Goal: Task Accomplishment & Management: Use online tool/utility

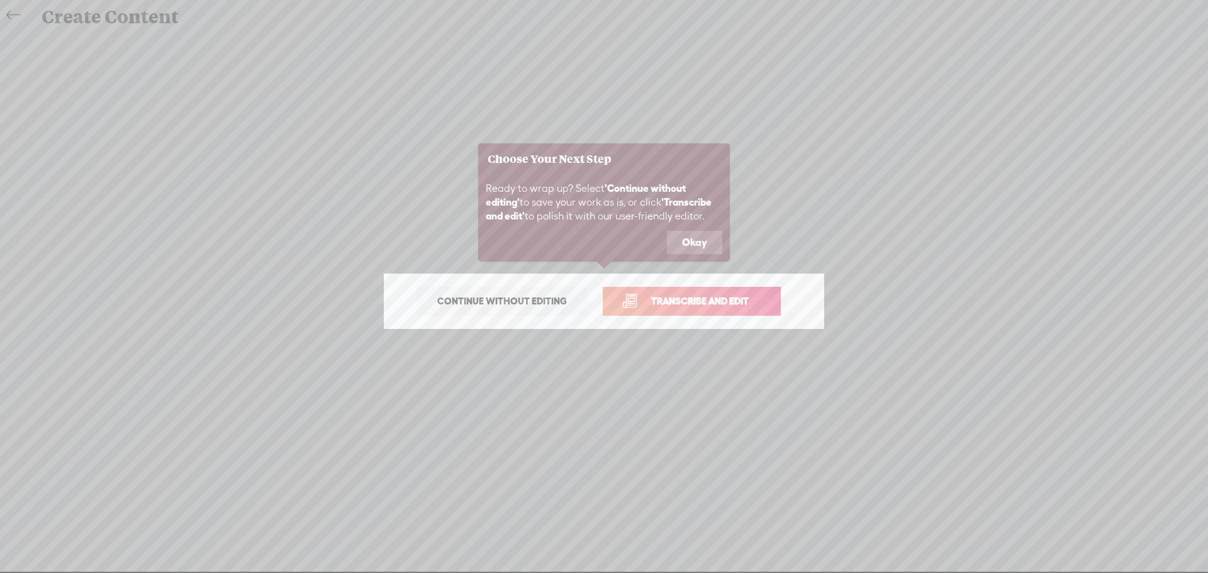
click at [685, 303] on span "Transcribe and edit" at bounding box center [700, 301] width 124 height 14
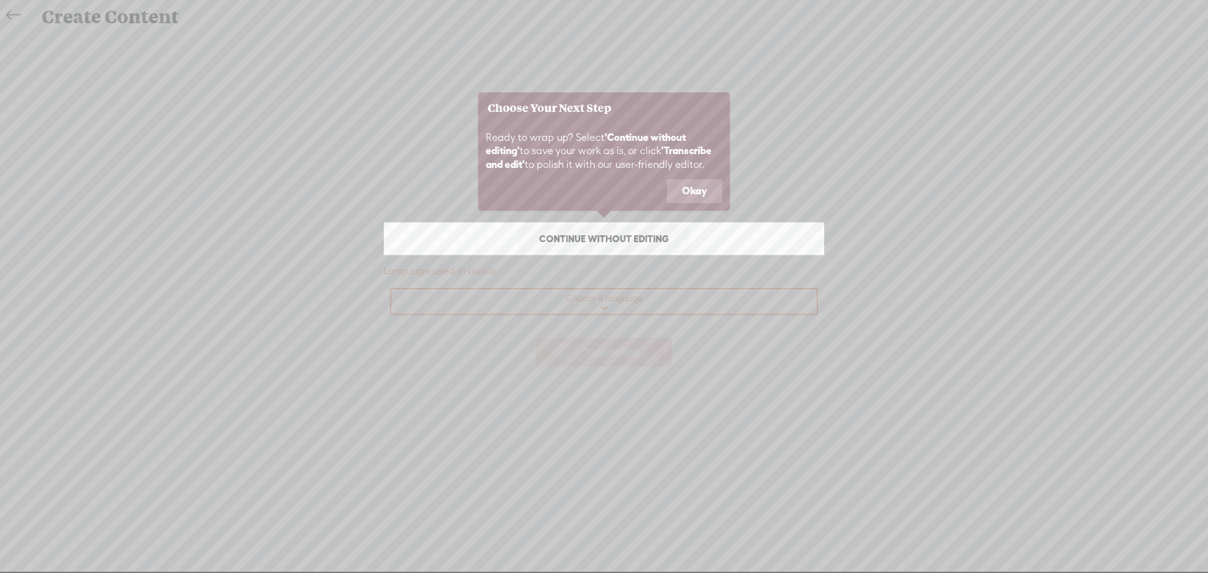
click at [598, 299] on icon at bounding box center [604, 286] width 1208 height 573
click at [600, 344] on icon at bounding box center [604, 286] width 1208 height 573
click at [683, 186] on button "Okay" at bounding box center [694, 191] width 55 height 24
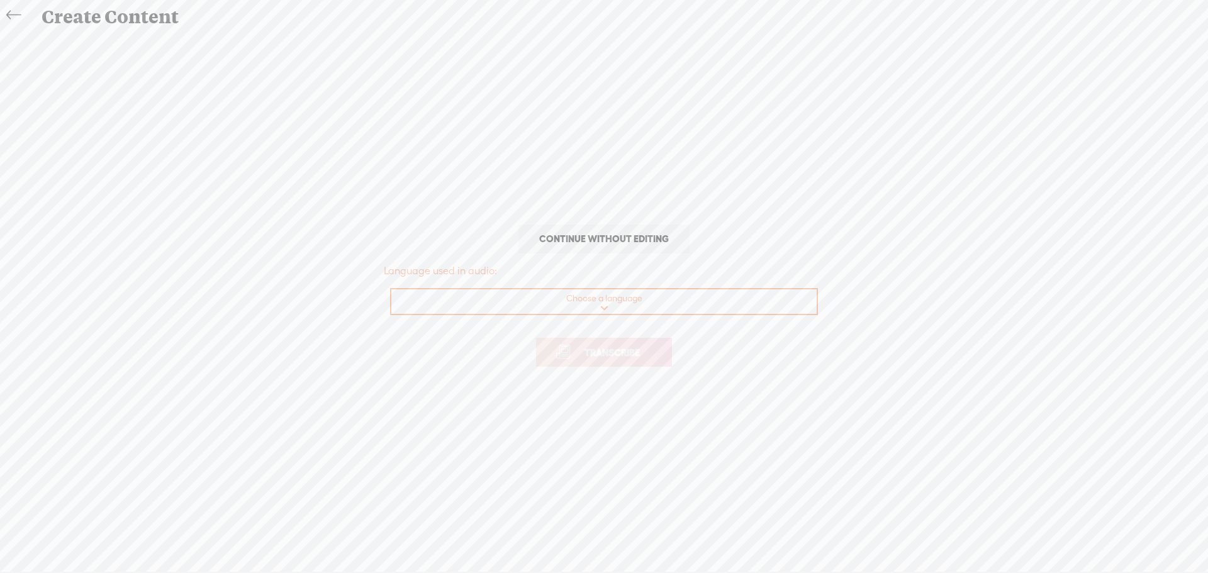
click at [600, 306] on select "Choose a language Afrikaans Albanian Amharic Arabic, Gulf Arabic, Modern Standa…" at bounding box center [604, 302] width 427 height 26
select select "en-AU"
click at [391, 289] on select "Choose a language Afrikaans Albanian Amharic Arabic, Gulf Arabic, Modern Standa…" at bounding box center [604, 302] width 427 height 26
click at [611, 355] on span "Transcribe" at bounding box center [612, 352] width 82 height 14
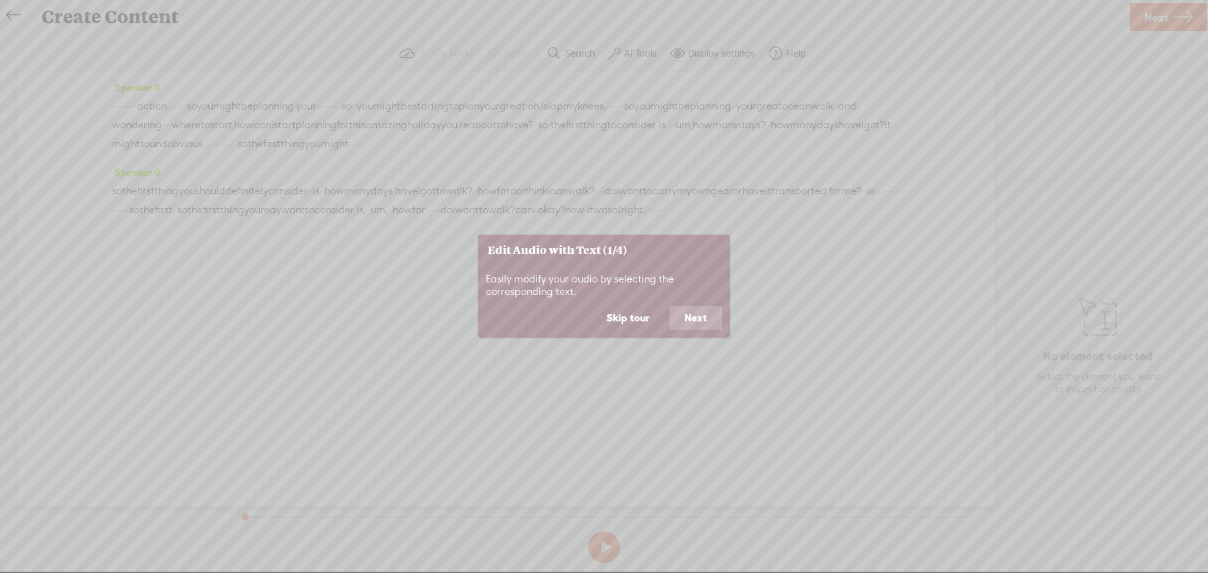
click at [325, 275] on icon at bounding box center [604, 286] width 1208 height 573
click at [688, 320] on button "Next" at bounding box center [696, 318] width 53 height 24
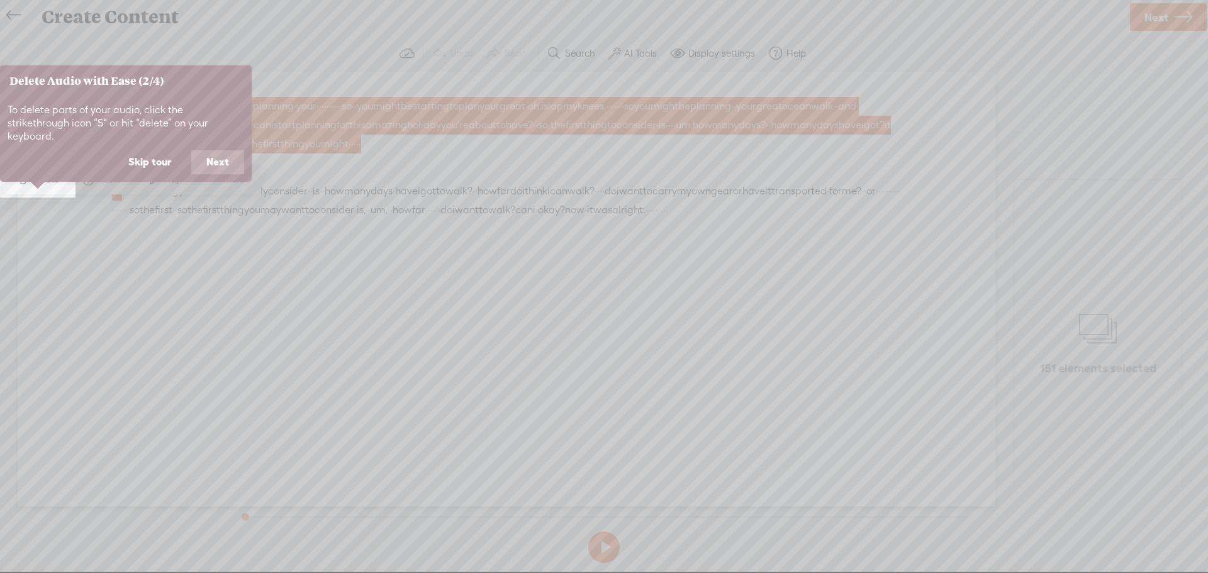
click at [359, 296] on icon at bounding box center [604, 286] width 1208 height 573
click at [206, 150] on button "Next" at bounding box center [217, 162] width 53 height 24
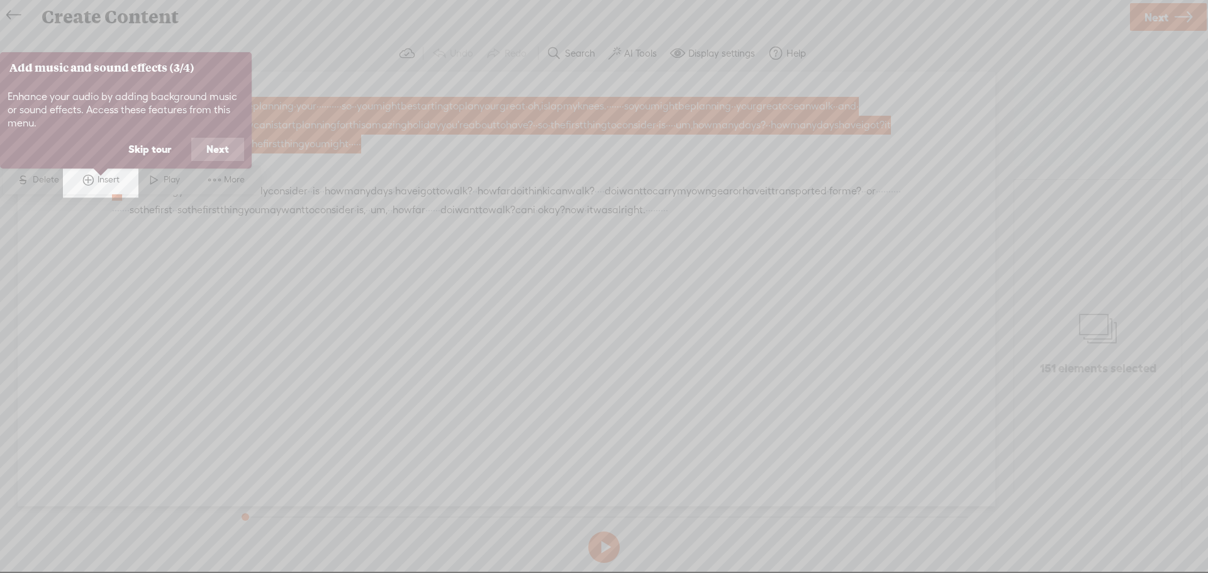
click at [206, 150] on button "Next" at bounding box center [217, 150] width 53 height 24
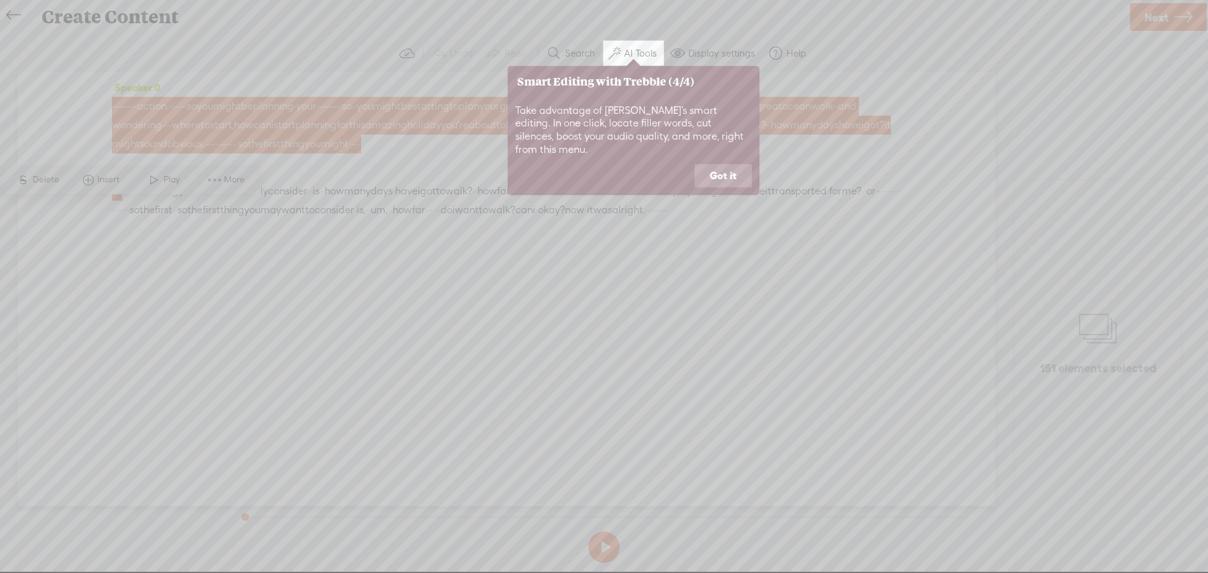
click at [714, 164] on button "Got it" at bounding box center [723, 176] width 57 height 24
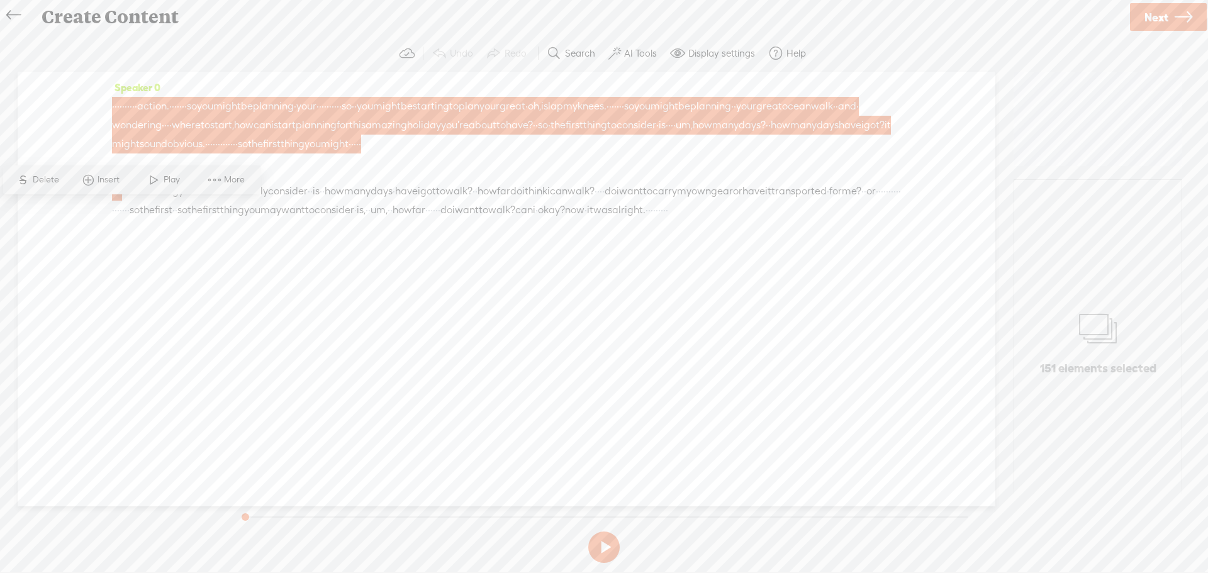
click at [155, 181] on span at bounding box center [154, 180] width 19 height 23
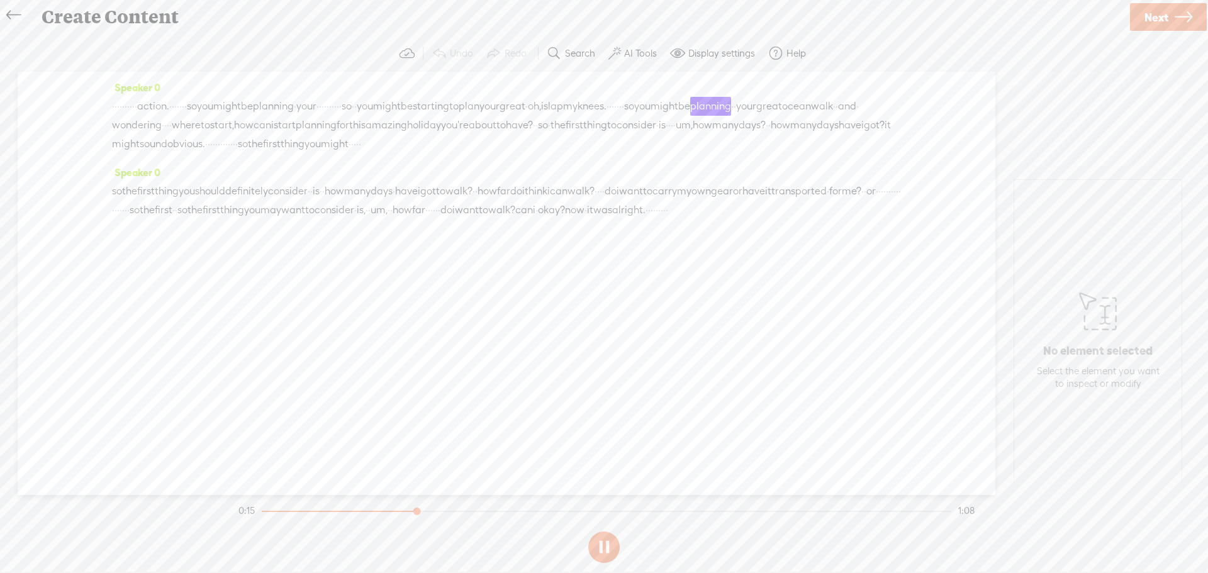
click at [601, 547] on button at bounding box center [603, 547] width 31 height 31
click at [647, 57] on label "AI Tools" at bounding box center [640, 53] width 33 height 13
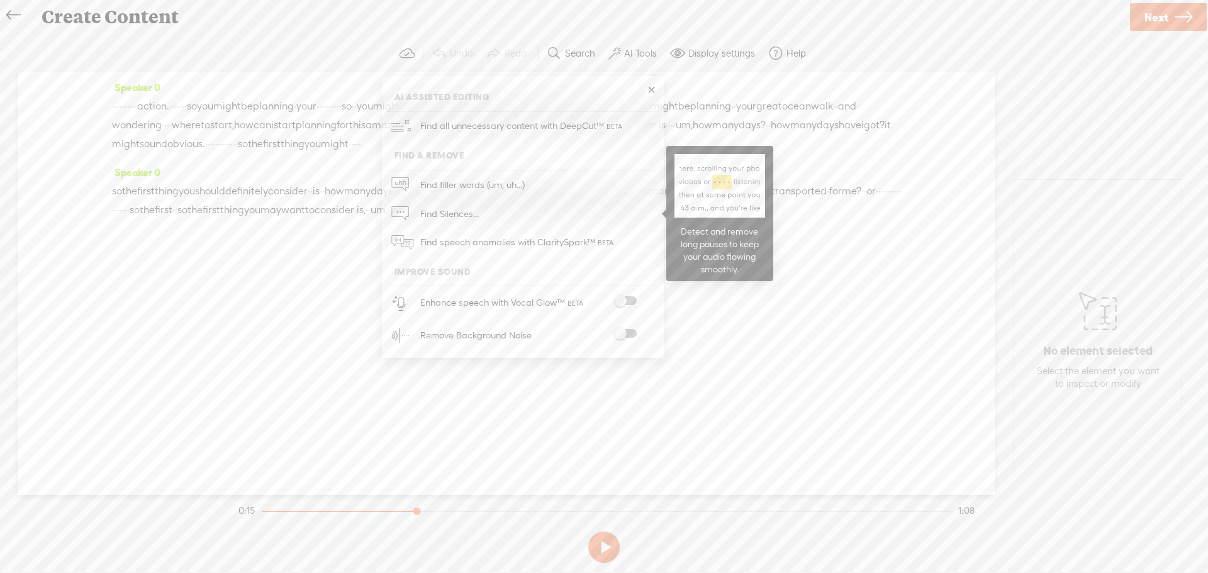
click at [430, 216] on span "Find Silences..." at bounding box center [449, 213] width 67 height 28
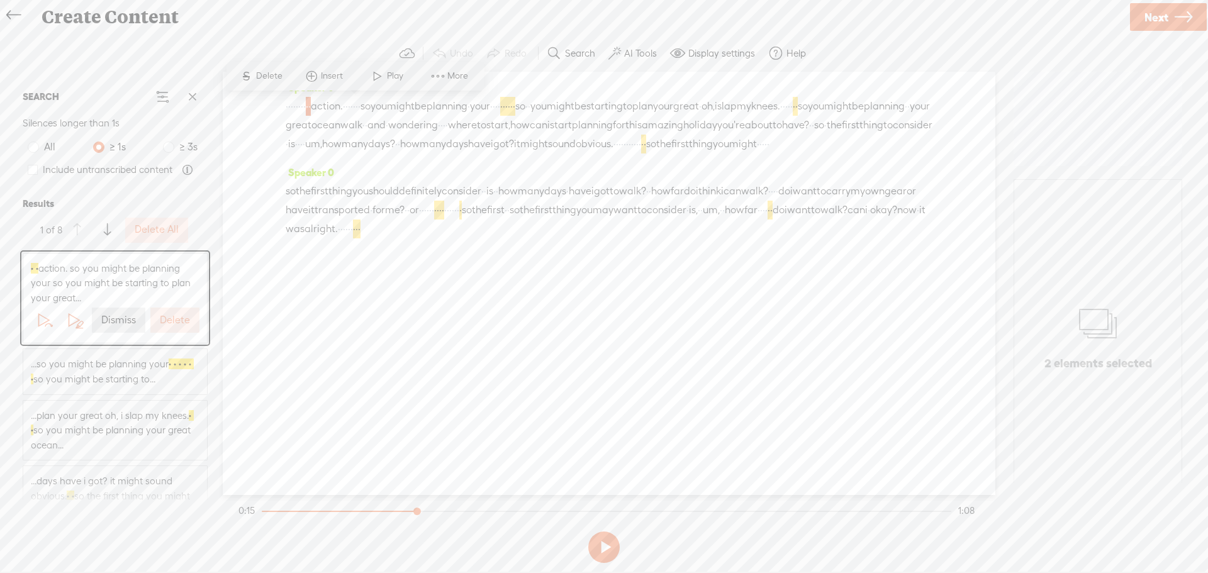
click at [165, 319] on label "Delete" at bounding box center [175, 320] width 30 height 13
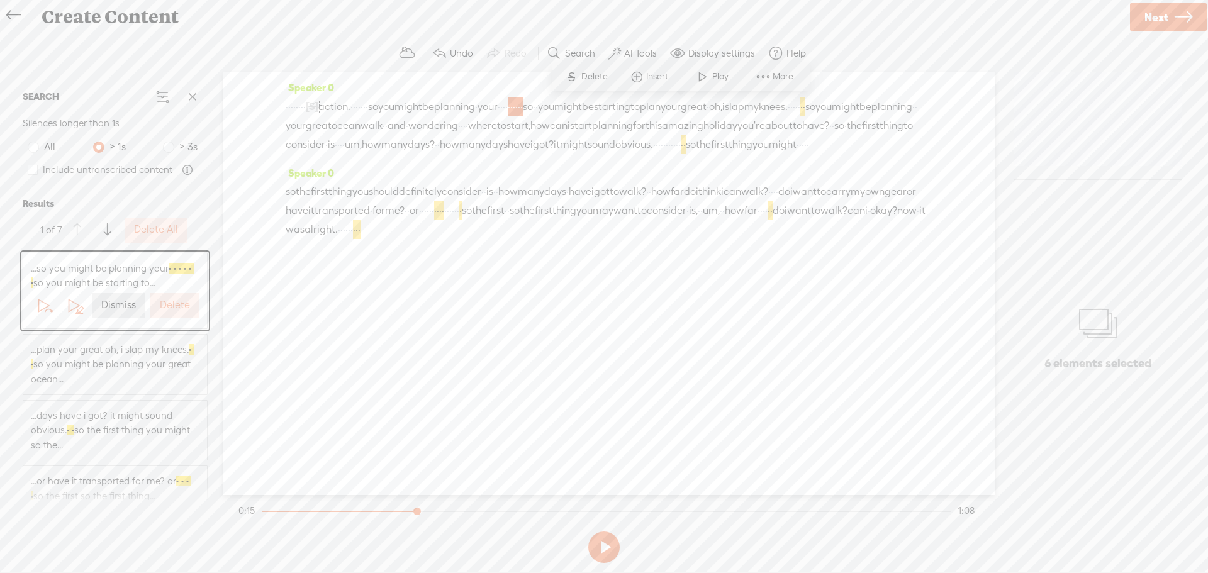
click at [171, 299] on label "Delete" at bounding box center [175, 305] width 30 height 13
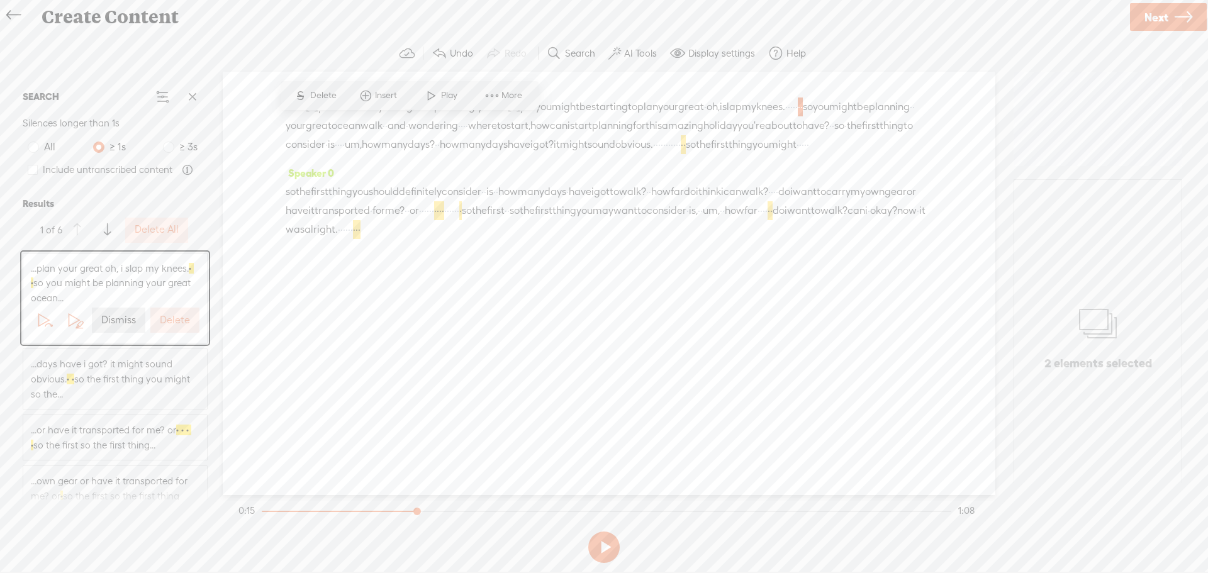
click at [174, 325] on label "Delete" at bounding box center [175, 320] width 30 height 13
click at [172, 322] on label "Delete" at bounding box center [175, 320] width 30 height 13
click at [174, 307] on label "Delete" at bounding box center [175, 305] width 30 height 13
click at [174, 307] on div "Delete" at bounding box center [175, 320] width 54 height 30
click at [164, 230] on label "Delete All" at bounding box center [157, 229] width 44 height 13
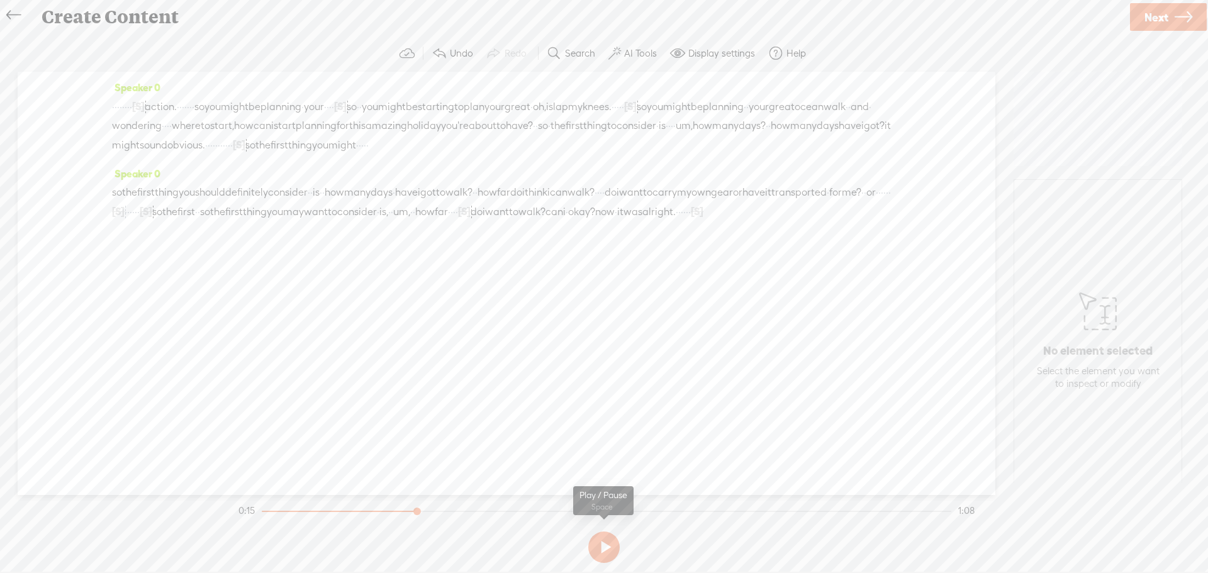
click at [598, 551] on button at bounding box center [603, 547] width 31 height 31
drag, startPoint x: 425, startPoint y: 508, endPoint x: 241, endPoint y: 532, distance: 185.3
click at [241, 532] on section "Settings S Delete Insert Play Delete More options 0:16 1:03" at bounding box center [604, 531] width 736 height 73
click at [606, 549] on button at bounding box center [603, 547] width 31 height 31
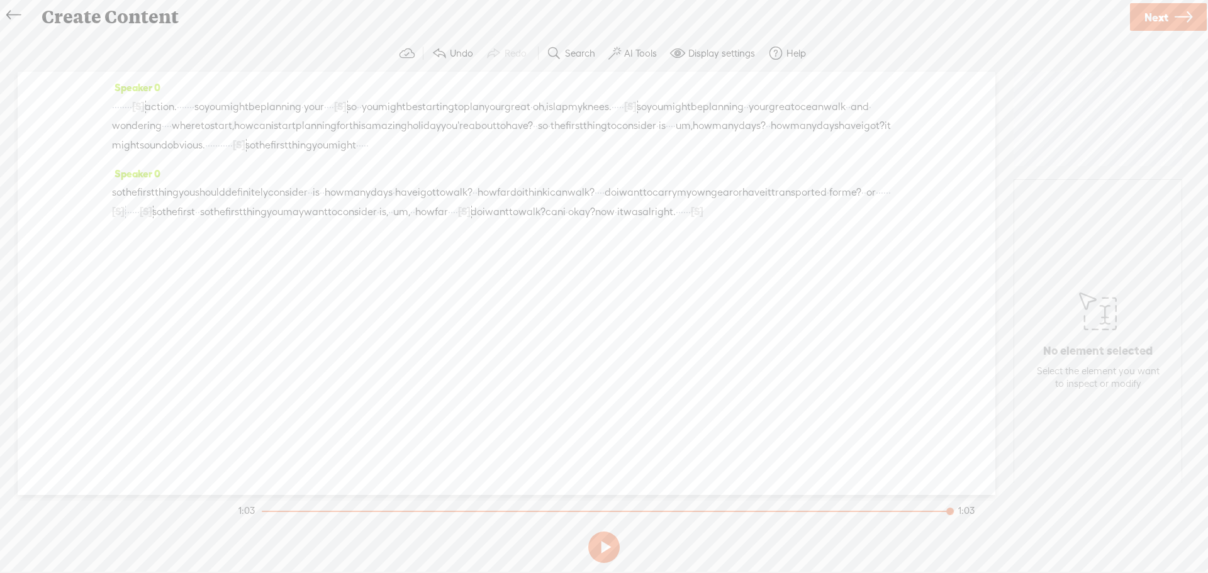
click at [597, 548] on button at bounding box center [603, 547] width 31 height 31
click at [461, 55] on label "Undo" at bounding box center [461, 53] width 23 height 13
click at [600, 554] on button at bounding box center [603, 547] width 31 height 31
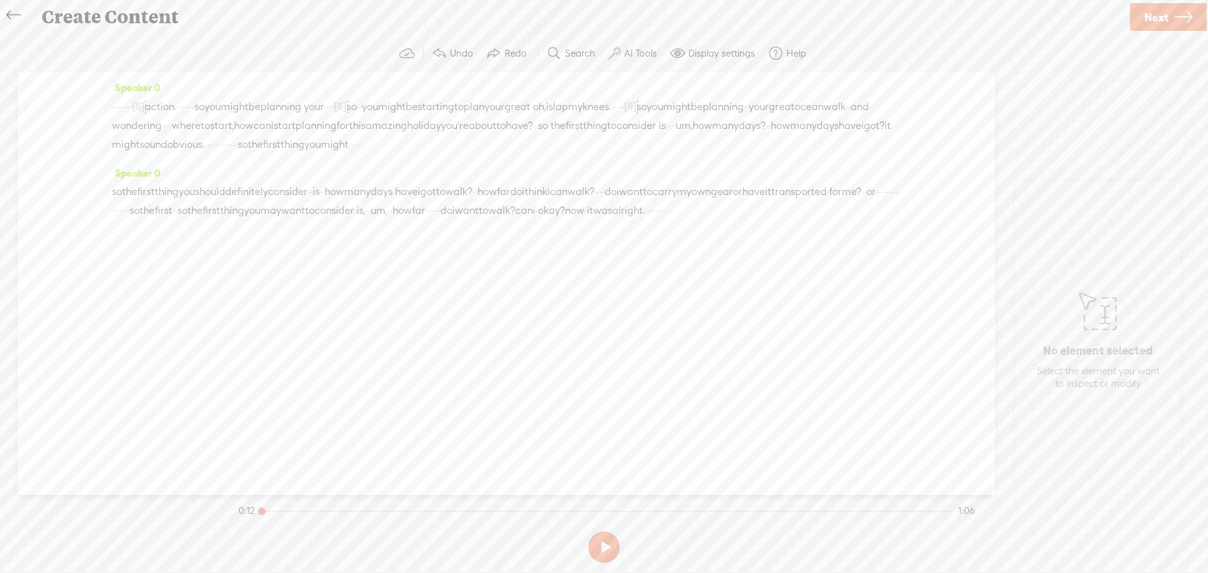
drag, startPoint x: 396, startPoint y: 512, endPoint x: 150, endPoint y: 317, distance: 314.1
click at [226, 532] on div "Trebble audio editor works best with Google Chrome or Firefox. Please switch yo…" at bounding box center [604, 301] width 1183 height 533
drag, startPoint x: 276, startPoint y: 108, endPoint x: 111, endPoint y: 101, distance: 165.0
click at [111, 101] on div "Speaker 0 · · · · · · · · [S] · · action. · · · · · · · so you might be plannin…" at bounding box center [507, 284] width 978 height 424
click at [177, 107] on span "action." at bounding box center [161, 107] width 32 height 19
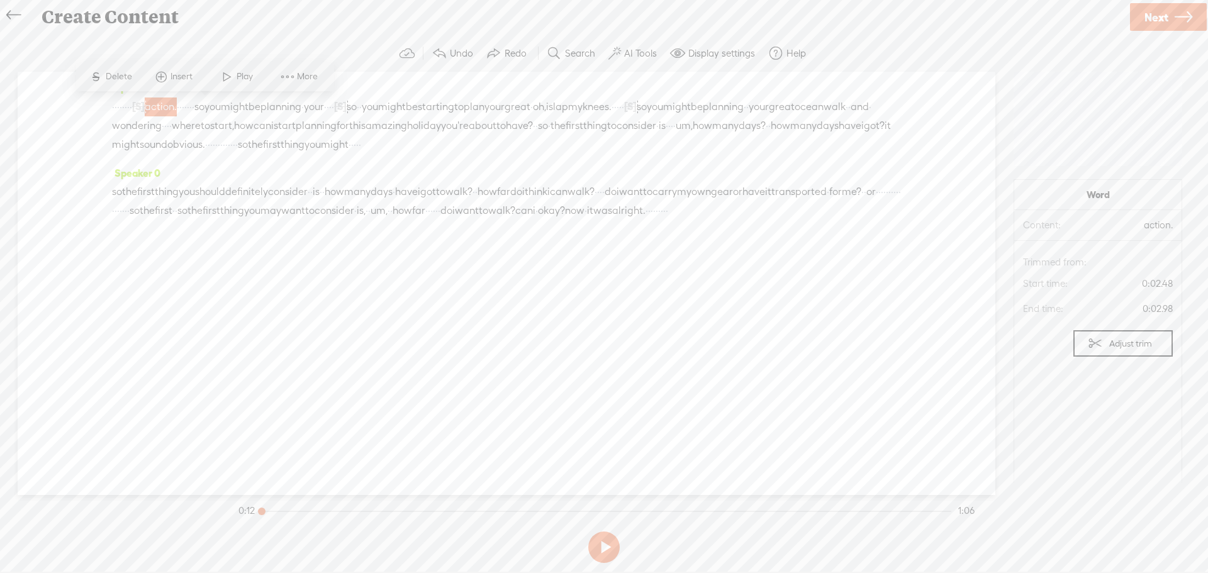
drag, startPoint x: 272, startPoint y: 108, endPoint x: 114, endPoint y: 102, distance: 158.1
click at [114, 112] on div "· · · · · · · · [S] · · action. · · · · · · · so you might be planning · your ·…" at bounding box center [506, 125] width 789 height 57
click at [54, 76] on span "Delete" at bounding box center [48, 76] width 30 height 13
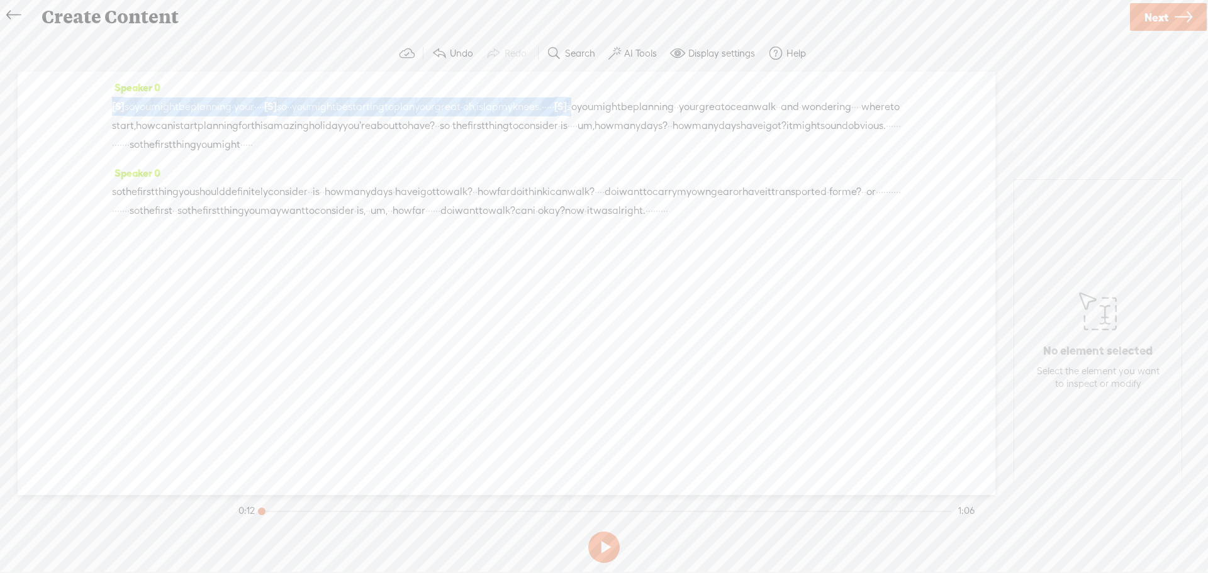
drag, startPoint x: 736, startPoint y: 103, endPoint x: 111, endPoint y: 105, distance: 624.3
click at [111, 105] on div "Speaker 0 [S] · · · · · · · · · · action. · · · · · · · so you might be plannin…" at bounding box center [507, 284] width 978 height 424
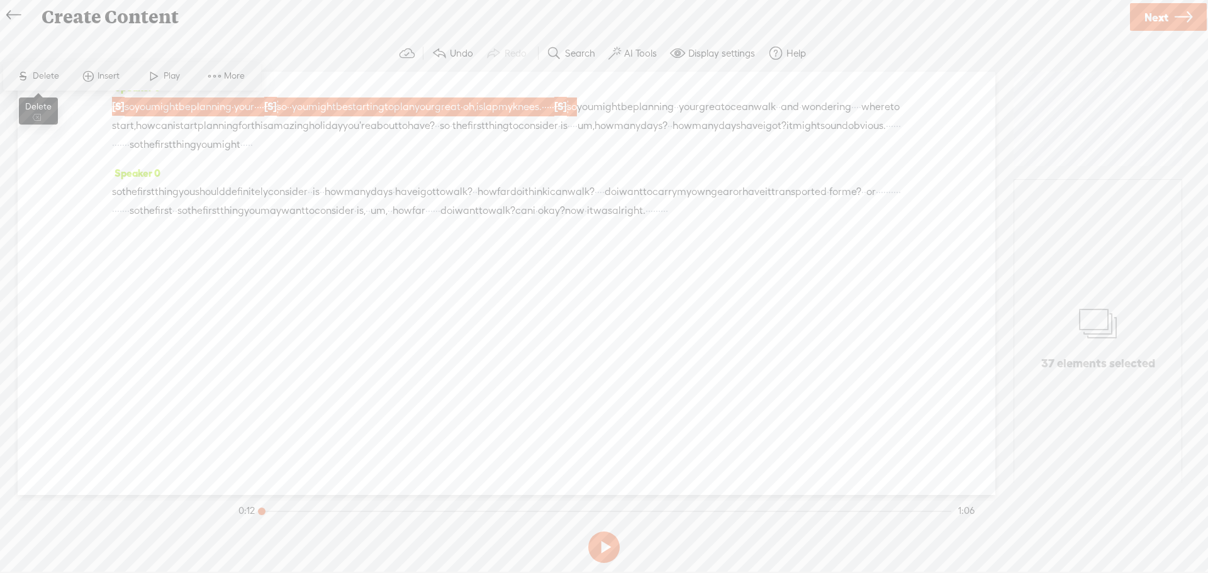
click at [38, 75] on span "Delete" at bounding box center [48, 76] width 30 height 13
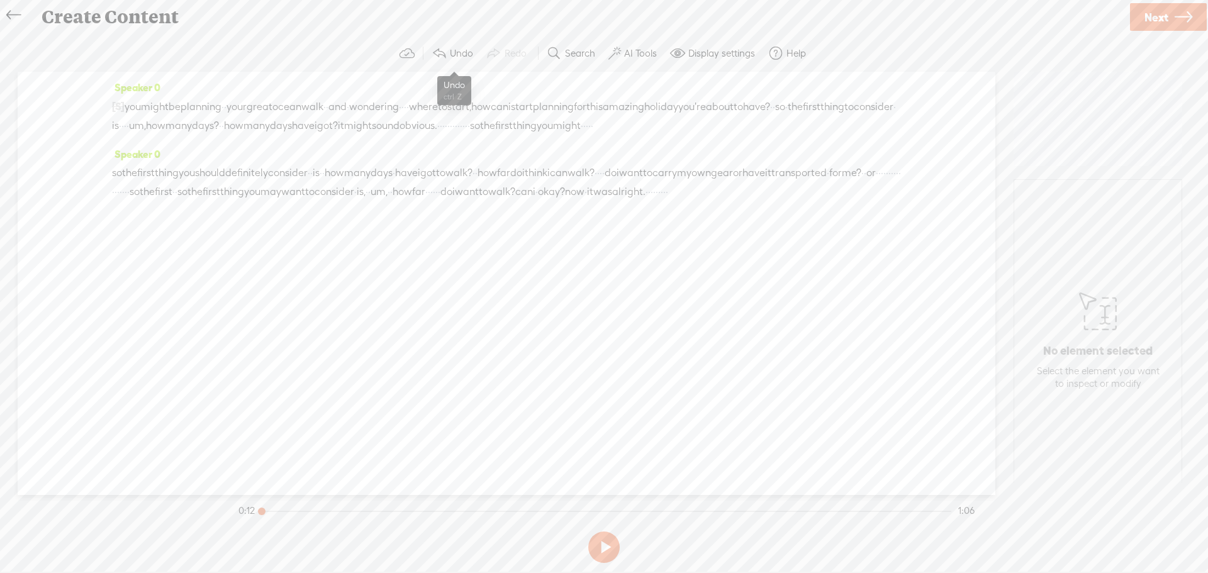
click at [441, 48] on span at bounding box center [439, 53] width 15 height 15
drag, startPoint x: 679, startPoint y: 110, endPoint x: 103, endPoint y: 108, distance: 576.5
click at [103, 108] on div "Speaker 0 [S] · · · · · · · · · · action. · · · · · · · so you might be plannin…" at bounding box center [507, 284] width 978 height 424
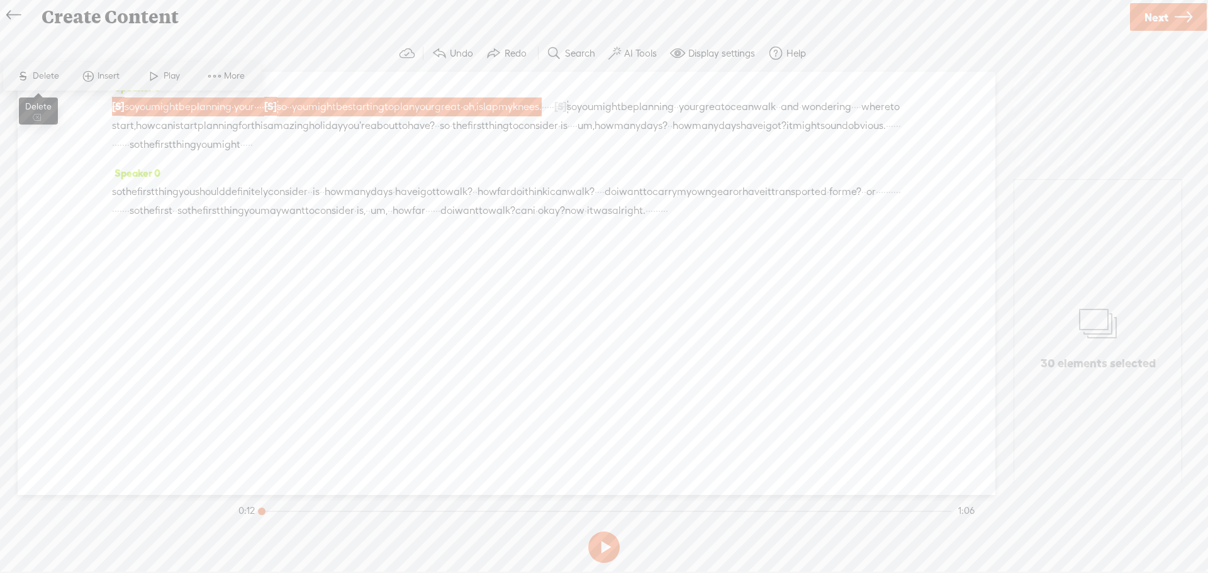
click at [43, 73] on span "Delete" at bounding box center [48, 76] width 30 height 13
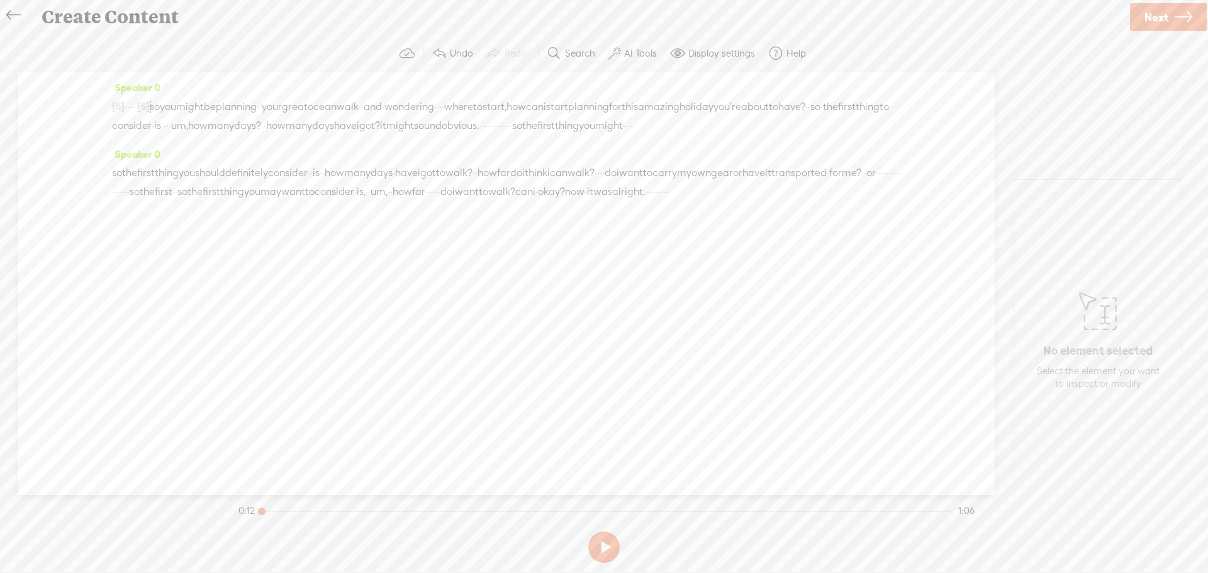
click at [130, 111] on span "·" at bounding box center [128, 107] width 3 height 19
click at [159, 77] on span at bounding box center [161, 76] width 19 height 23
click at [598, 550] on button at bounding box center [603, 547] width 31 height 31
drag, startPoint x: 324, startPoint y: 106, endPoint x: 316, endPoint y: 106, distance: 8.2
click at [316, 106] on div "[S] · · · · · · · · · · action. · · · · · · · so you might be planning · your ·…" at bounding box center [506, 116] width 789 height 38
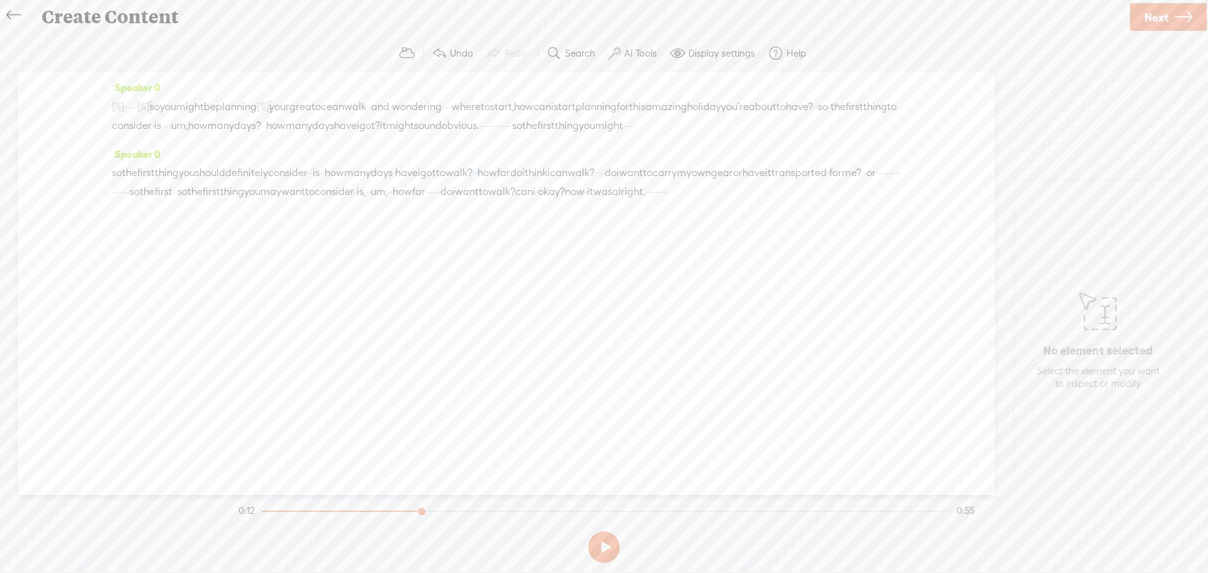
click at [390, 103] on span "and" at bounding box center [380, 107] width 18 height 19
drag, startPoint x: 457, startPoint y: 104, endPoint x: 446, endPoint y: 106, distance: 10.8
click at [446, 106] on div "[S] · · · · · · · · · · action. · · · · · · · so you might be planning · your ·…" at bounding box center [506, 116] width 789 height 38
click at [400, 106] on span "·" at bounding box center [398, 107] width 3 height 19
drag, startPoint x: 585, startPoint y: 107, endPoint x: 557, endPoint y: 104, distance: 28.4
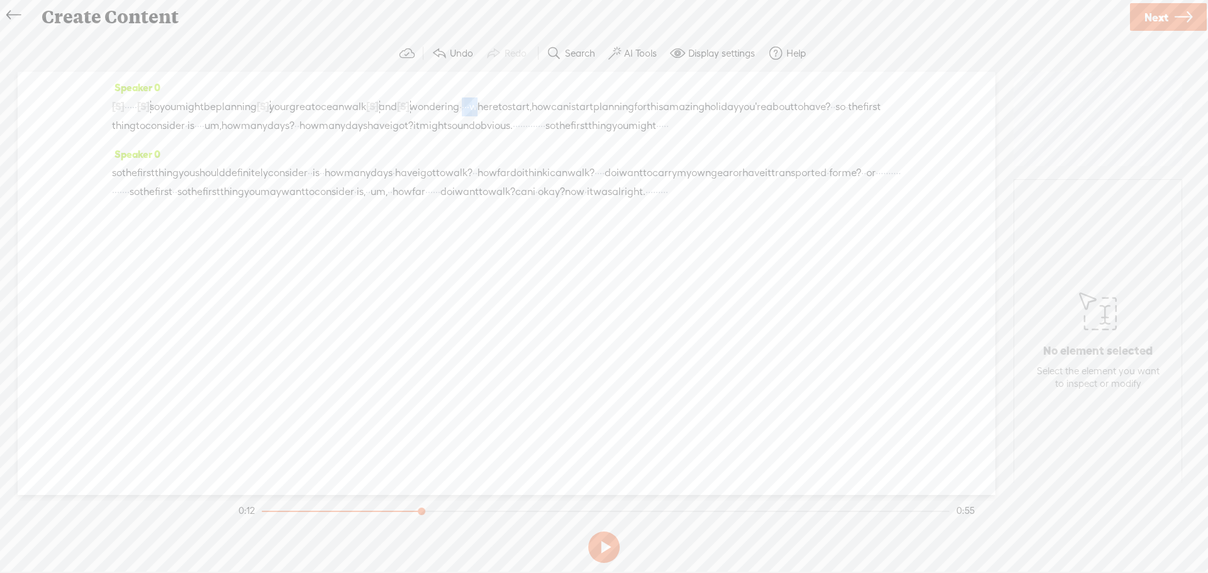
click at [557, 104] on div "[S] · · · · · · · · · · action. · · · · · · · so you might be planning · your ·…" at bounding box center [506, 116] width 789 height 38
drag, startPoint x: 612, startPoint y: 107, endPoint x: 574, endPoint y: 101, distance: 38.2
click at [574, 101] on div "[S] · · · · · · · · · · action. · · · · · · · so you might be planning · your ·…" at bounding box center [506, 116] width 789 height 38
drag, startPoint x: 836, startPoint y: 105, endPoint x: 157, endPoint y: 120, distance: 678.6
click at [157, 120] on div "[S] · · · · · · · · · · action. · · · · · · · so you might be planning · your ·…" at bounding box center [506, 116] width 789 height 38
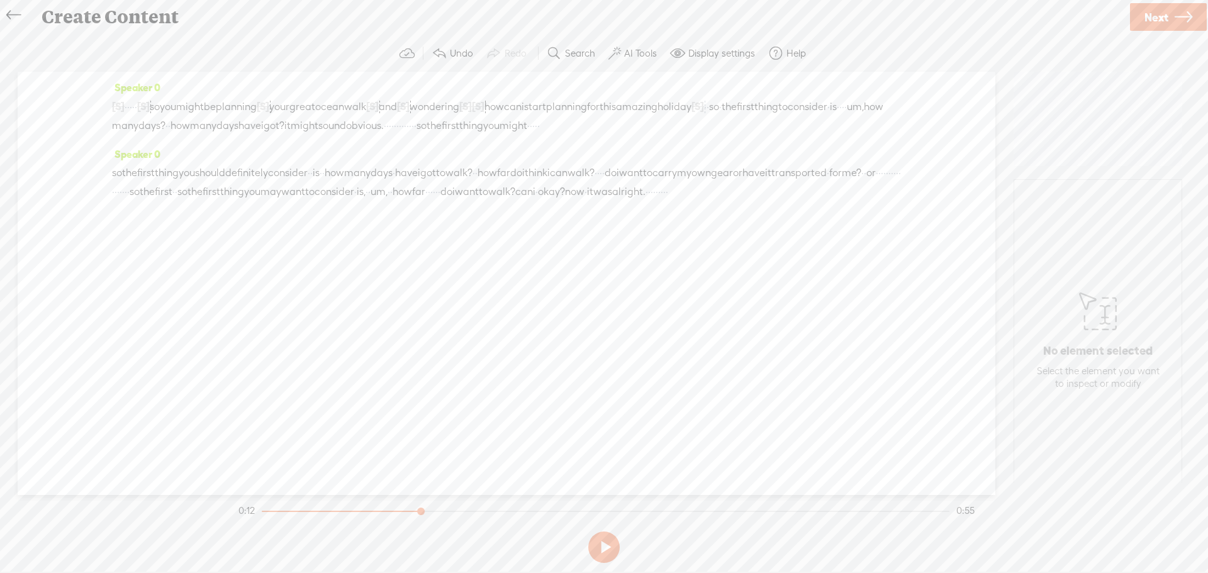
click at [423, 512] on div at bounding box center [422, 512] width 29 height 29
click at [160, 103] on span "so" at bounding box center [155, 107] width 10 height 19
click at [210, 72] on span at bounding box center [212, 76] width 19 height 23
click at [605, 544] on button at bounding box center [603, 547] width 31 height 31
click at [828, 116] on span "·" at bounding box center [829, 107] width 3 height 19
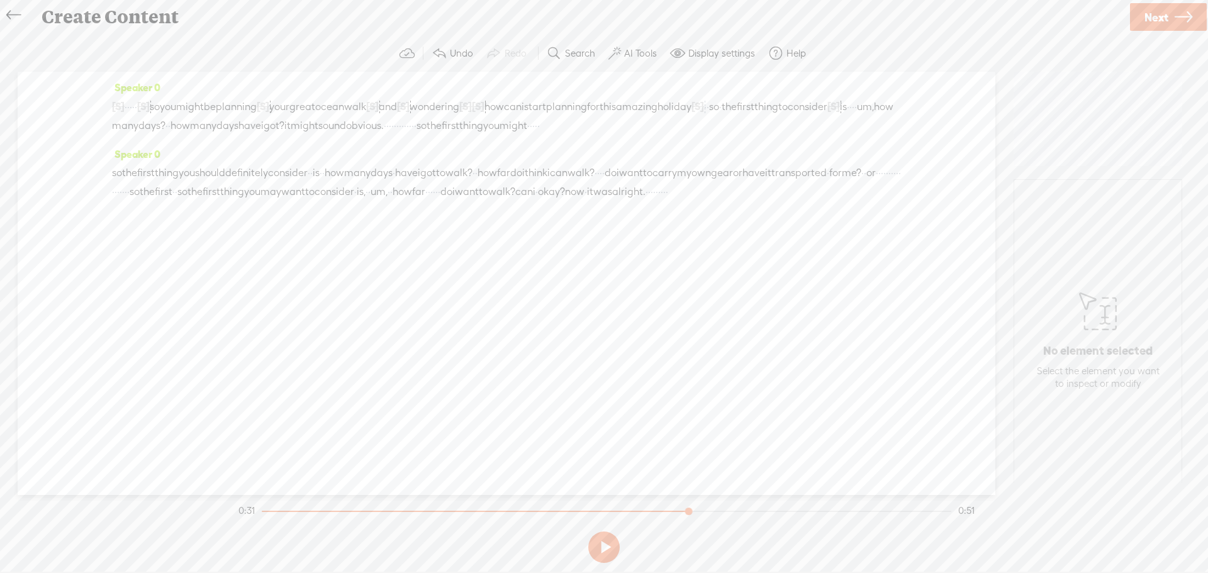
drag, startPoint x: 269, startPoint y: 124, endPoint x: 418, endPoint y: 131, distance: 149.3
click at [418, 131] on div "[S] · · · · · · · · · · action. · · · · · · · so you might be planning · your ·…" at bounding box center [506, 116] width 789 height 38
drag, startPoint x: 359, startPoint y: 175, endPoint x: 244, endPoint y: 126, distance: 125.2
click at [244, 126] on div "Speaker 0 [S] · · · · · · · · · · action. · · · · · · · so you might be plannin…" at bounding box center [507, 284] width 978 height 424
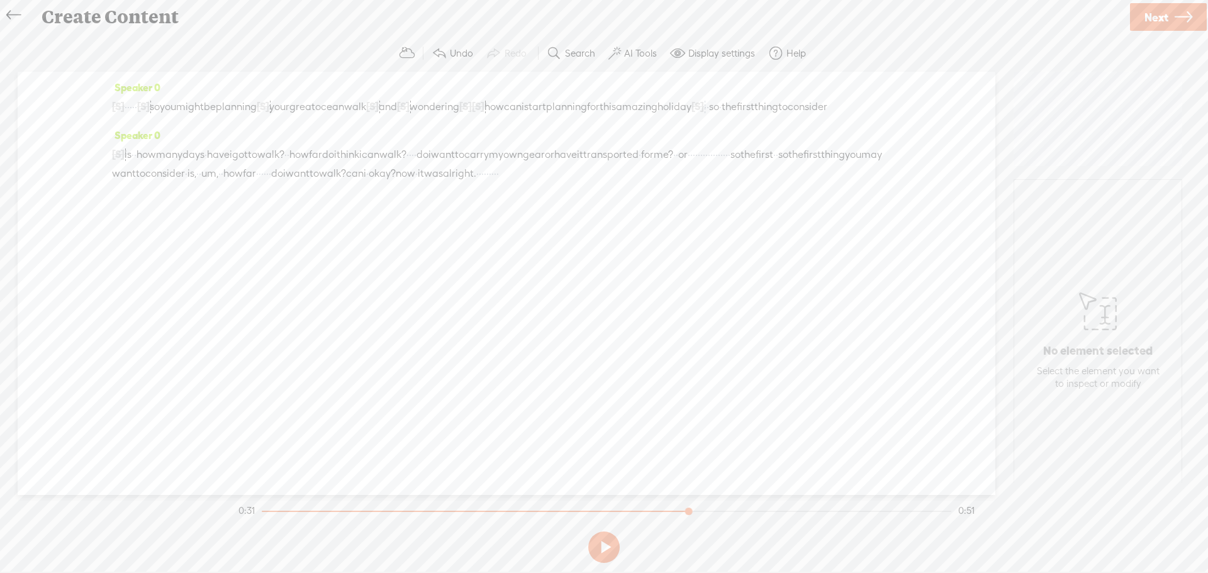
click at [155, 164] on span "how" at bounding box center [147, 154] width 20 height 19
click at [137, 164] on span "·" at bounding box center [135, 154] width 3 height 19
drag, startPoint x: 152, startPoint y: 172, endPoint x: 142, endPoint y: 174, distance: 10.8
click at [142, 174] on div "[S] · is · · · · um, how many days? · · how many days have i got? it might soun…" at bounding box center [506, 164] width 789 height 38
click at [215, 164] on span "·" at bounding box center [213, 154] width 3 height 19
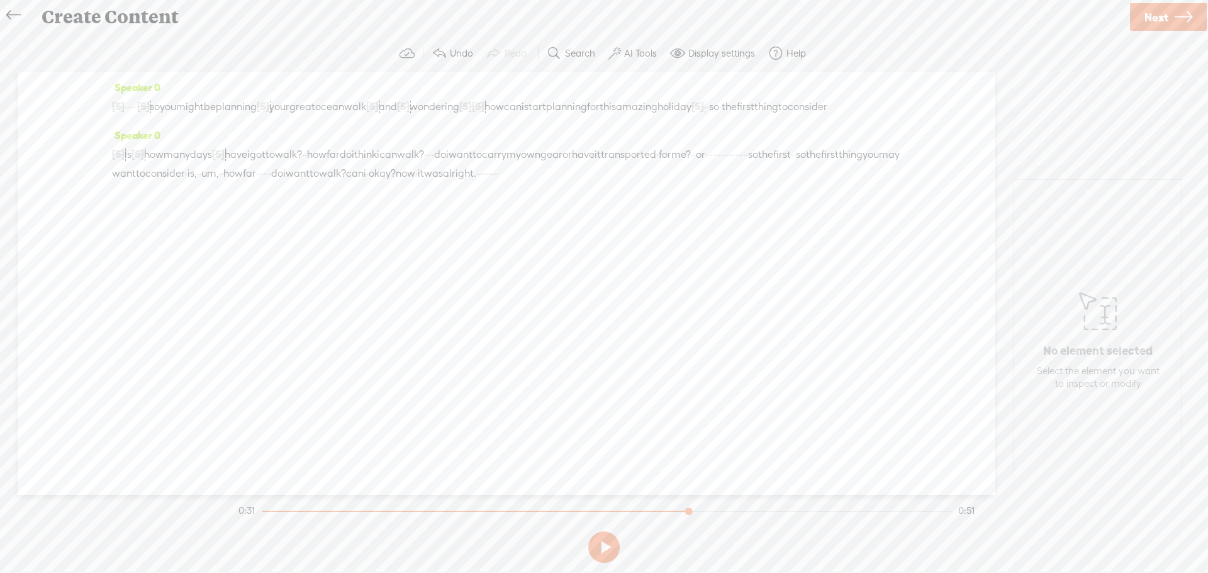
click at [307, 164] on span "·" at bounding box center [306, 154] width 3 height 19
click at [562, 172] on div "[S] · is · · · · um, how many days? · · how many days have i got? it might soun…" at bounding box center [506, 164] width 789 height 38
click at [442, 164] on span "·" at bounding box center [440, 154] width 3 height 19
drag, startPoint x: 536, startPoint y: 175, endPoint x: 554, endPoint y: 174, distance: 18.9
click at [554, 174] on div "[S] · is · · · · um, how many days? · · how many days have i got? it might soun…" at bounding box center [506, 164] width 789 height 38
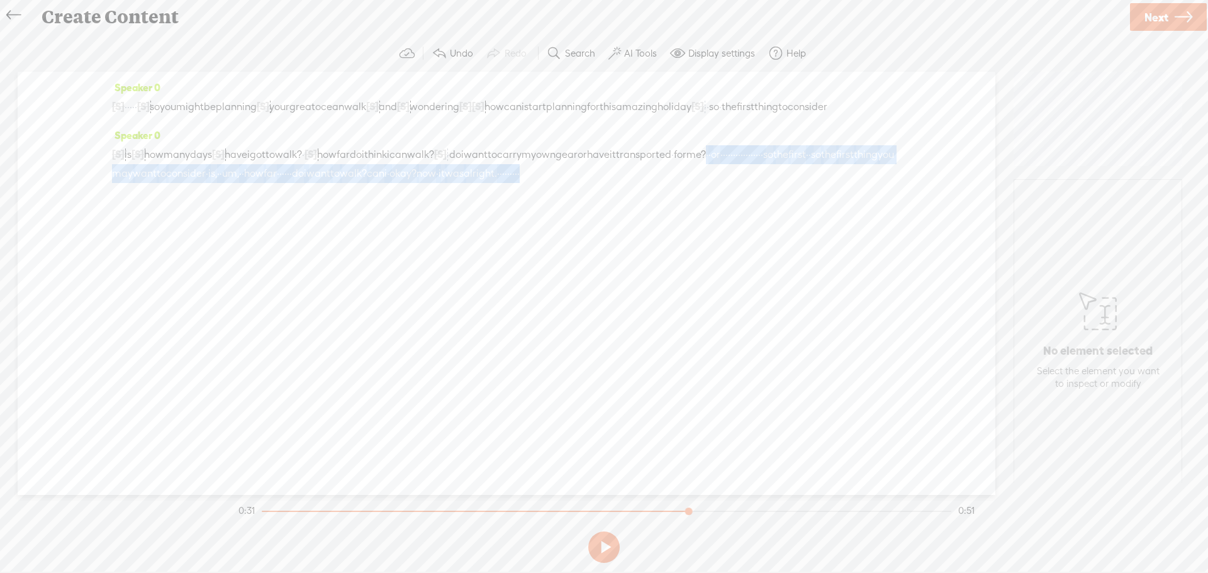
drag, startPoint x: 883, startPoint y: 174, endPoint x: 907, endPoint y: 235, distance: 66.1
click at [907, 235] on div "Speaker 0 [S] · · · · · · · · · · action. · · · · · · · so you might be plannin…" at bounding box center [507, 284] width 978 height 424
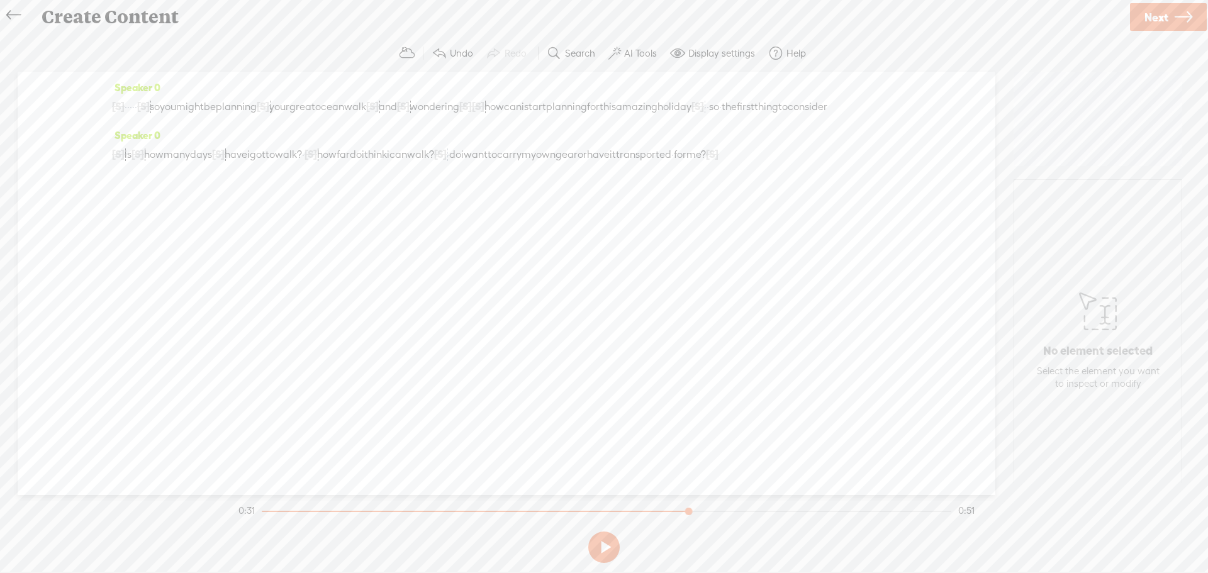
click at [137, 108] on span "·" at bounding box center [136, 107] width 3 height 19
click at [181, 75] on span at bounding box center [183, 76] width 19 height 23
click at [629, 52] on label "AI Tools" at bounding box center [640, 53] width 33 height 13
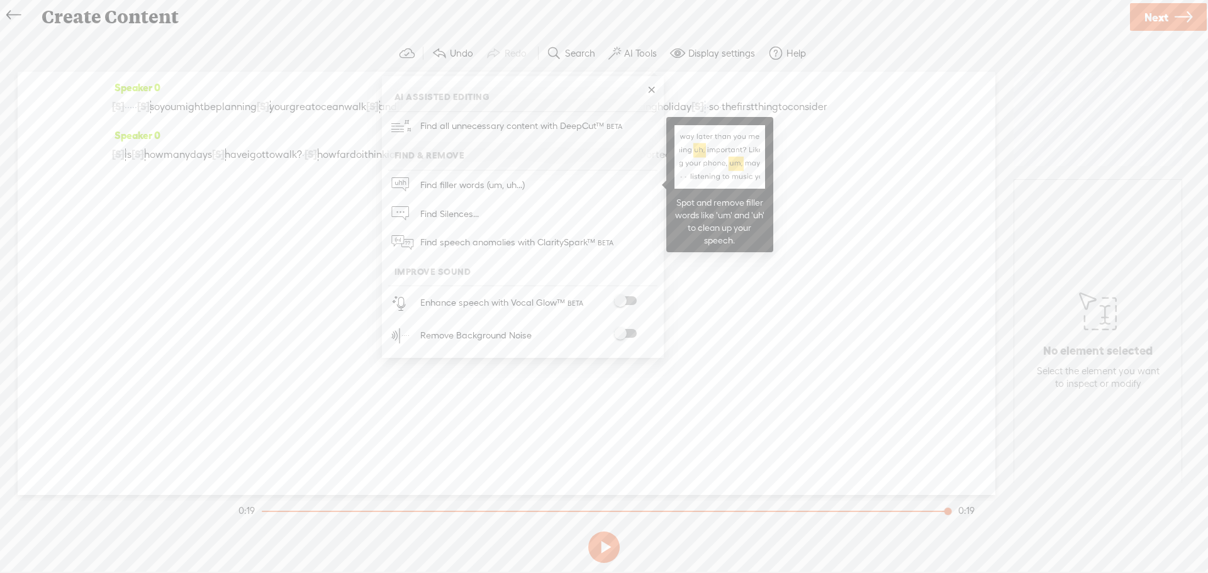
click at [462, 186] on span "Find filler words (um, uh...)" at bounding box center [472, 185] width 113 height 28
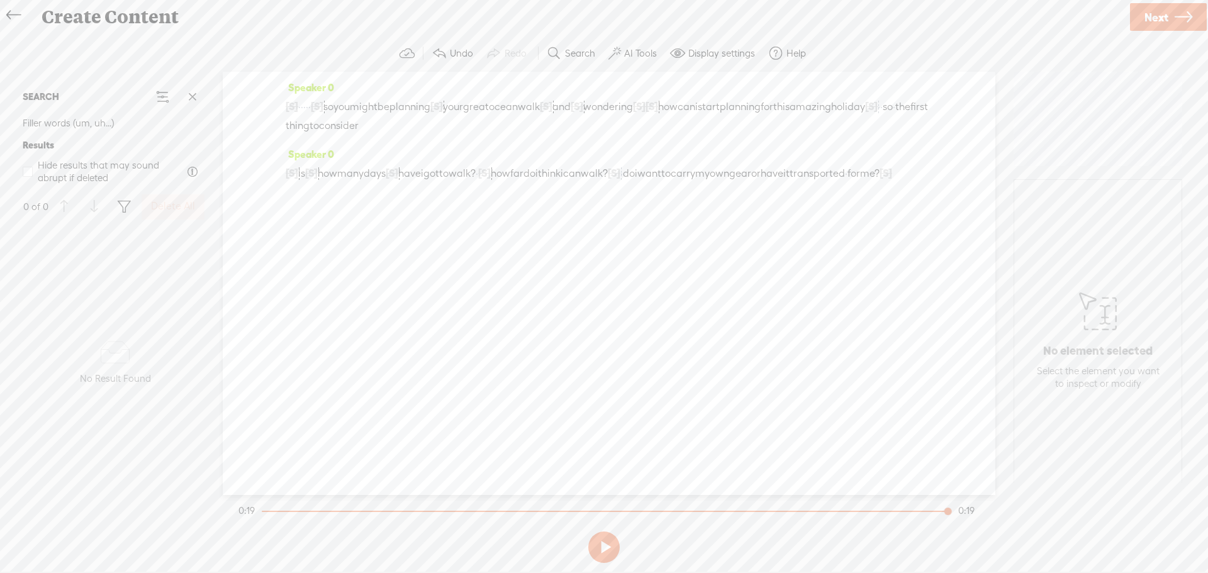
click at [631, 54] on label "AI Tools" at bounding box center [640, 53] width 33 height 13
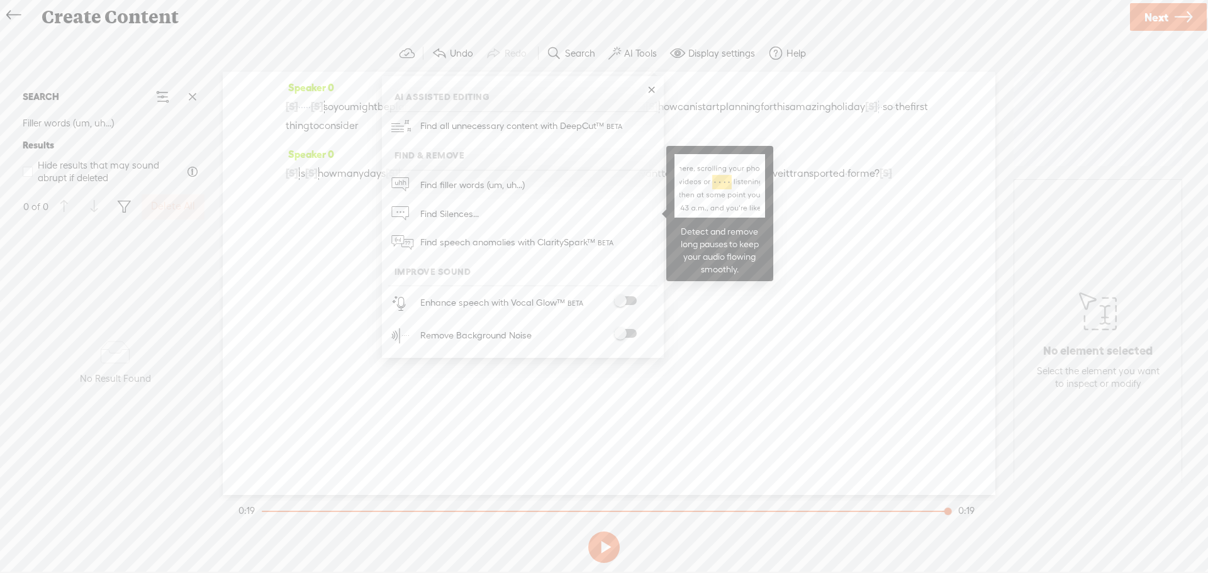
click at [448, 214] on span "Find Silences..." at bounding box center [449, 213] width 67 height 28
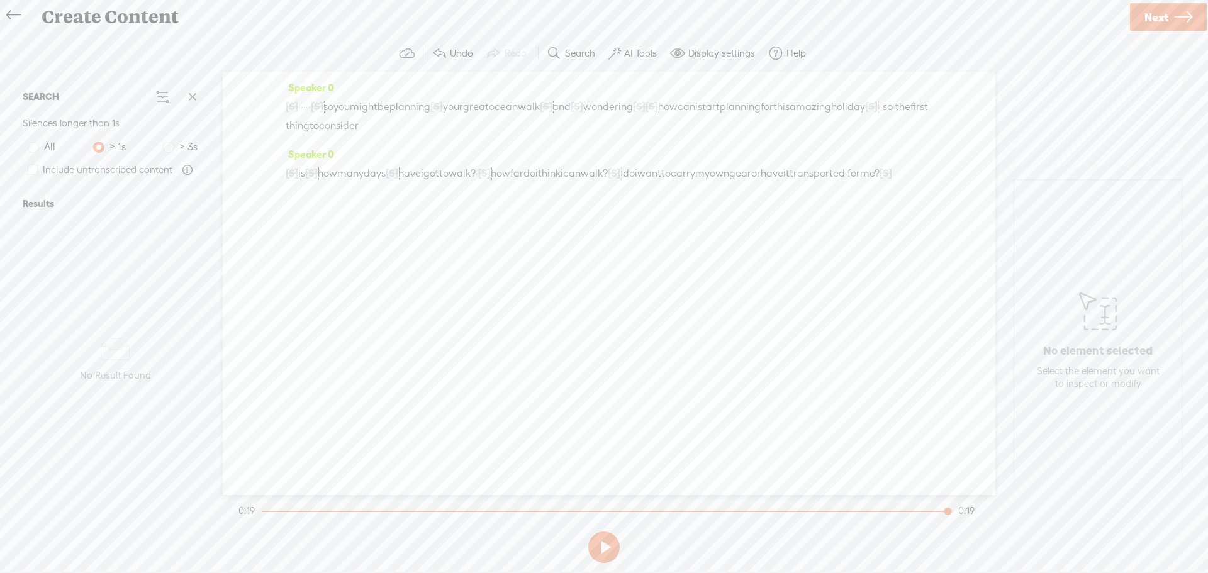
click at [641, 50] on label "AI Tools" at bounding box center [640, 53] width 33 height 13
click at [624, 303] on span at bounding box center [625, 300] width 23 height 9
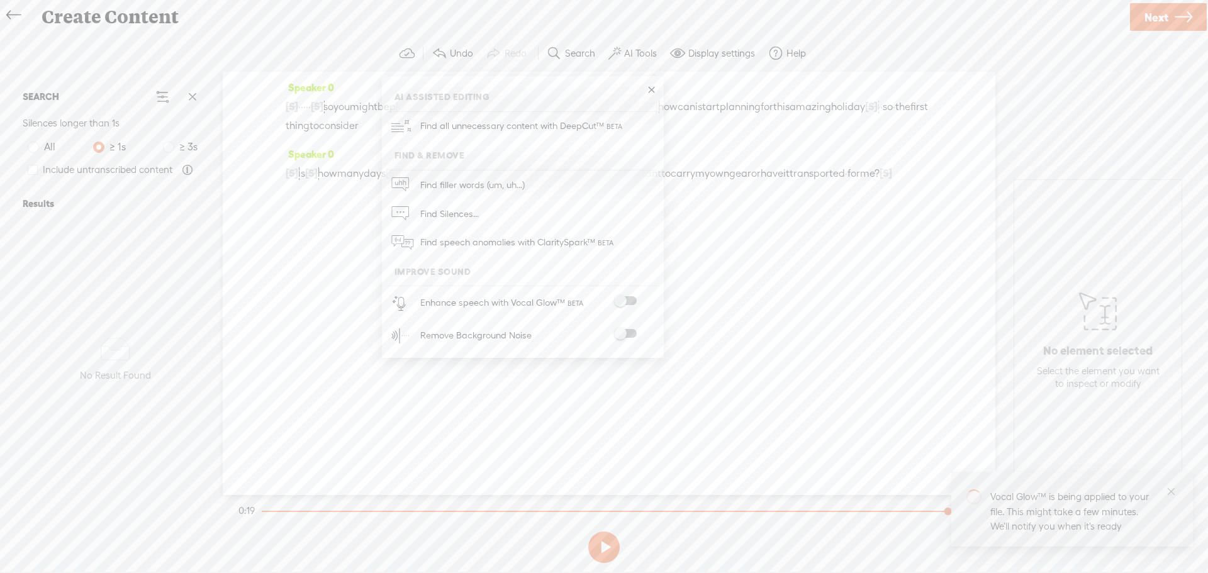
click at [156, 261] on div "No data No Result Found" at bounding box center [115, 360] width 195 height 280
click at [301, 104] on span "·" at bounding box center [299, 107] width 3 height 19
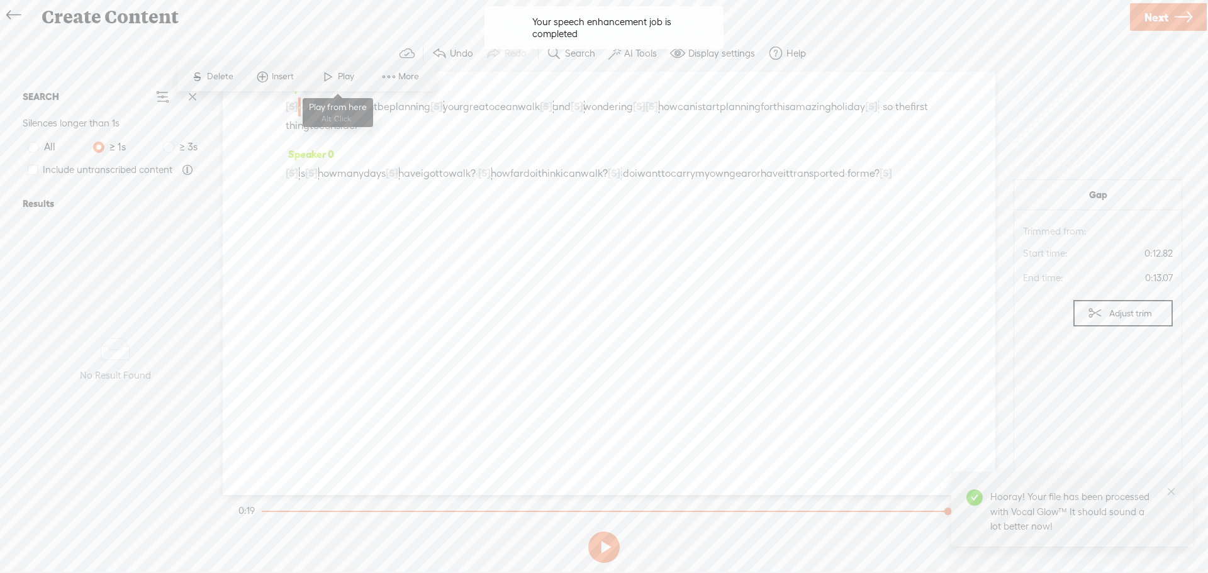
click at [328, 75] on span at bounding box center [328, 76] width 19 height 23
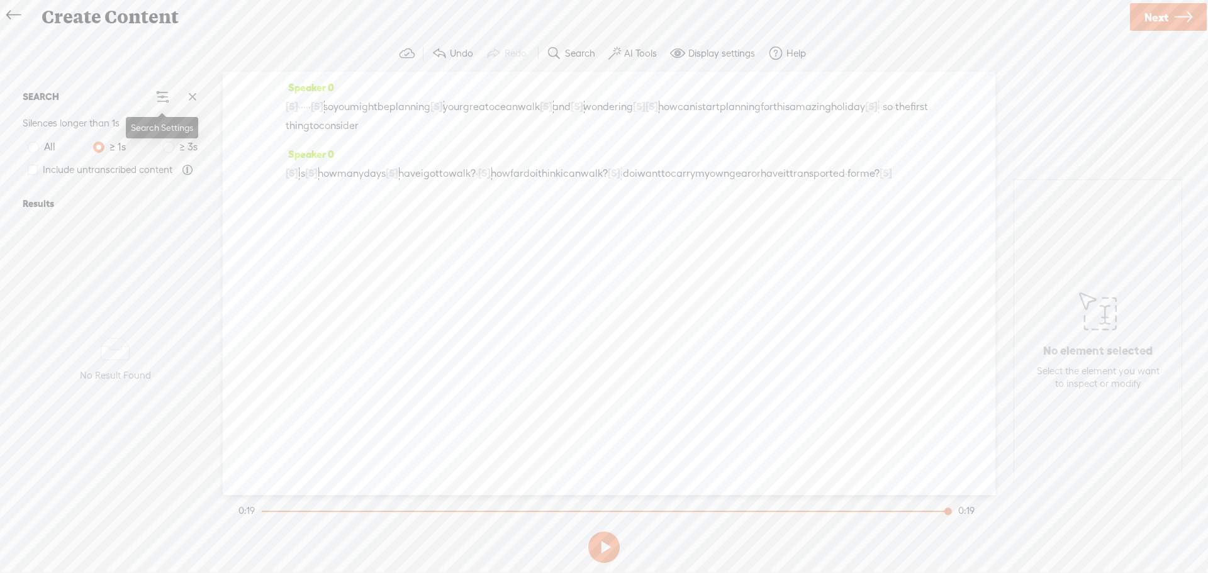
click at [157, 96] on span at bounding box center [162, 96] width 15 height 15
click at [274, 302] on div "Speaker 0 [S] · · · · · · · · · · action. · · · · · · · so you might be plannin…" at bounding box center [609, 284] width 773 height 424
click at [880, 179] on span "[S]" at bounding box center [886, 172] width 13 height 11
click at [595, 183] on div "[S] · is · · · · um, how many days? · · how many days have i got? it might soun…" at bounding box center [609, 174] width 647 height 20
click at [334, 107] on span "so" at bounding box center [328, 107] width 10 height 19
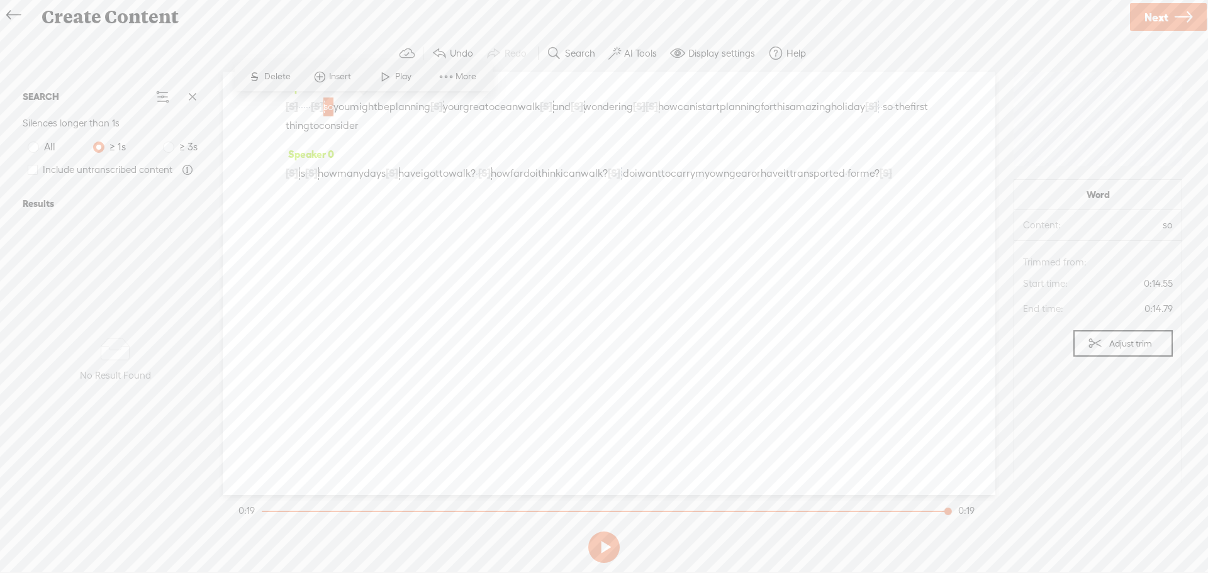
click at [446, 80] on span at bounding box center [446, 76] width 19 height 23
click at [556, 289] on div "Speaker 0 [S] · · · · · · · · · · action. · · · · · · · so you might be plannin…" at bounding box center [609, 284] width 773 height 424
click at [370, 257] on div "Speaker 0 [S] · · · · · · · · · · action. · · · · · · · so you might be plannin…" at bounding box center [609, 284] width 773 height 424
click at [329, 75] on span "Insert" at bounding box center [341, 76] width 25 height 13
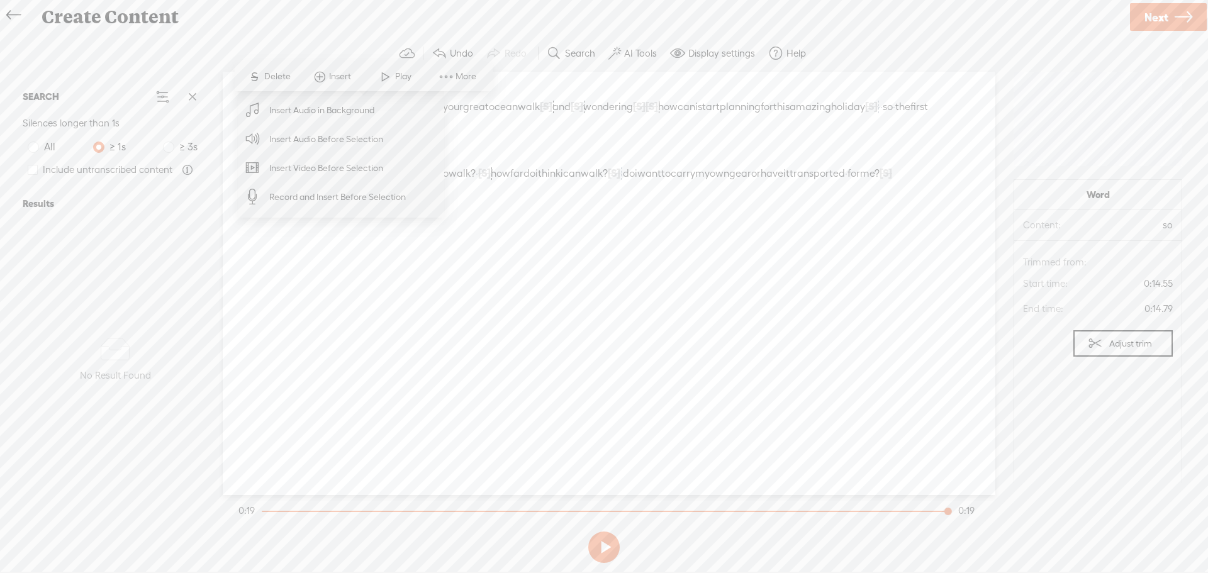
click at [570, 248] on div "Speaker 0 [S] · · · · · · · · · · action. · · · · · · · so you might be plannin…" at bounding box center [609, 284] width 773 height 424
click at [330, 25] on div "Create Content" at bounding box center [581, 17] width 1096 height 33
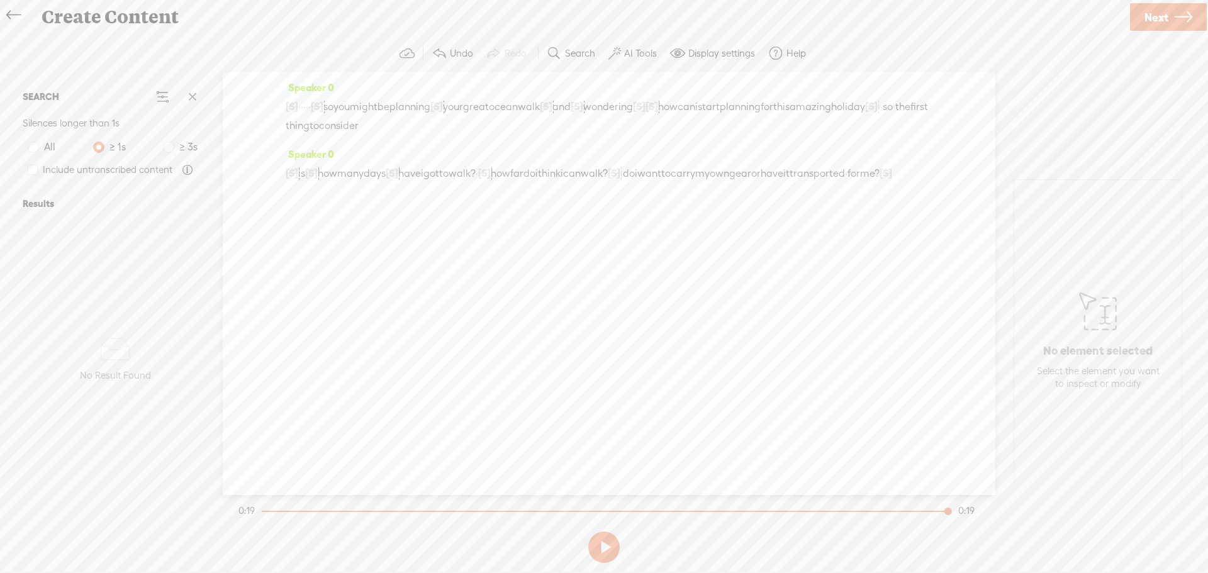
click at [334, 110] on span "so" at bounding box center [328, 107] width 10 height 19
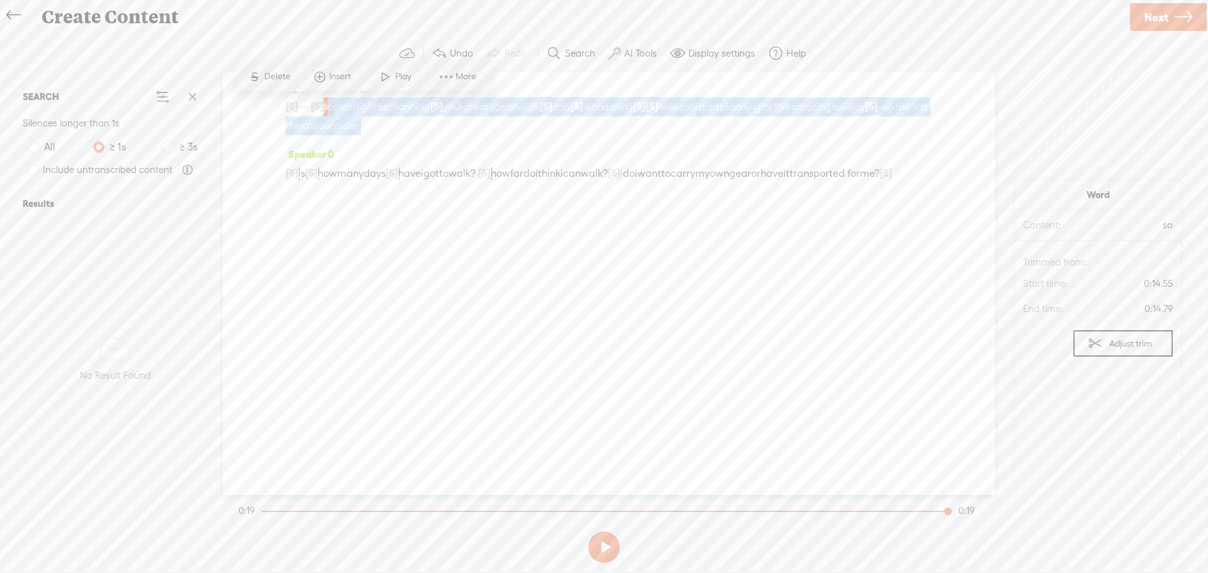
drag, startPoint x: 359, startPoint y: 108, endPoint x: 553, endPoint y: 134, distance: 195.0
click at [553, 134] on div "[S] · · · · · · · · · · action. · · · · · · · so you might be planning · your ·…" at bounding box center [609, 116] width 647 height 38
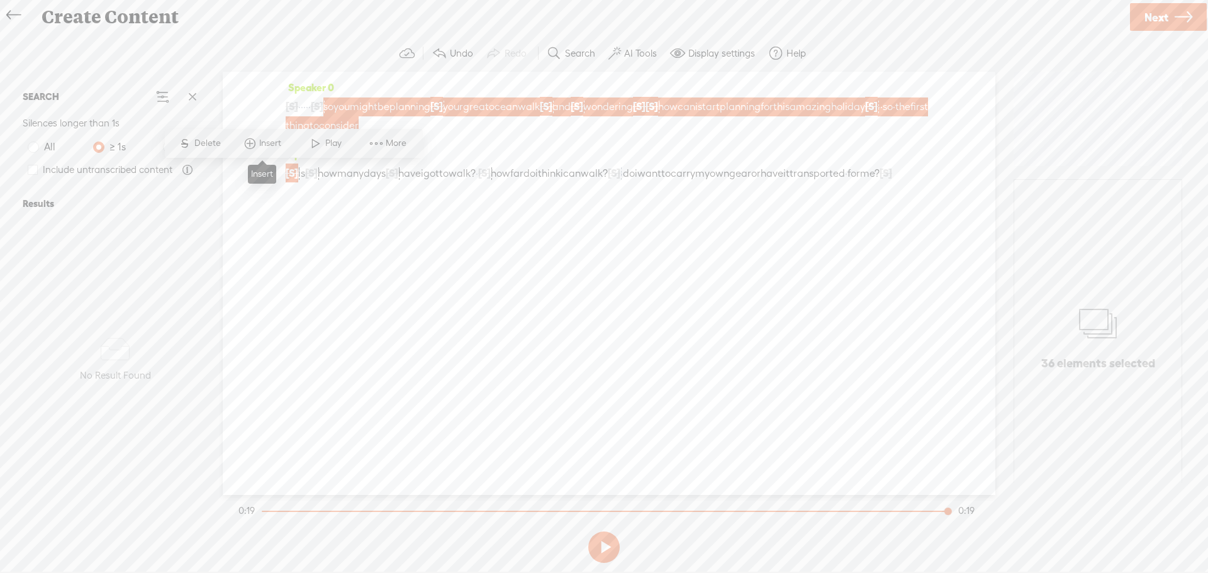
click at [256, 142] on span at bounding box center [249, 143] width 19 height 23
click at [245, 186] on span "Insert Audio in Background" at bounding box center [230, 182] width 155 height 28
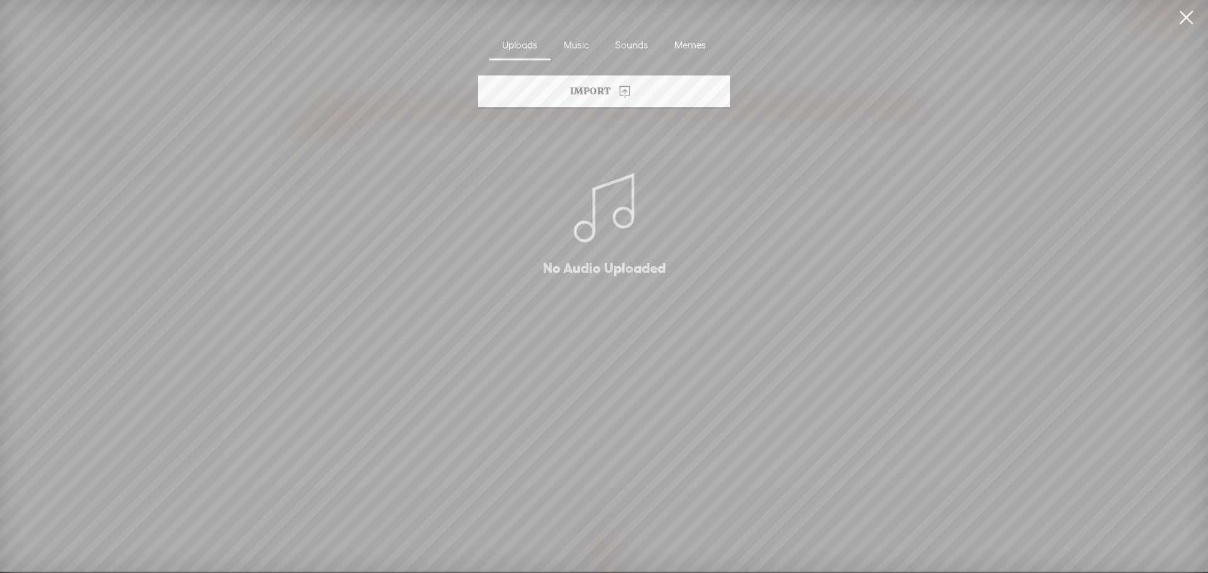
click at [585, 40] on div "Music" at bounding box center [577, 45] width 52 height 29
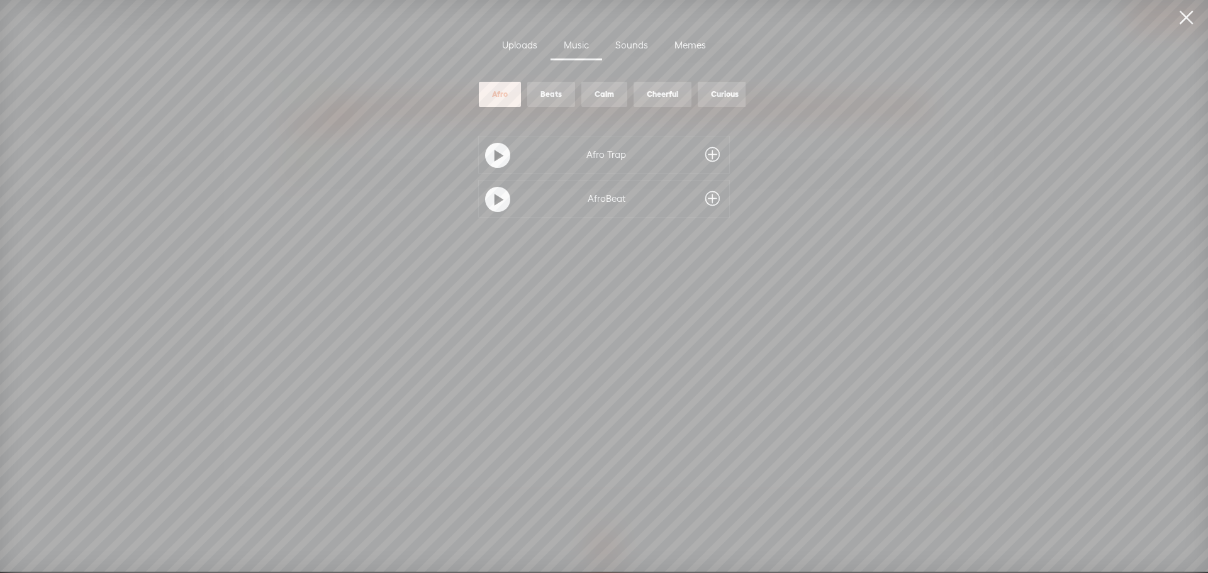
click at [605, 91] on div "Calm" at bounding box center [605, 94] width 20 height 11
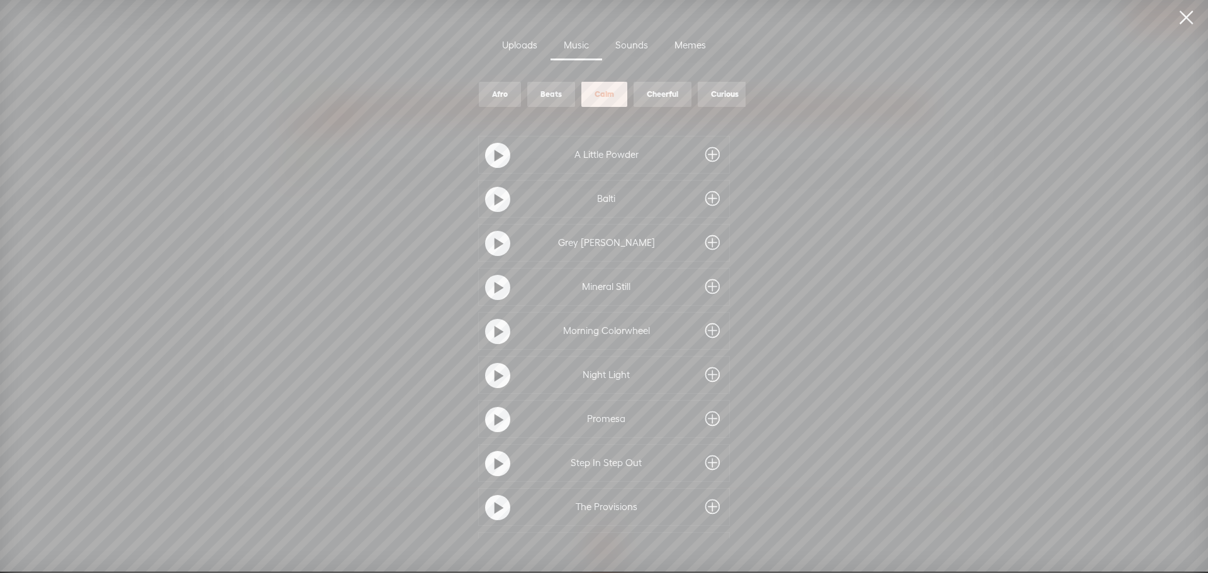
click at [651, 154] on div "A Little Powder" at bounding box center [606, 155] width 160 height 13
click at [709, 151] on span at bounding box center [712, 155] width 14 height 20
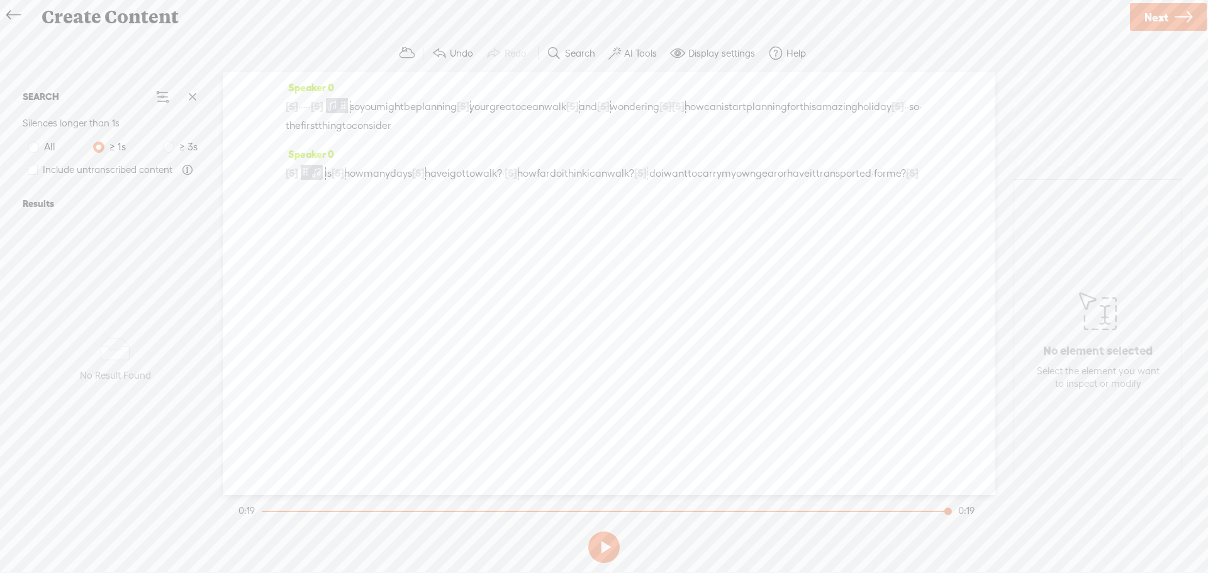
click at [303, 105] on span "·" at bounding box center [302, 107] width 3 height 19
click at [341, 75] on span at bounding box center [335, 76] width 19 height 23
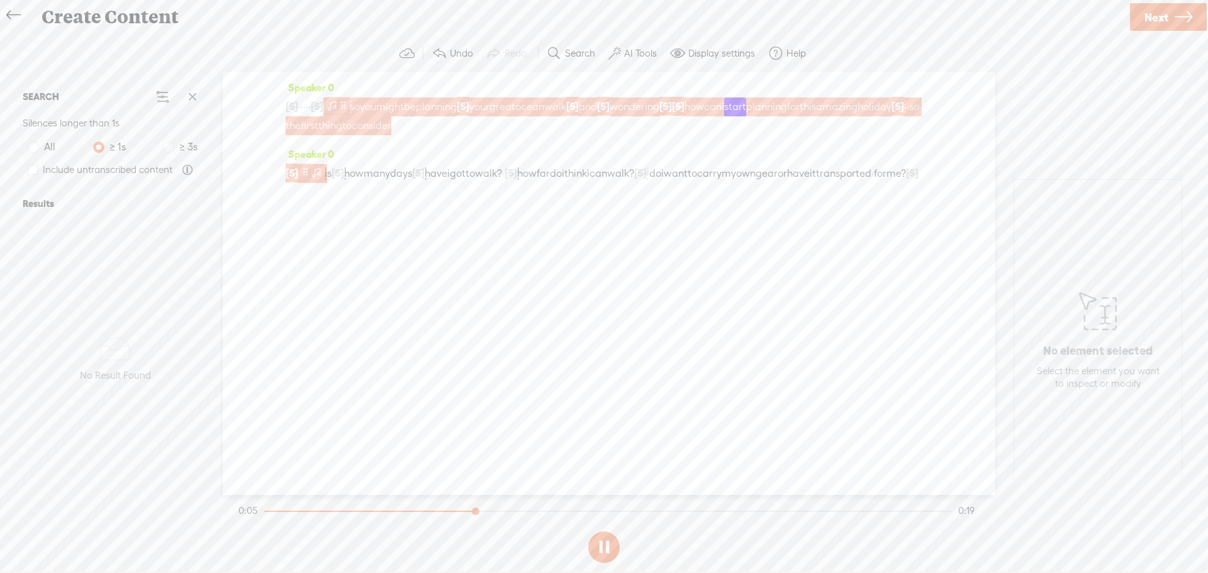
click at [339, 104] on span at bounding box center [332, 105] width 13 height 15
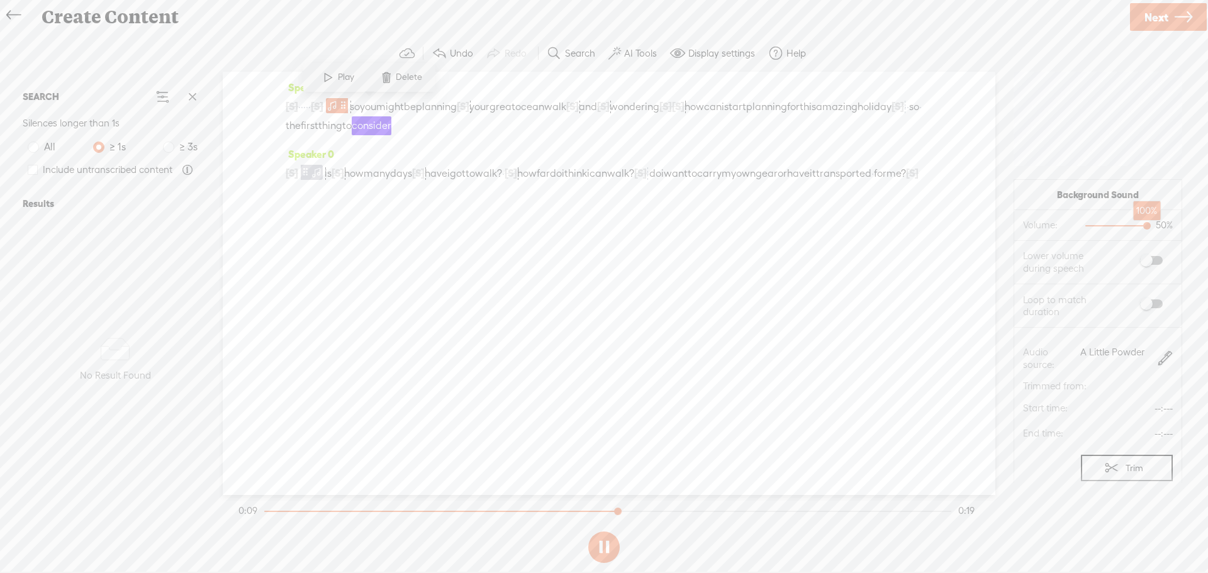
drag, startPoint x: 1112, startPoint y: 228, endPoint x: 1147, endPoint y: 231, distance: 35.4
click at [1147, 231] on div at bounding box center [1148, 227] width 29 height 29
click at [327, 76] on span at bounding box center [328, 77] width 19 height 23
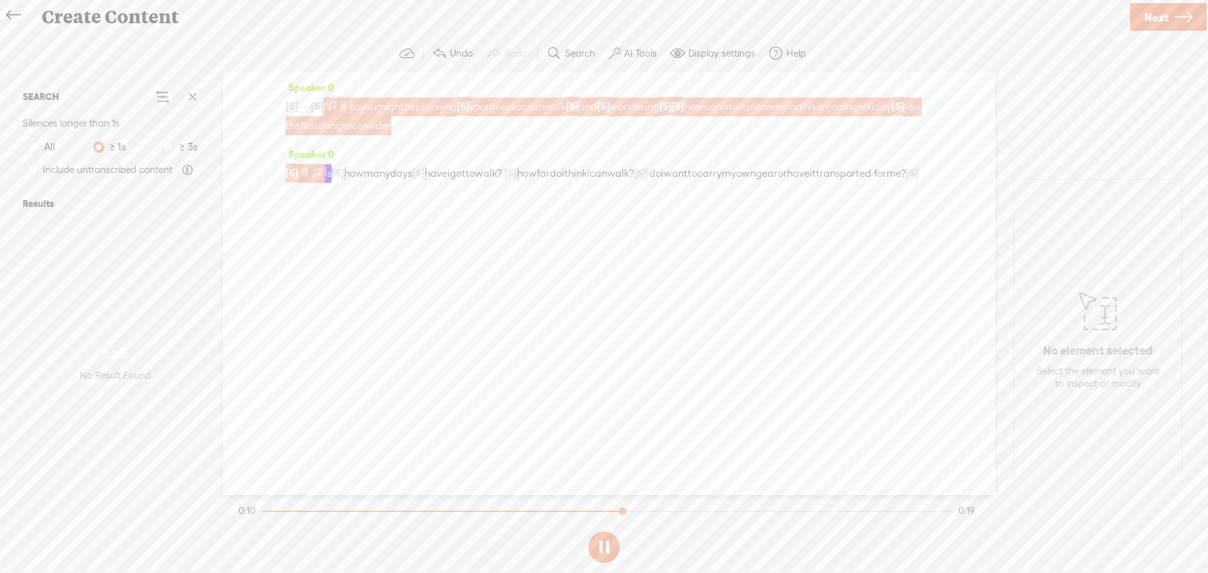
click at [339, 108] on span at bounding box center [332, 105] width 13 height 15
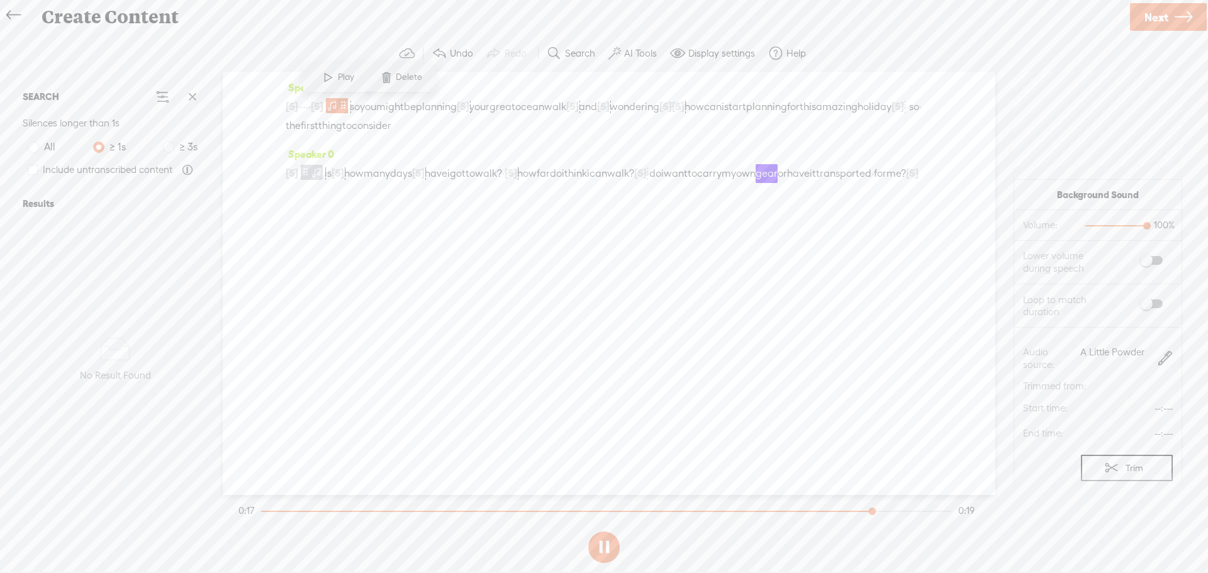
click at [769, 261] on div "Speaker 0 [S] · · · · · · · · · · action. · · · · · · · so you might be plannin…" at bounding box center [609, 284] width 773 height 424
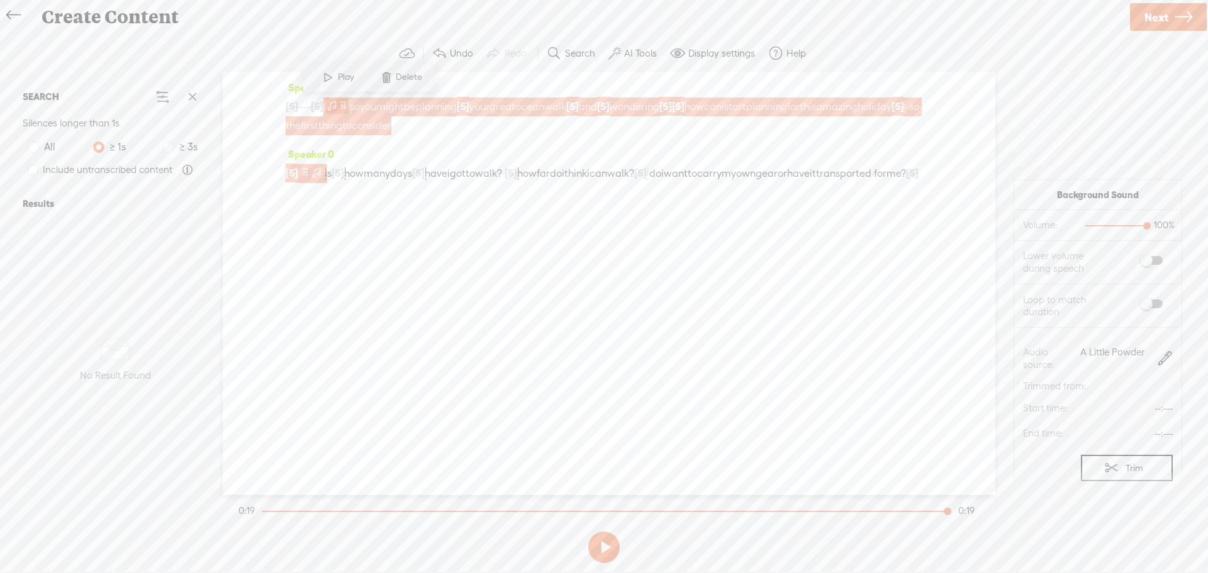
click at [339, 106] on span at bounding box center [332, 105] width 13 height 15
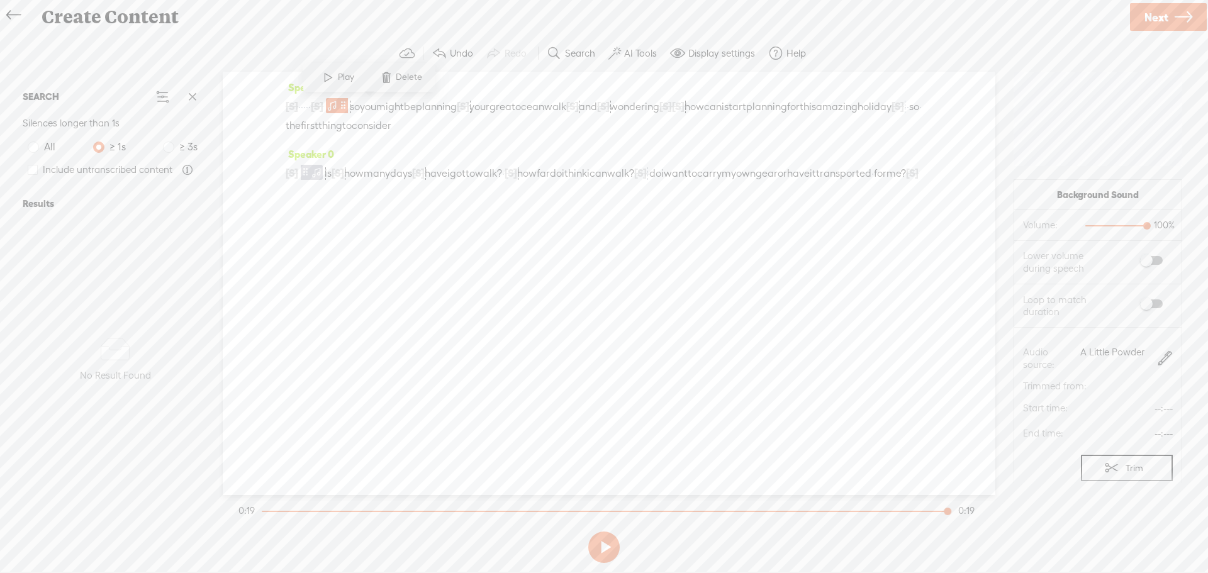
click at [437, 247] on div "Speaker 0 [S] · · · · · · · · · · action. · · · · · · · so you might be plannin…" at bounding box center [609, 284] width 773 height 424
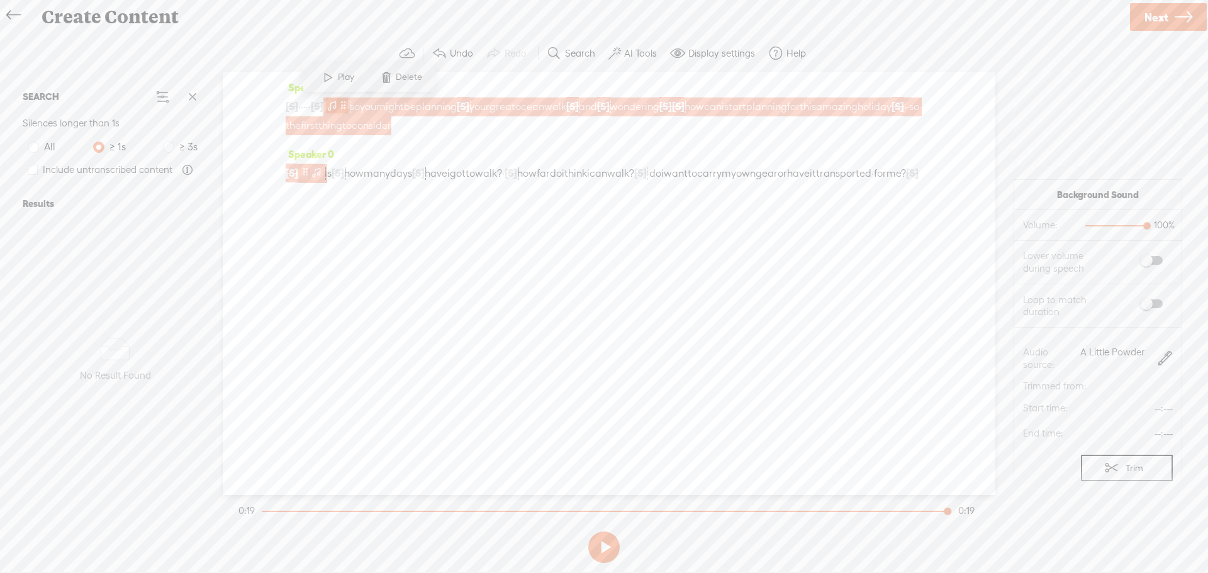
click at [348, 104] on span at bounding box center [343, 105] width 9 height 15
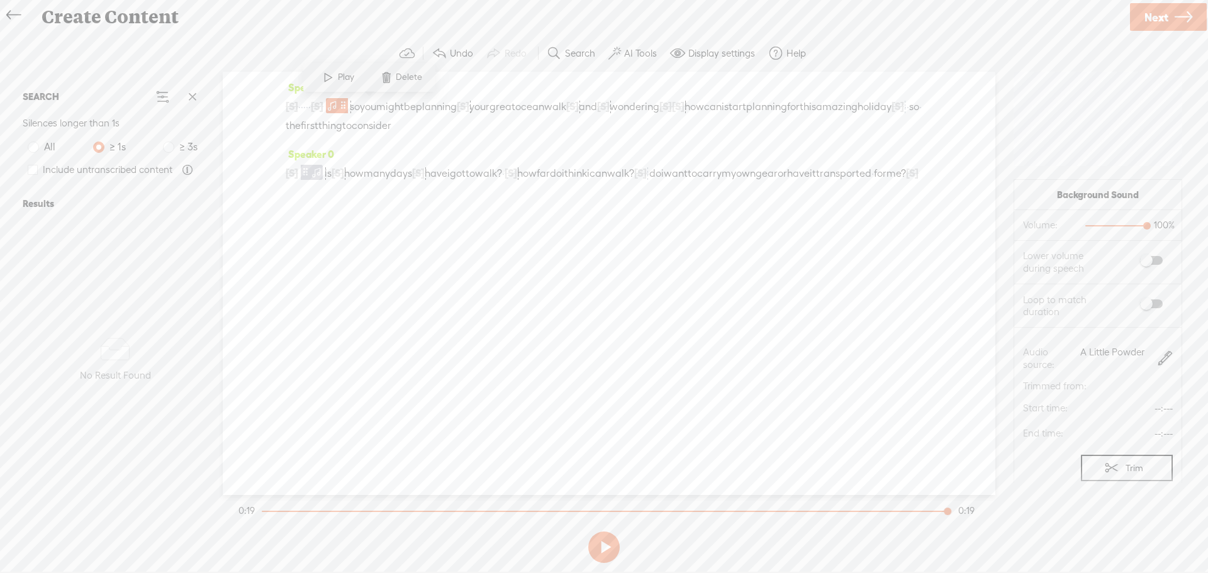
click at [378, 227] on div "Speaker 0 [S] · · · · · · · · · · action. · · · · · · · so you might be plannin…" at bounding box center [609, 284] width 773 height 424
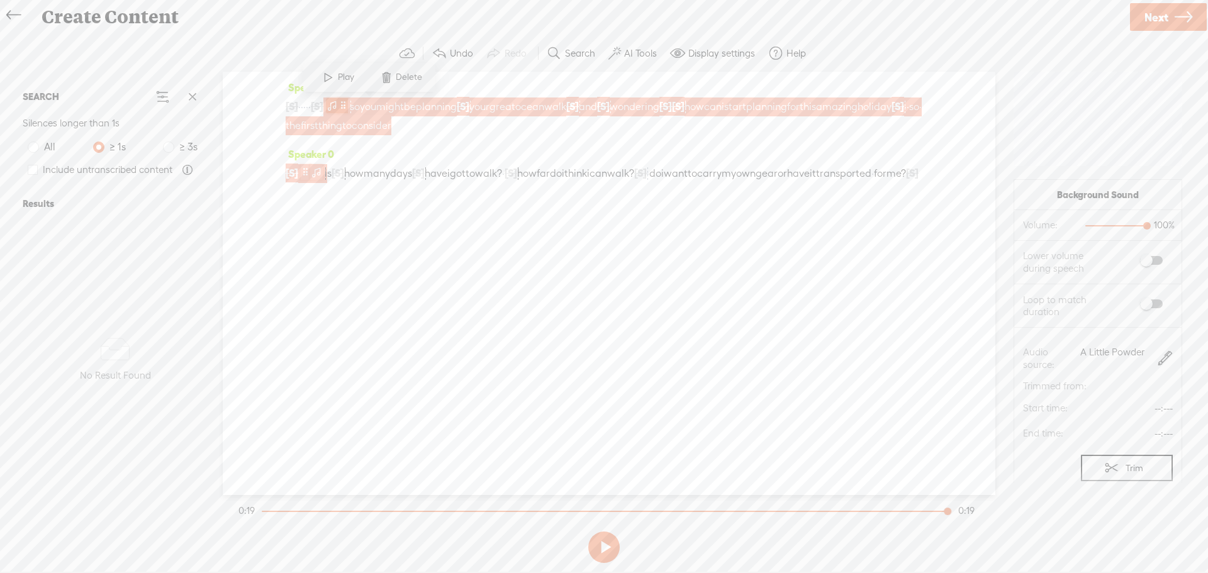
click at [348, 104] on span at bounding box center [343, 105] width 9 height 15
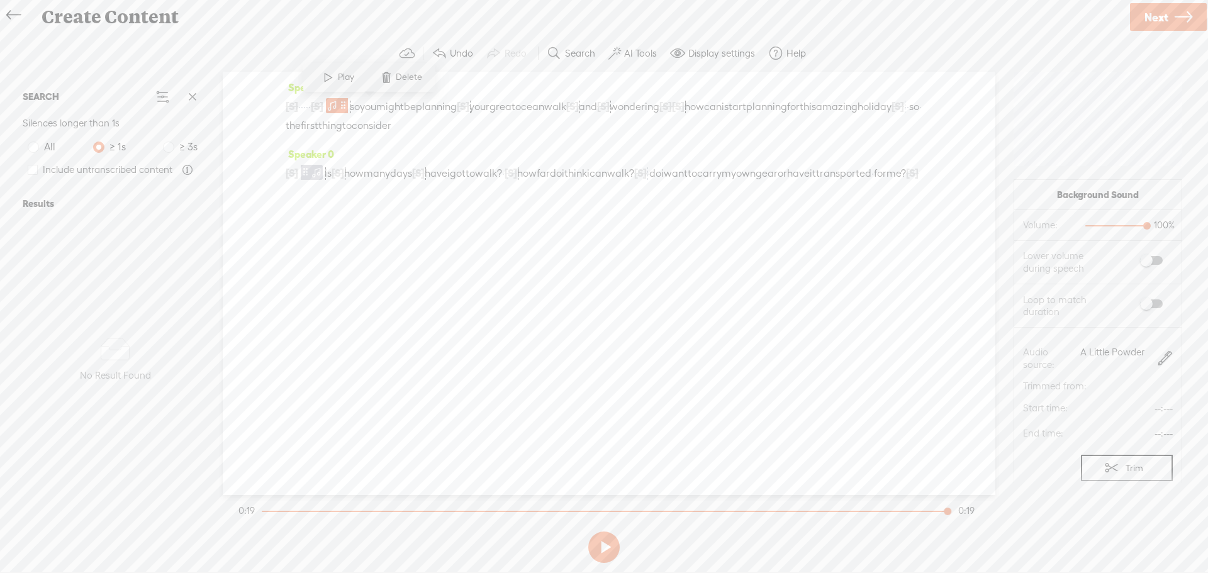
click at [390, 174] on span "many" at bounding box center [377, 173] width 26 height 19
click at [479, 207] on div "Speaker 0 [S] · is · · · · um, how many days? · · how many days have i got? it …" at bounding box center [609, 178] width 647 height 67
click at [352, 140] on span at bounding box center [353, 144] width 19 height 23
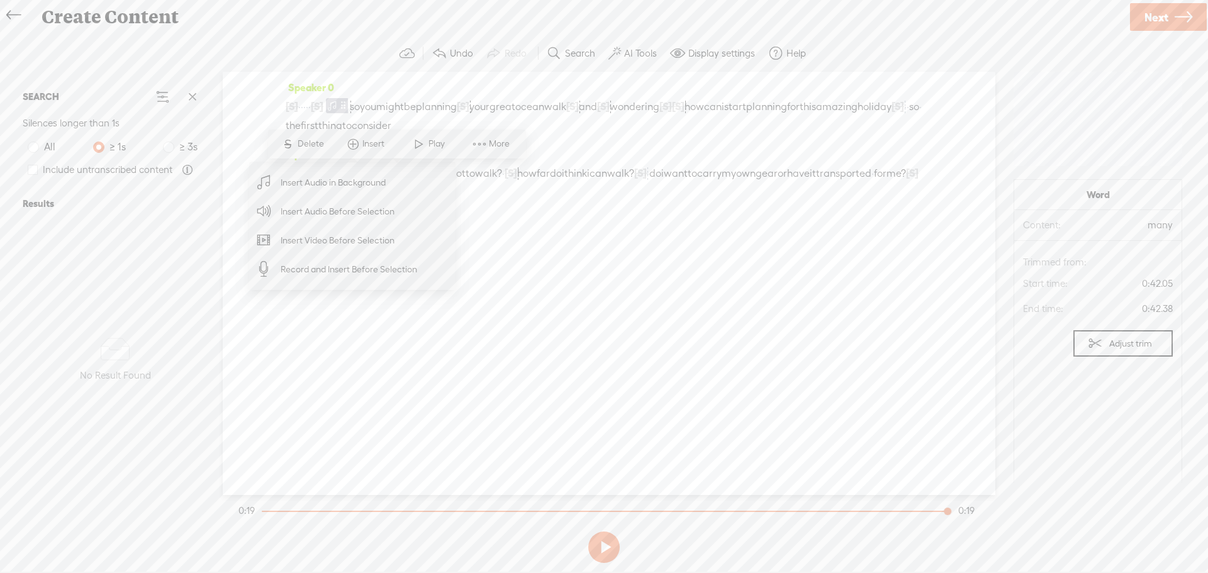
click at [585, 240] on div "Speaker 0 [S] · · · · · · · · · · action. · · · · · · · so you might be plannin…" at bounding box center [609, 284] width 773 height 424
click at [582, 228] on div "Speaker 0 [S] · · · · · · · · · · action. · · · · · · · so you might be plannin…" at bounding box center [609, 284] width 773 height 424
click at [581, 230] on div "Speaker 0 [S] · · · · · · · · · · action. · · · · · · · so you might be plannin…" at bounding box center [609, 284] width 773 height 424
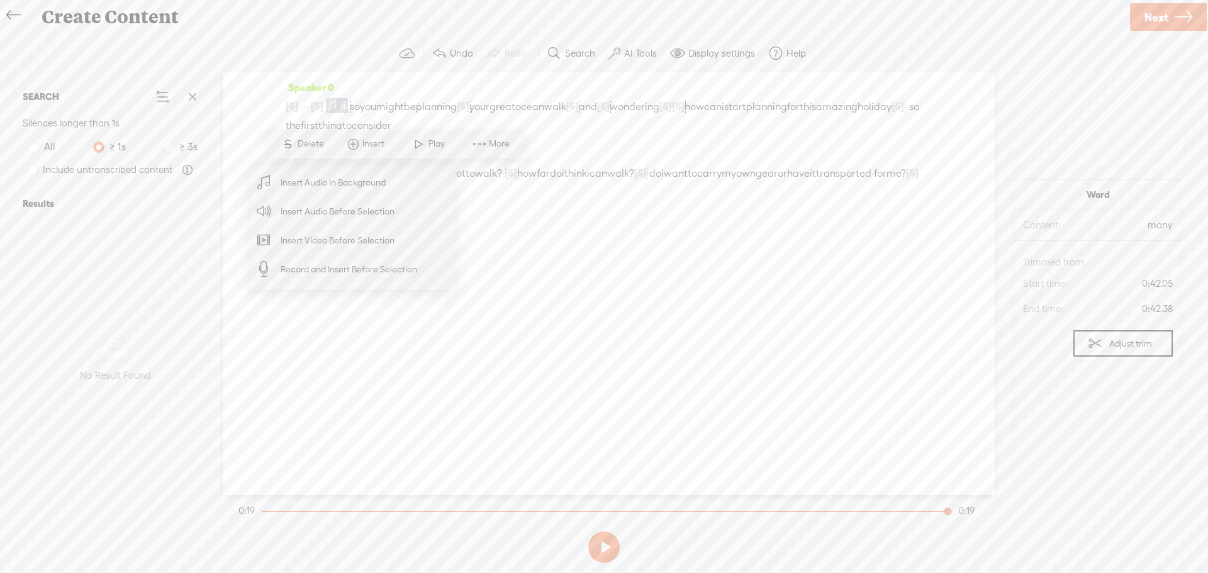
click at [187, 230] on div "No data No Result Found" at bounding box center [115, 360] width 195 height 280
click at [333, 44] on section "Undo Redo Search Remove Background Noise AI Tools Configure Magic Sound Enhance…" at bounding box center [604, 53] width 1183 height 37
click at [318, 73] on div "Speaker 0 [S] · · · · · · · · · · action. · · · · · · · so you might be plannin…" at bounding box center [609, 284] width 773 height 424
click at [604, 259] on div "Speaker 0 [S] · · · · · · · · · · action. · · · · · · · so you might be plannin…" at bounding box center [609, 284] width 773 height 424
click at [570, 232] on div "Speaker 0 [S] · · · · · · · · · · action. · · · · · · · so you might be plannin…" at bounding box center [609, 284] width 773 height 424
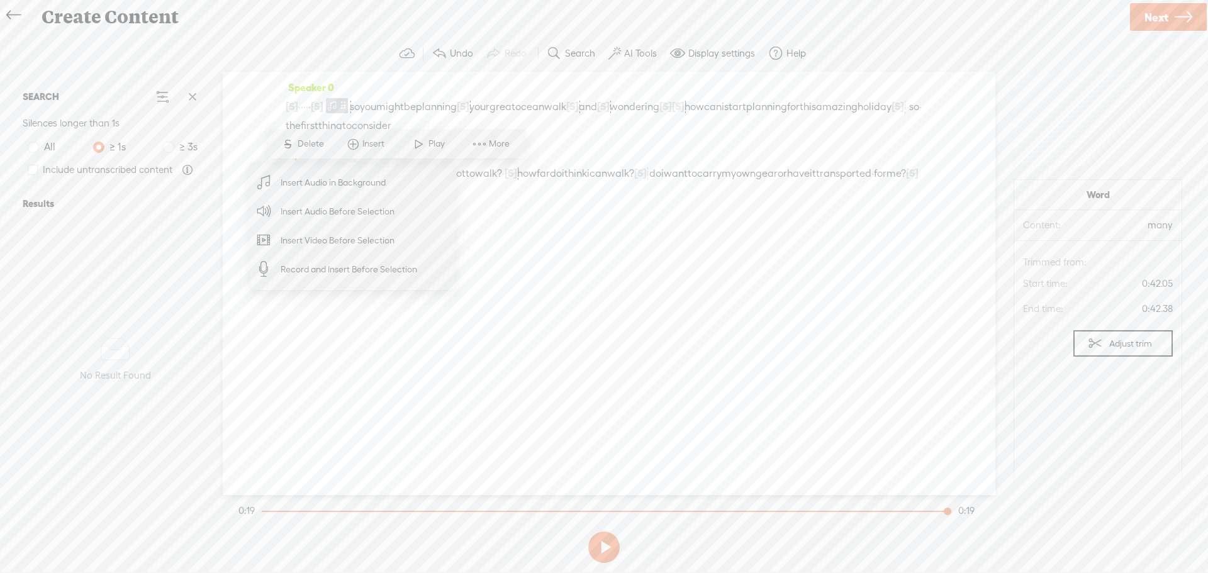
click at [491, 143] on span "More" at bounding box center [501, 144] width 24 height 13
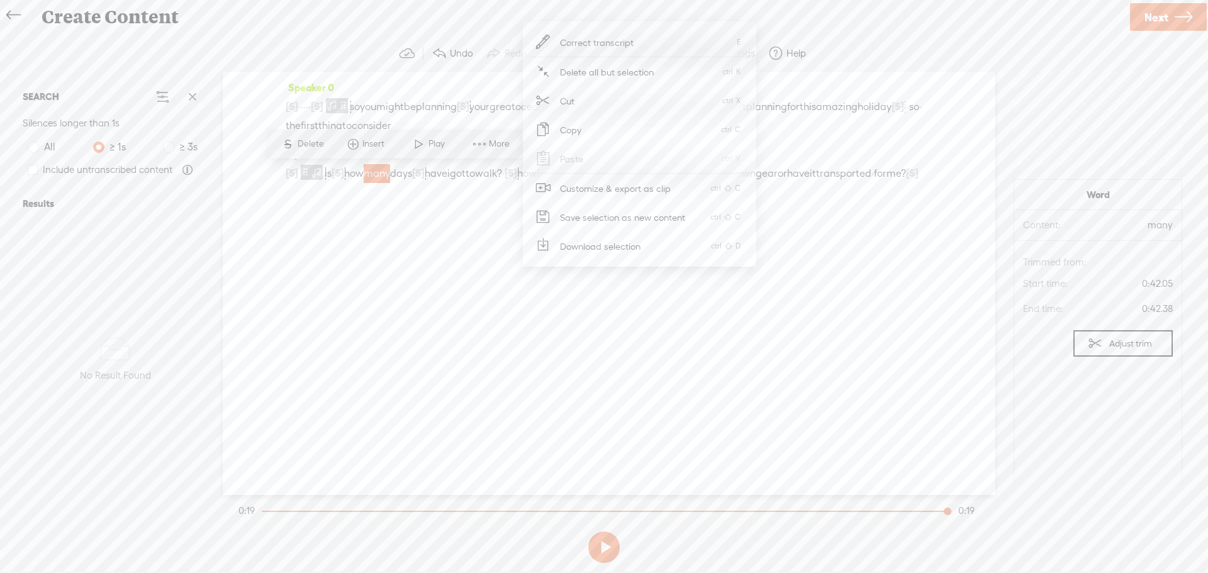
click at [438, 244] on div "Speaker 0 [S] · · · · · · · · · · action. · · · · · · · so you might be plannin…" at bounding box center [609, 284] width 773 height 424
click at [816, 183] on span "transported" at bounding box center [843, 173] width 55 height 19
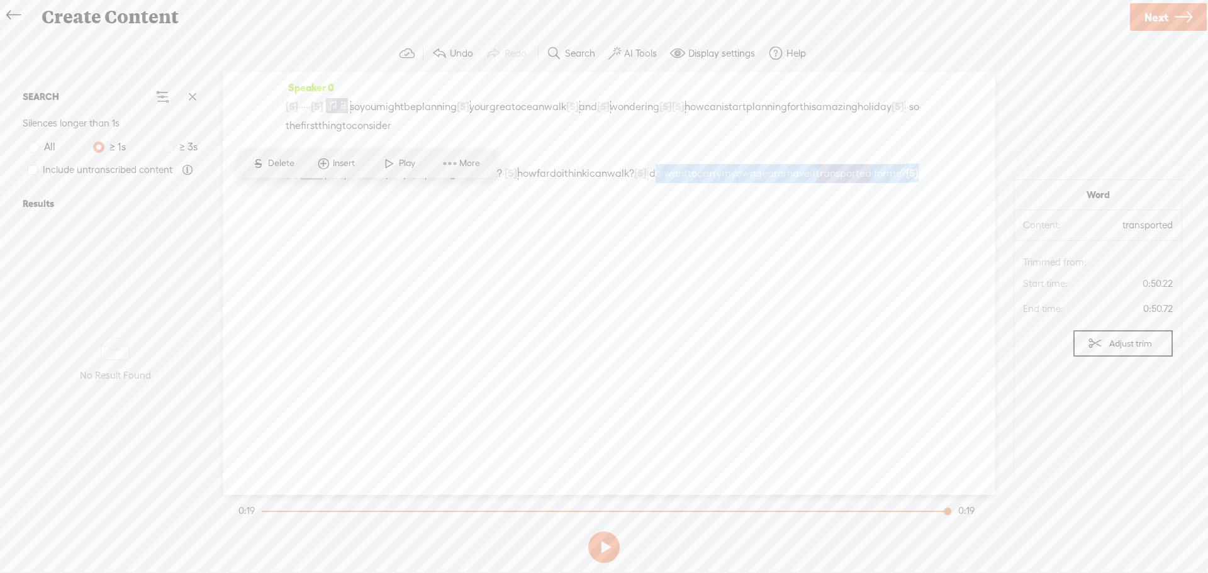
drag, startPoint x: 761, startPoint y: 176, endPoint x: 744, endPoint y: 220, distance: 47.4
click at [744, 220] on div "Speaker 0 [S] · · · · · · · · · · action. · · · · · · · so you might be plannin…" at bounding box center [609, 284] width 773 height 424
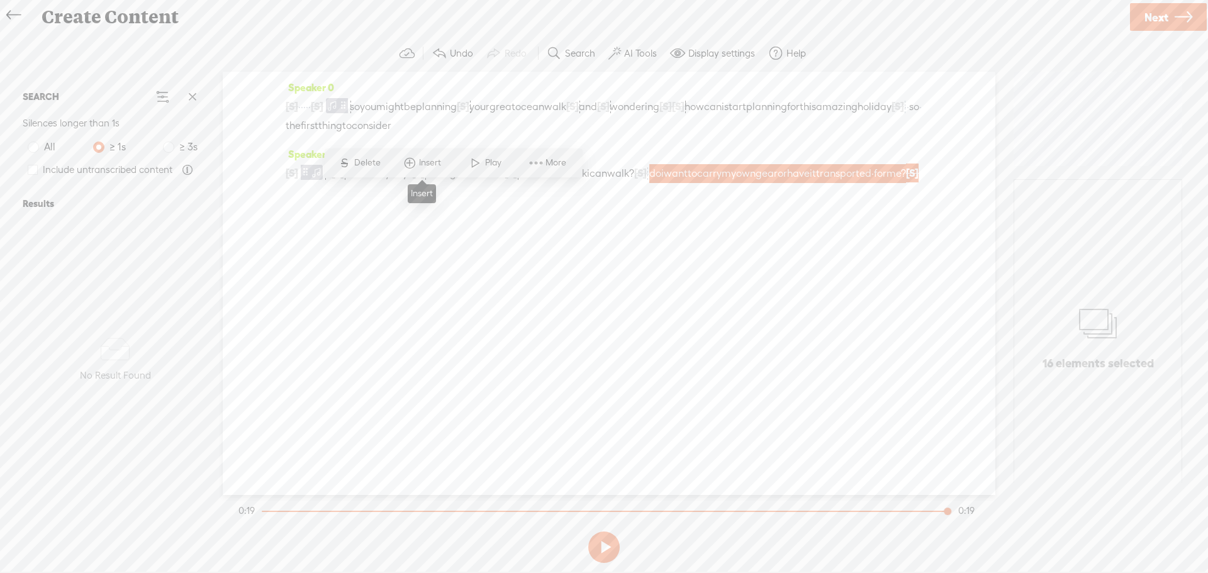
click at [428, 162] on span "Insert" at bounding box center [431, 163] width 25 height 13
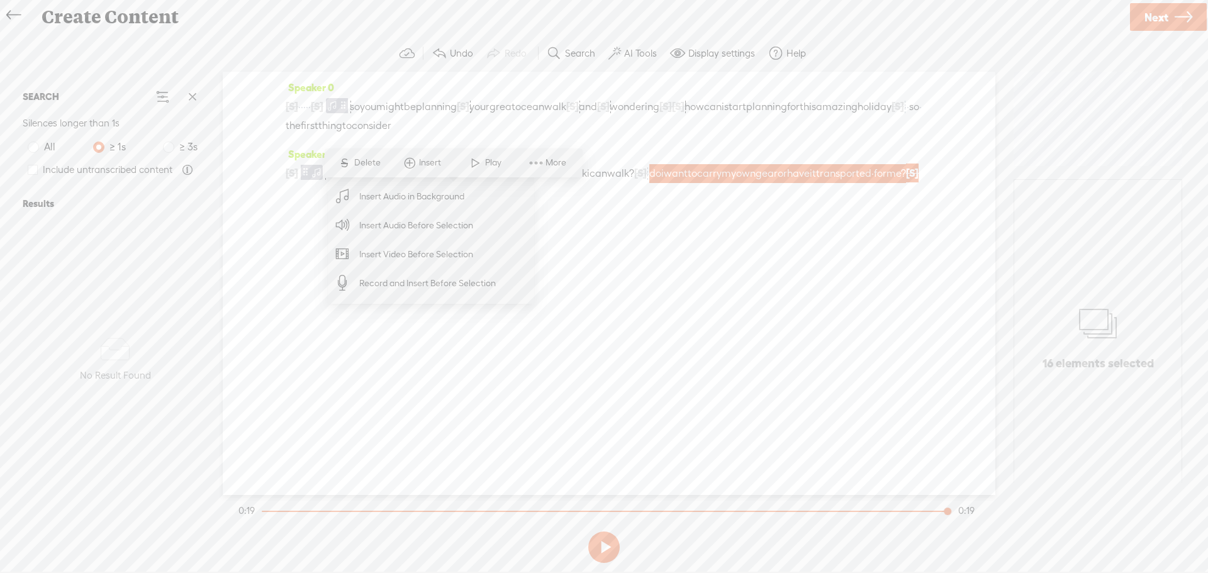
click at [400, 257] on span "Insert Video Before Selection" at bounding box center [417, 254] width 164 height 28
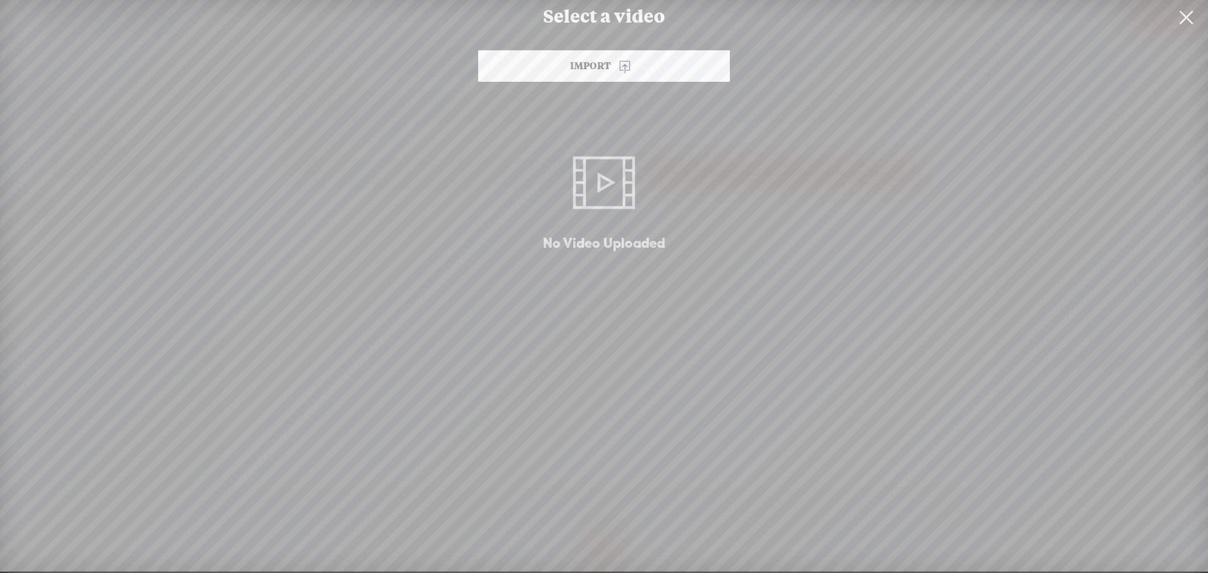
click at [967, 154] on div "Select a video [GEOGRAPHIC_DATA] No Video Uploaded" at bounding box center [604, 286] width 1208 height 572
click at [599, 67] on div "Import" at bounding box center [604, 65] width 252 height 31
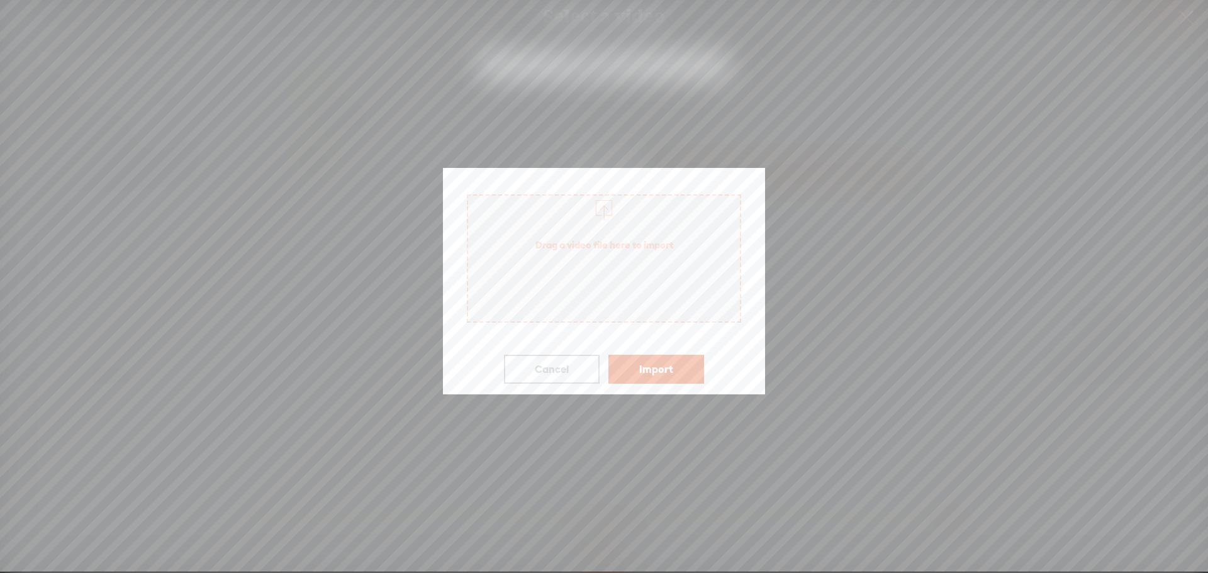
click at [601, 212] on div at bounding box center [604, 208] width 25 height 25
click at [678, 373] on button "Import" at bounding box center [657, 369] width 96 height 29
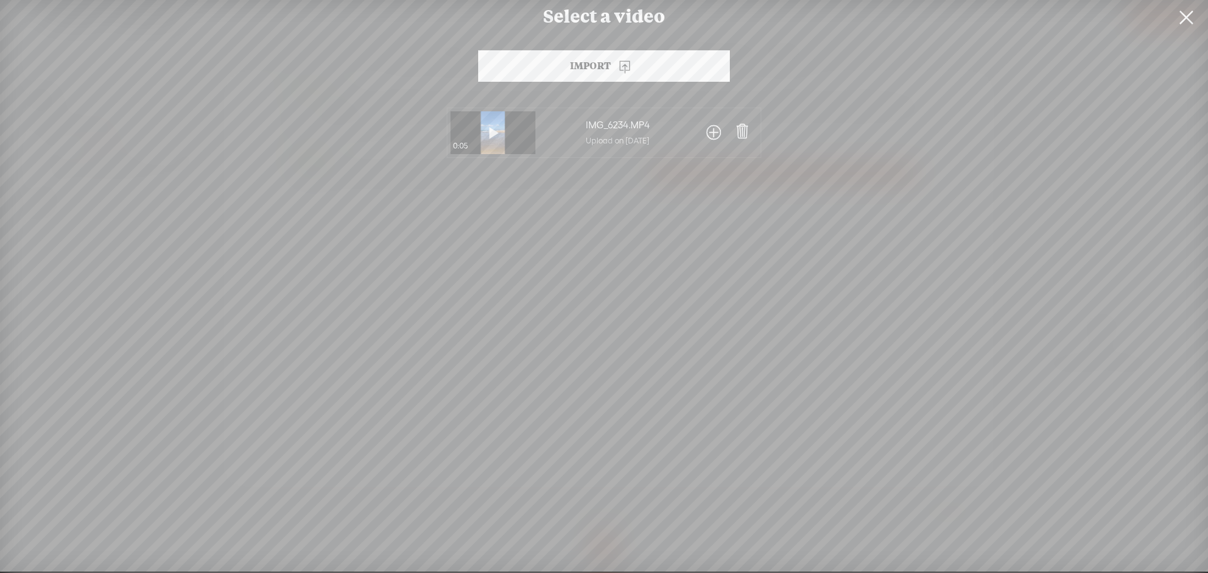
click at [624, 62] on icon at bounding box center [624, 66] width 15 height 15
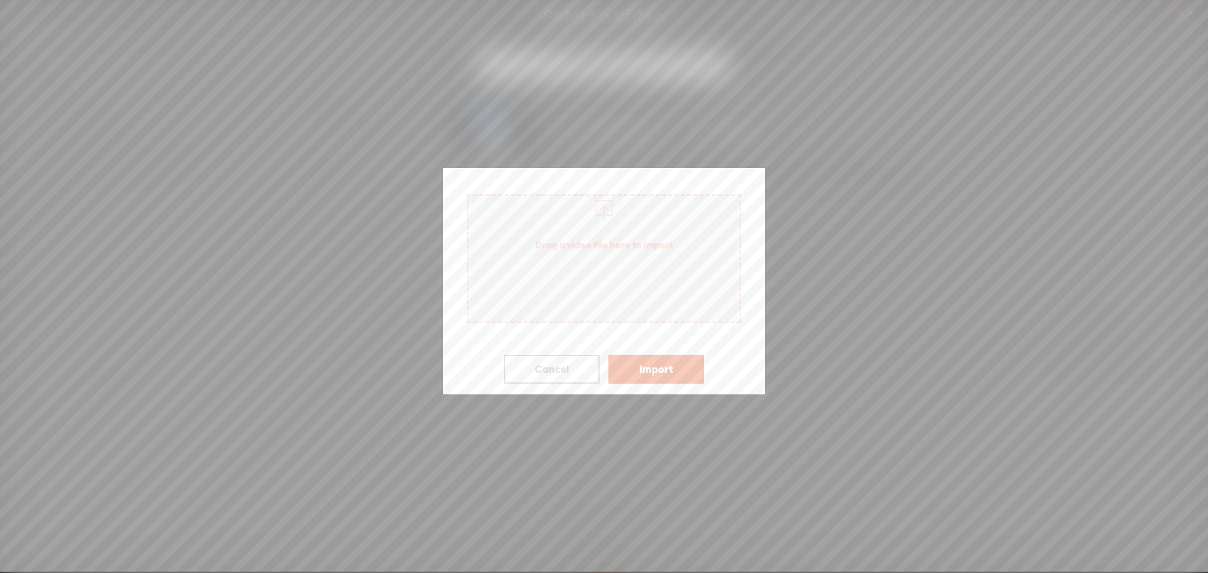
click at [544, 143] on div at bounding box center [604, 286] width 1208 height 572
click at [626, 366] on button "Import" at bounding box center [657, 369] width 96 height 29
click at [335, 137] on div at bounding box center [604, 286] width 1208 height 572
click at [601, 267] on span "Drag a video file here to import" at bounding box center [604, 258] width 274 height 128
click at [554, 368] on button "Cancel" at bounding box center [552, 369] width 96 height 29
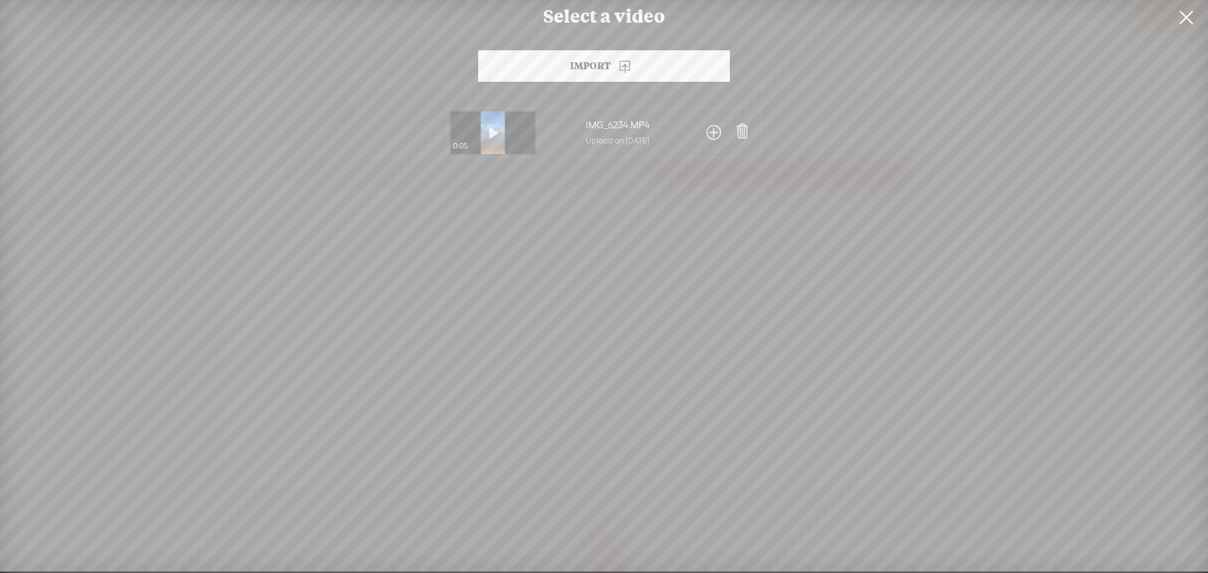
click at [1178, 20] on link at bounding box center [1186, 17] width 31 height 35
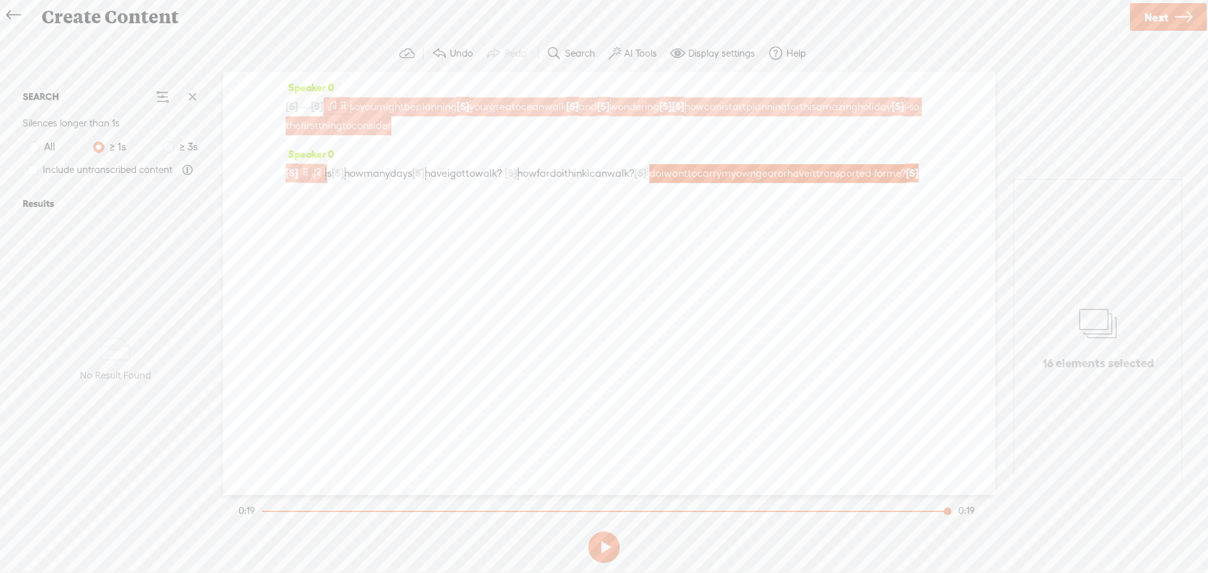
click at [339, 108] on span at bounding box center [332, 105] width 13 height 15
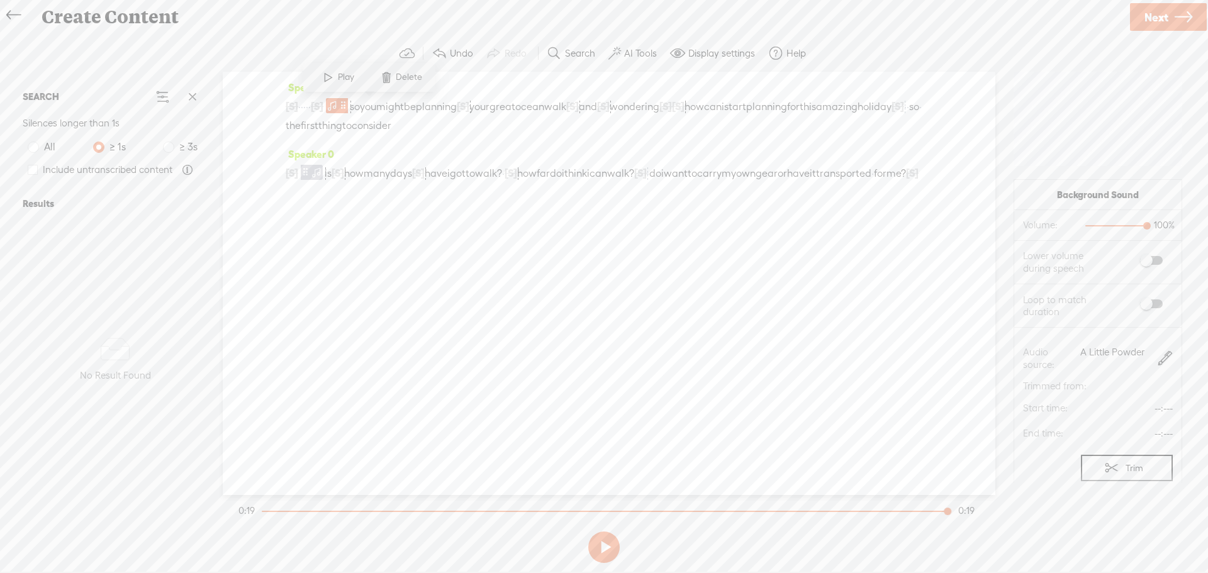
click at [1126, 471] on label "Trim" at bounding box center [1135, 468] width 18 height 24
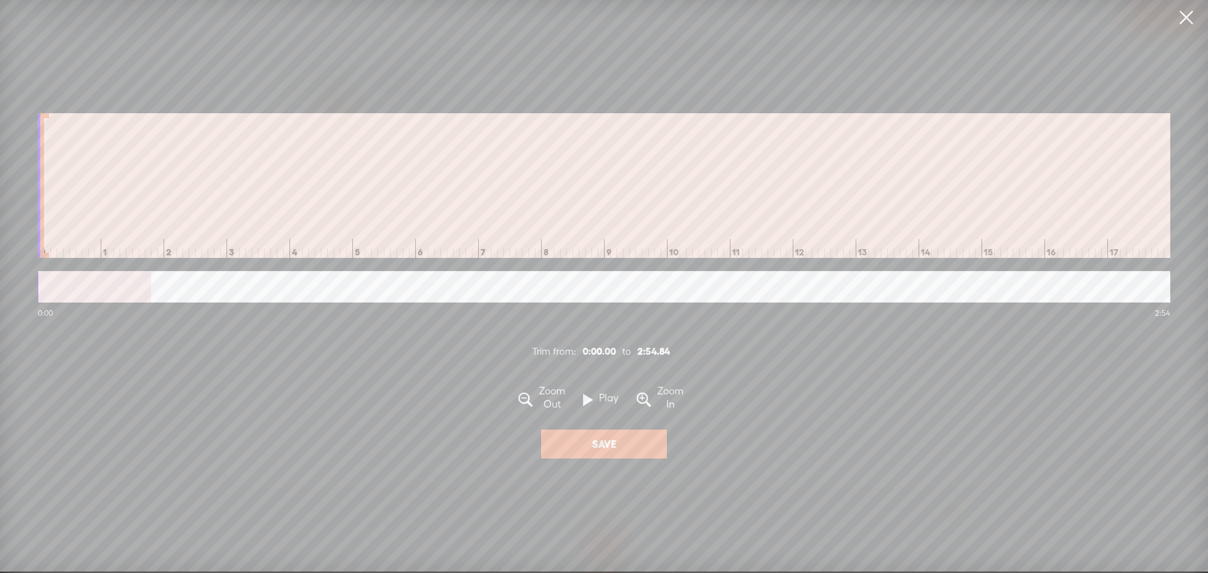
click at [587, 402] on span at bounding box center [587, 400] width 9 height 25
click at [1181, 21] on link at bounding box center [1186, 17] width 31 height 35
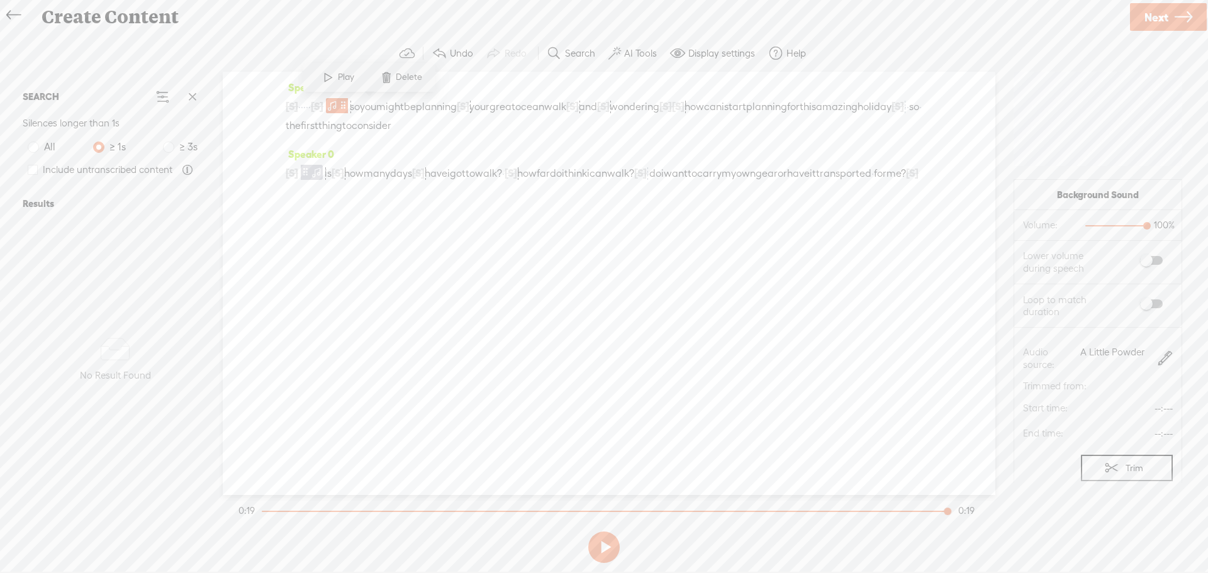
click at [1126, 468] on label "Trim" at bounding box center [1135, 468] width 18 height 24
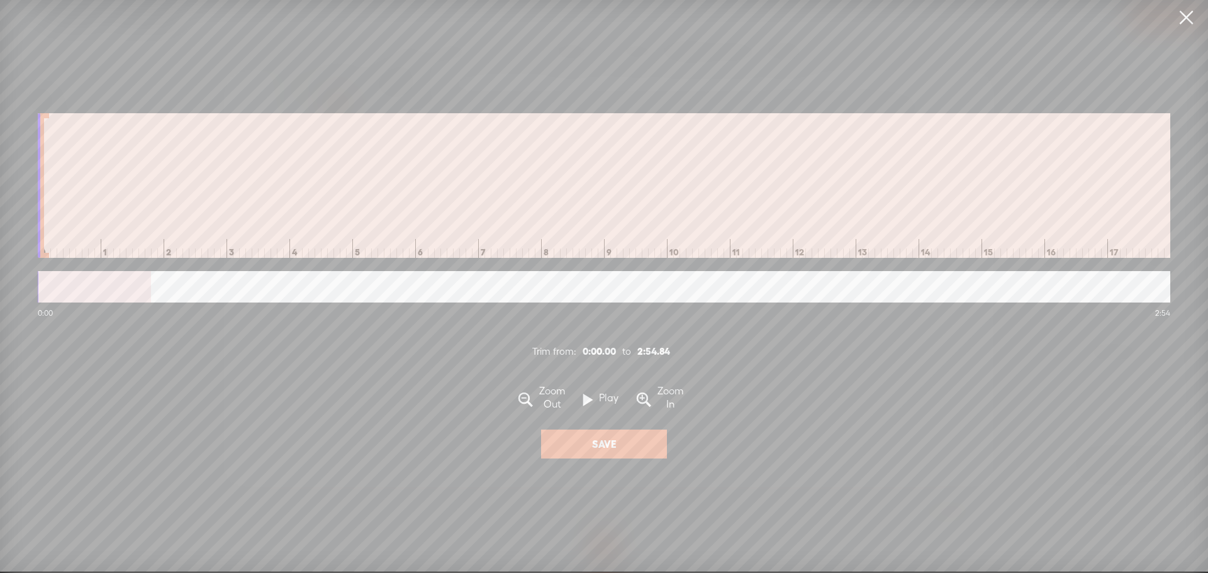
click at [588, 400] on span at bounding box center [587, 400] width 9 height 25
click at [1186, 15] on link at bounding box center [1186, 17] width 31 height 35
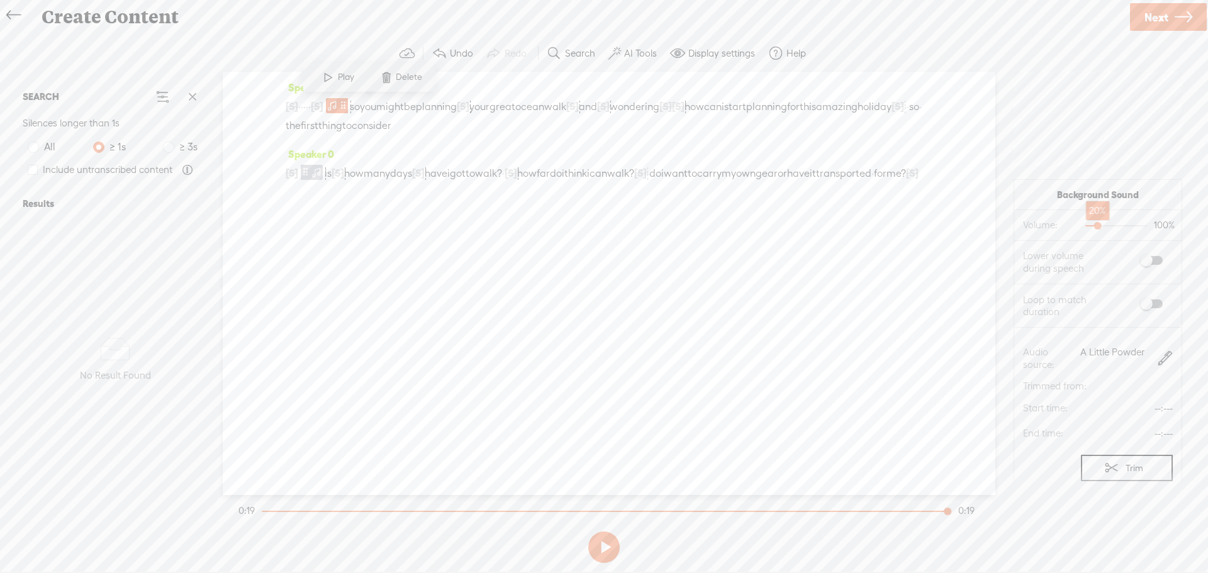
drag, startPoint x: 1137, startPoint y: 226, endPoint x: 1092, endPoint y: 226, distance: 44.7
click at [1092, 226] on div at bounding box center [1099, 227] width 29 height 29
click at [908, 206] on div "Speaker 0 [S] · is · · · · um, how many days? · · how many days have i got? it …" at bounding box center [609, 178] width 647 height 67
click at [1124, 356] on span "A Little Powder" at bounding box center [1113, 358] width 64 height 25
click at [1158, 359] on span at bounding box center [1165, 358] width 15 height 15
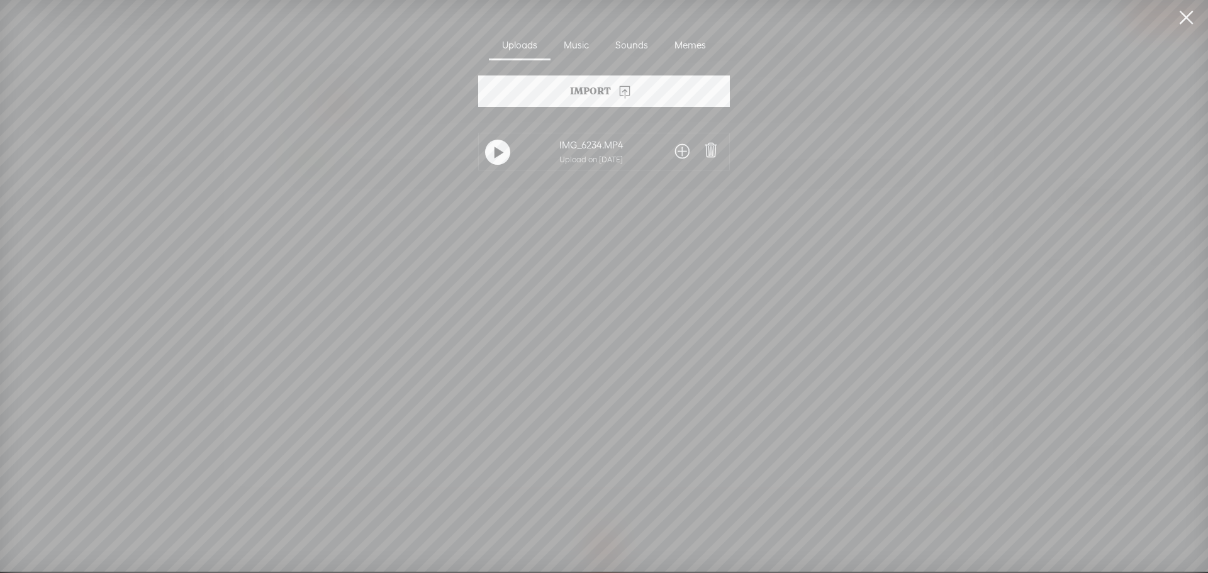
click at [583, 45] on div "Music" at bounding box center [577, 45] width 52 height 29
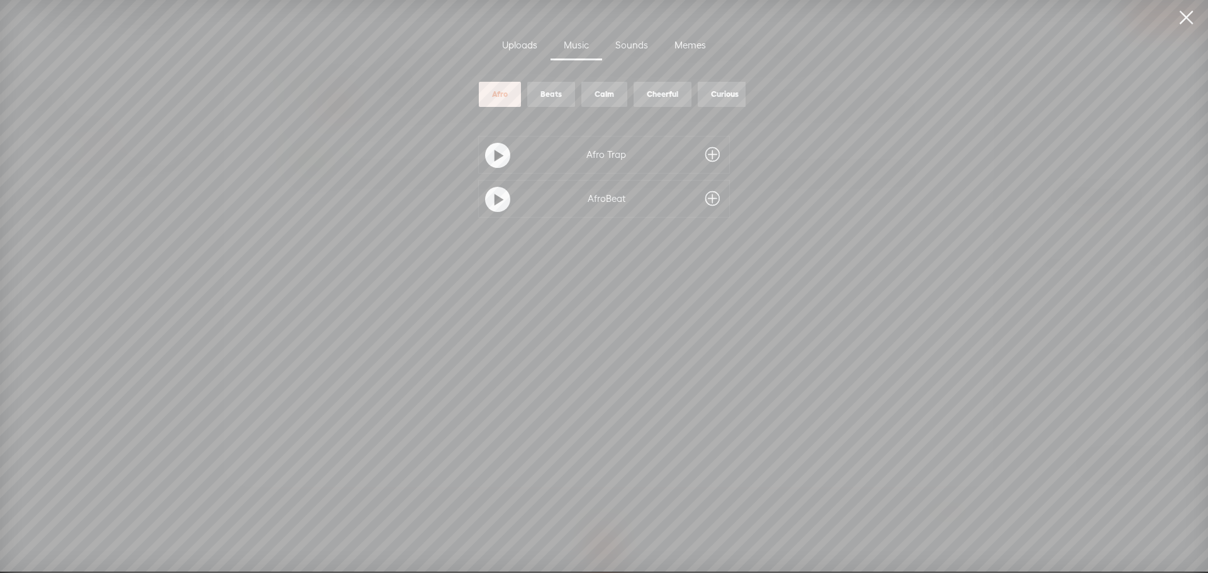
click at [550, 89] on div "Beats" at bounding box center [551, 94] width 21 height 11
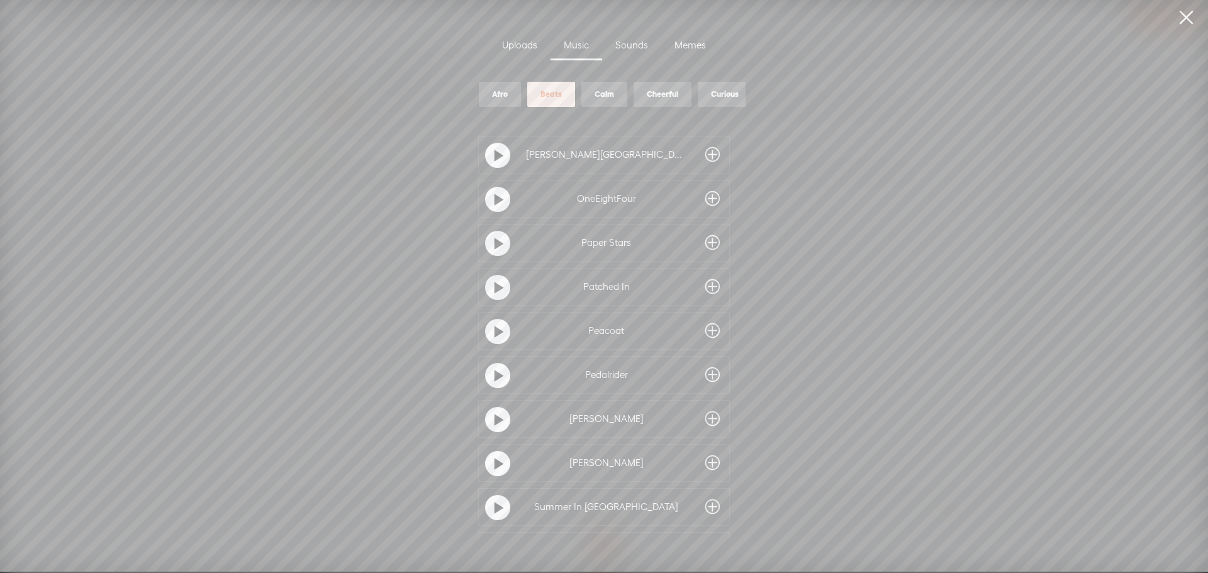
click at [594, 157] on div "[PERSON_NAME][GEOGRAPHIC_DATA]" at bounding box center [606, 155] width 160 height 13
click at [592, 151] on div "[PERSON_NAME][GEOGRAPHIC_DATA]" at bounding box center [606, 155] width 160 height 13
click at [705, 152] on span at bounding box center [712, 155] width 14 height 20
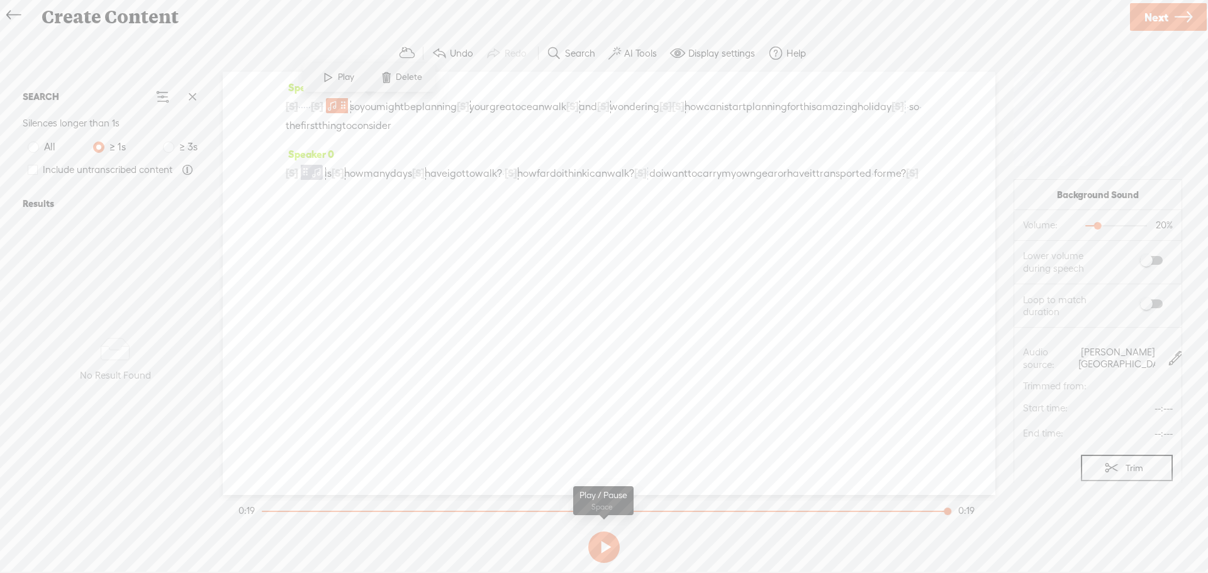
click at [604, 548] on button at bounding box center [603, 547] width 31 height 31
click at [327, 75] on span at bounding box center [328, 77] width 19 height 23
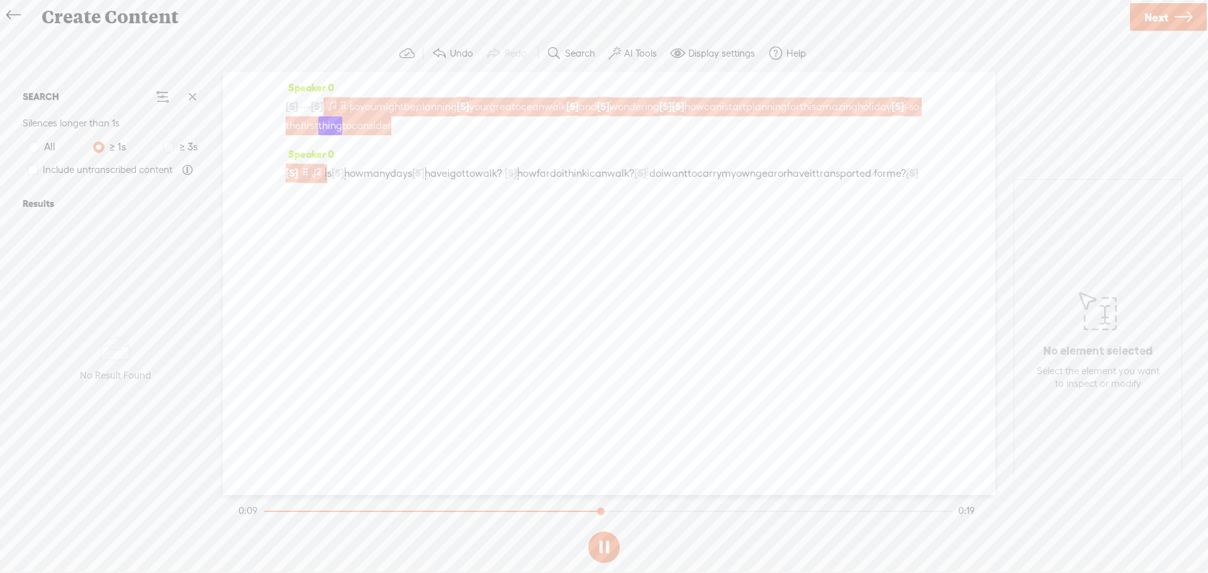
click at [348, 107] on span at bounding box center [343, 105] width 9 height 15
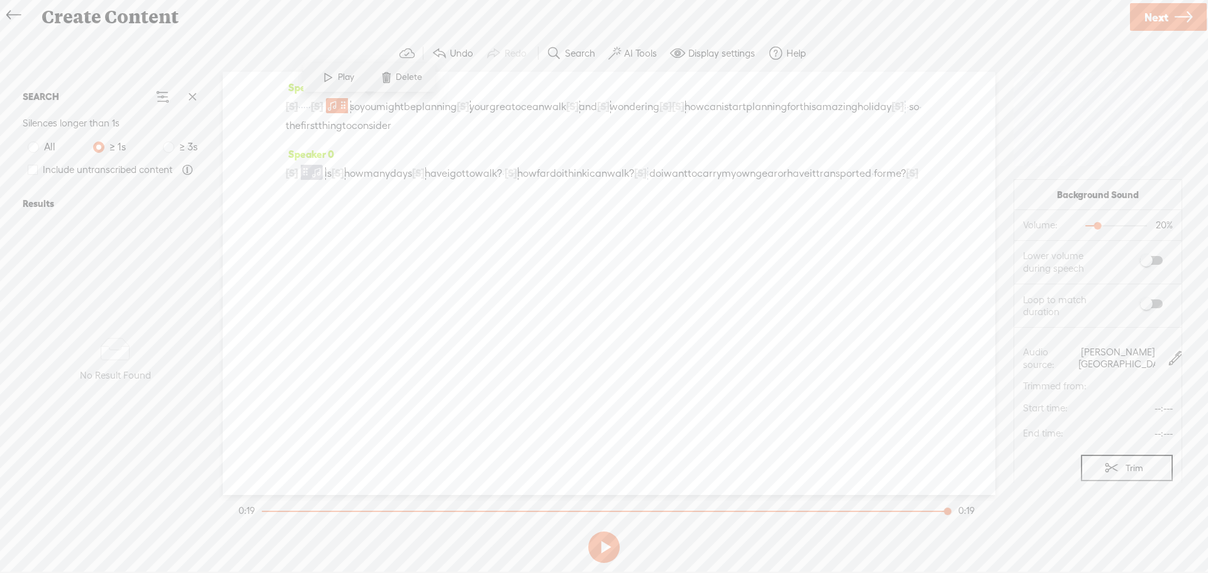
click at [1130, 354] on span "[PERSON_NAME][GEOGRAPHIC_DATA]" at bounding box center [1117, 358] width 77 height 25
click at [1126, 469] on label "Trim" at bounding box center [1135, 468] width 18 height 24
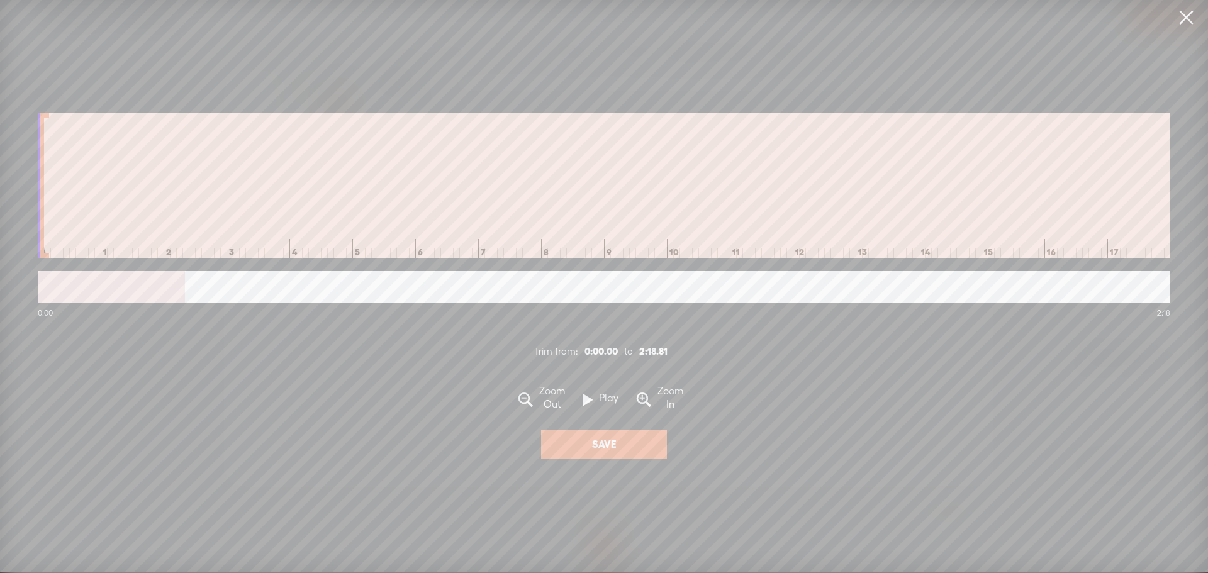
click at [587, 402] on span at bounding box center [587, 400] width 9 height 25
click at [113, 299] on div at bounding box center [604, 286] width 1133 height 31
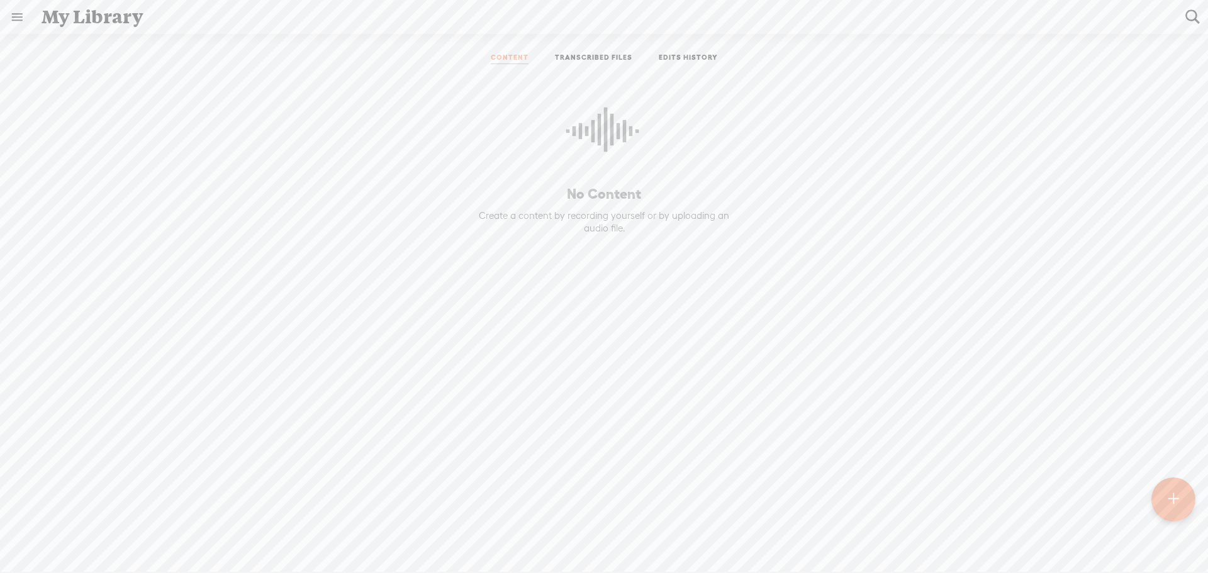
click at [568, 60] on link "TRANSCRIBED FILES" at bounding box center [593, 58] width 77 height 11
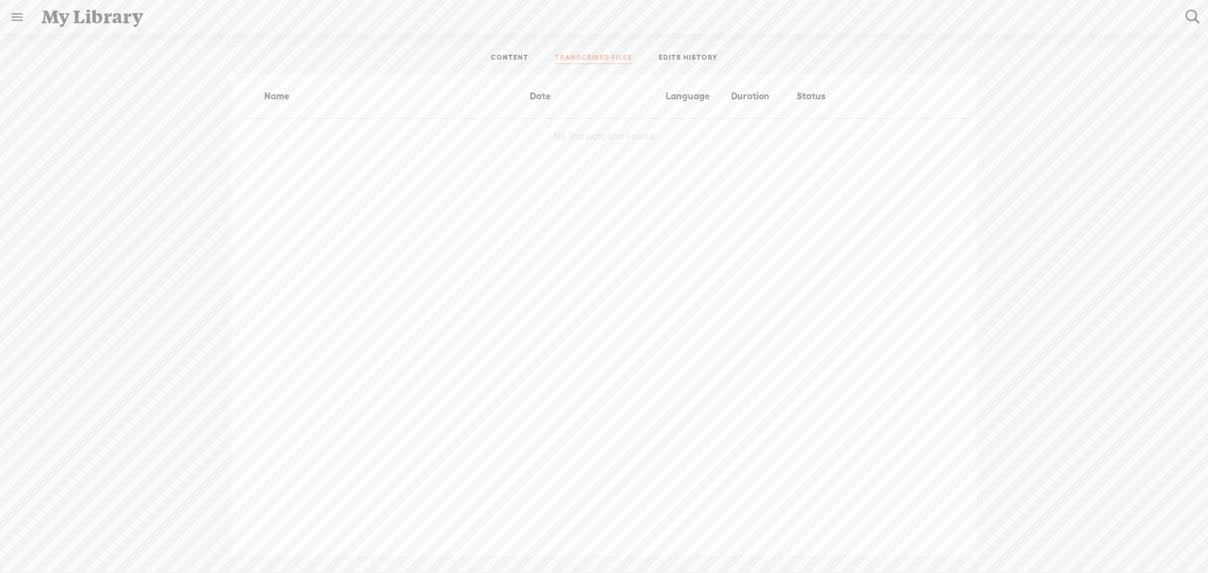
click at [669, 54] on link "EDITS HISTORY" at bounding box center [688, 58] width 59 height 11
click at [23, 18] on link at bounding box center [17, 17] width 33 height 33
click at [42, 45] on icon at bounding box center [38, 39] width 23 height 28
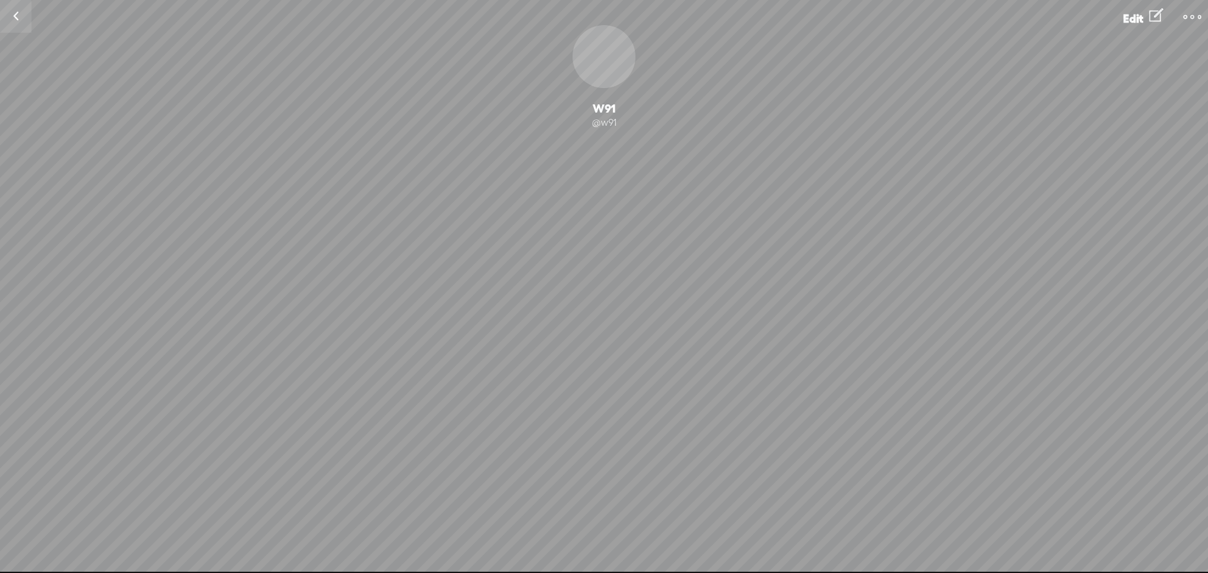
click at [19, 21] on link at bounding box center [15, 16] width 31 height 33
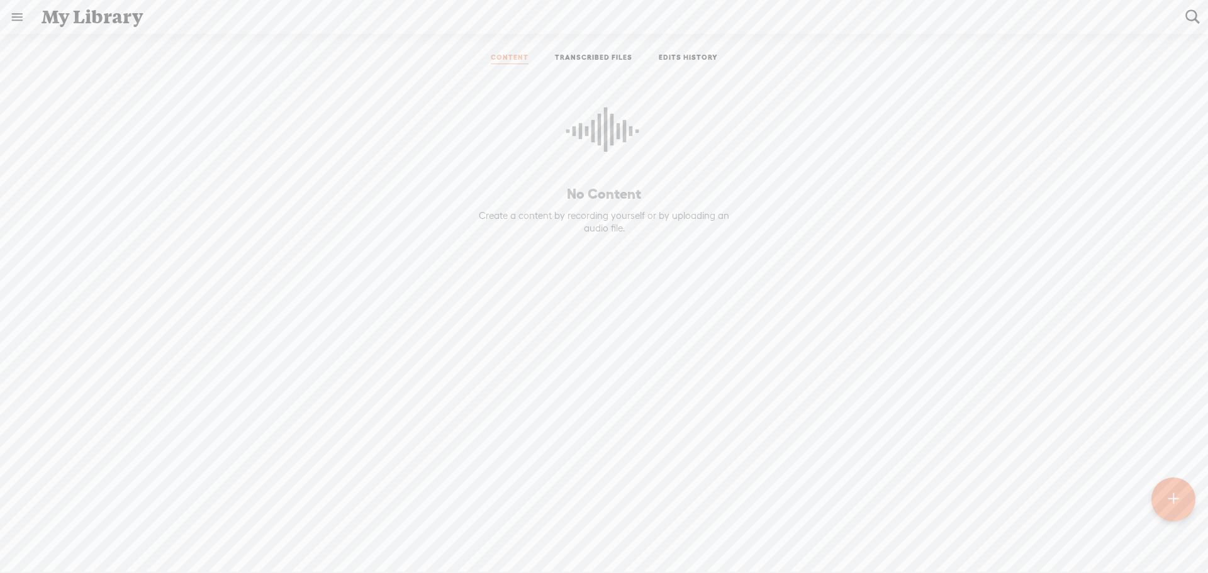
click at [661, 61] on link "EDITS HISTORY" at bounding box center [688, 58] width 59 height 11
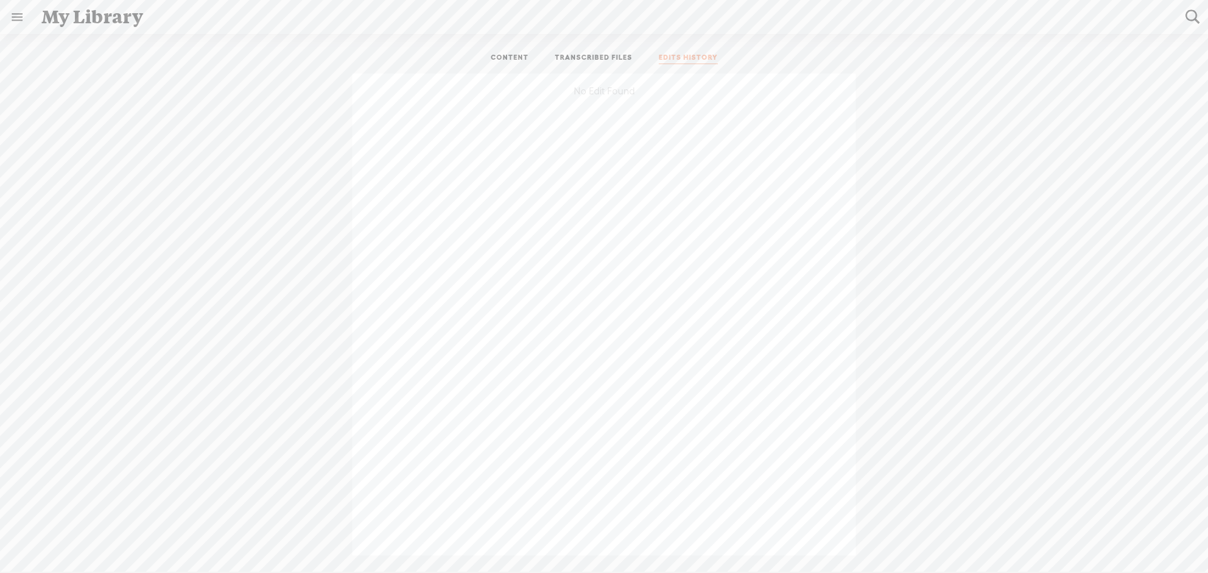
click at [515, 57] on link "CONTENT" at bounding box center [510, 58] width 38 height 11
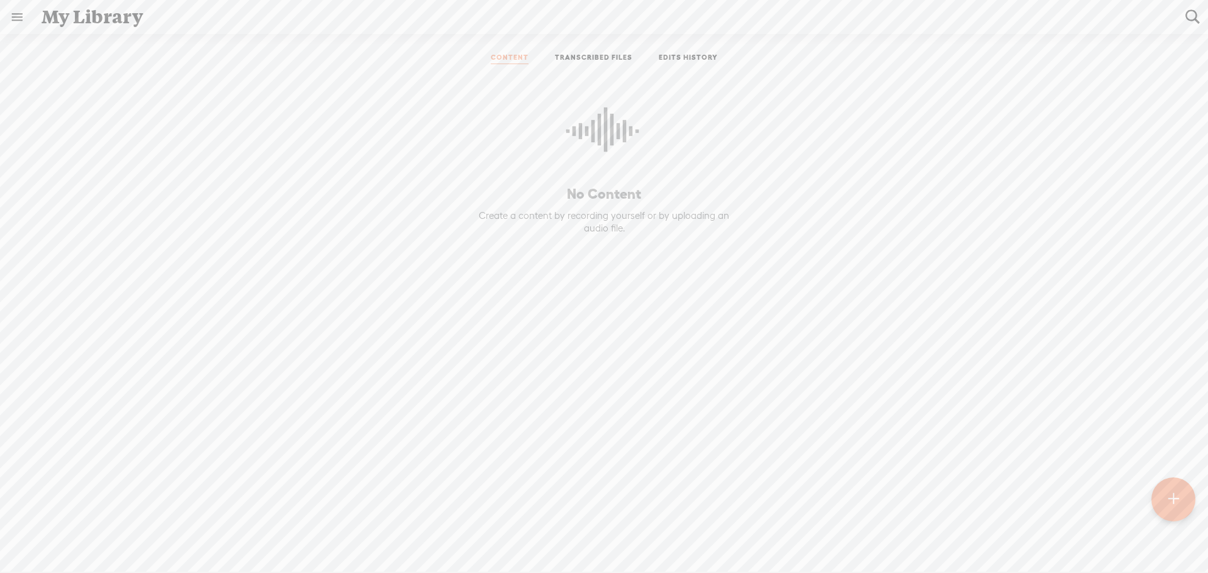
click at [590, 135] on icon at bounding box center [604, 136] width 76 height 115
click at [18, 18] on link at bounding box center [17, 17] width 33 height 33
click at [46, 294] on div "MY LIBRARY" at bounding box center [73, 298] width 58 height 11
click at [31, 297] on c at bounding box center [29, 299] width 6 height 6
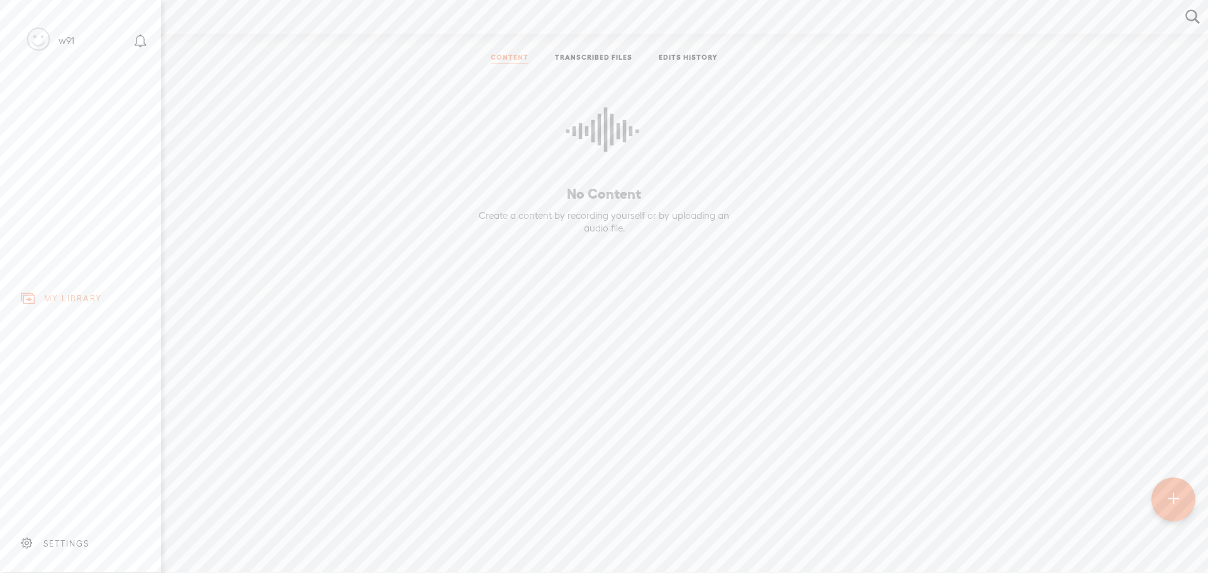
click at [69, 295] on div "MY LIBRARY" at bounding box center [73, 298] width 58 height 11
click at [704, 214] on body "You have 119 minutes of transcription remaining. Upgrade to increase your limit…" at bounding box center [604, 286] width 1208 height 572
click at [1176, 493] on t at bounding box center [1174, 500] width 11 height 28
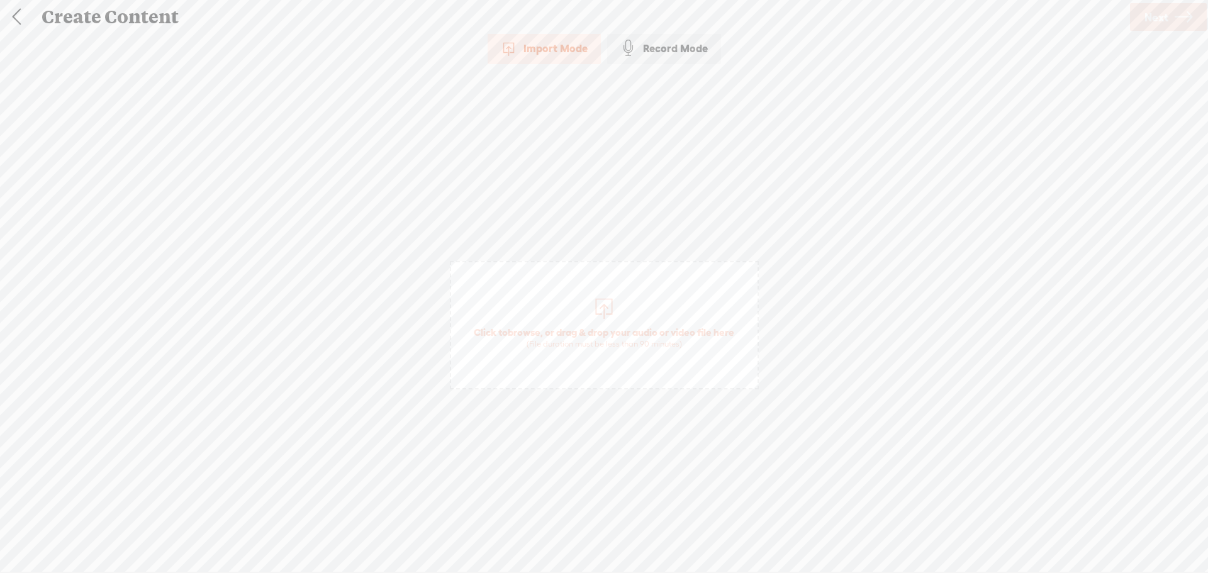
click at [20, 20] on link at bounding box center [16, 17] width 31 height 33
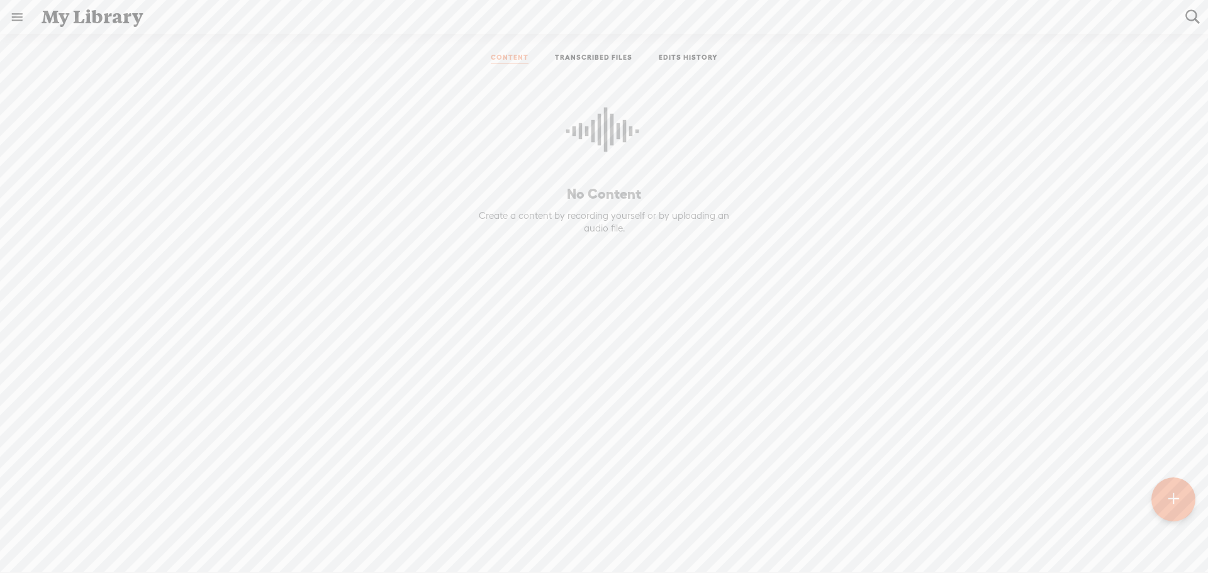
click at [566, 55] on link "TRANSCRIBED FILES" at bounding box center [593, 58] width 77 height 11
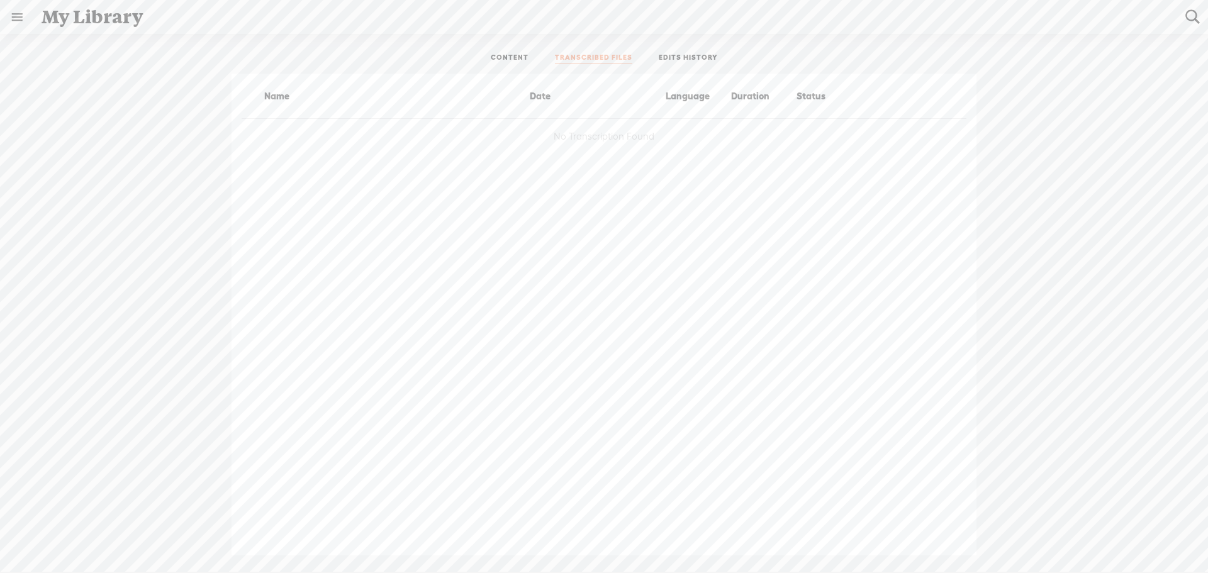
click at [678, 57] on link "EDITS HISTORY" at bounding box center [688, 58] width 59 height 11
click at [515, 56] on link "CONTENT" at bounding box center [510, 58] width 38 height 11
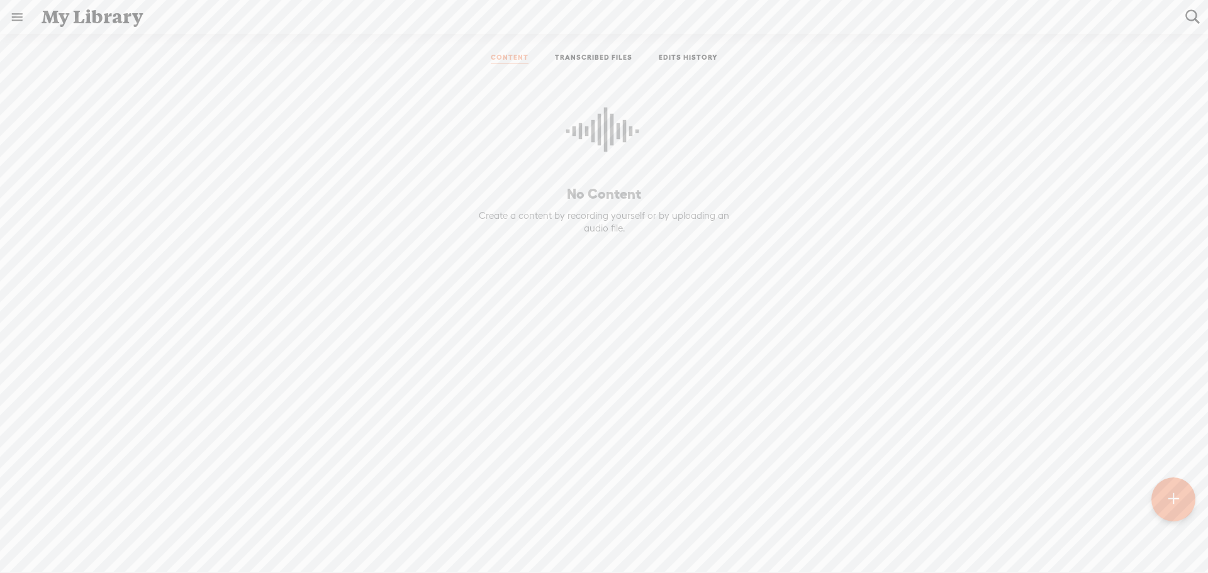
click at [16, 18] on link at bounding box center [17, 17] width 33 height 33
click at [27, 296] on c at bounding box center [29, 299] width 6 height 6
click at [44, 298] on div "MY LIBRARY" at bounding box center [73, 298] width 58 height 11
click at [47, 293] on div "MY LIBRARY" at bounding box center [73, 298] width 58 height 11
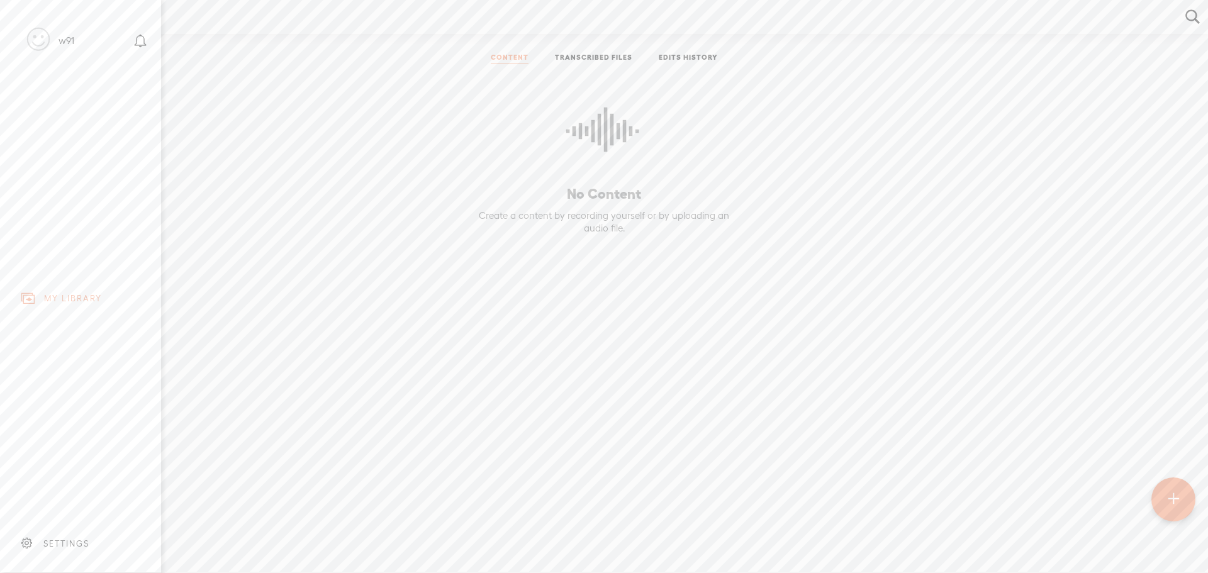
click at [43, 294] on div "MY LIBRARY" at bounding box center [80, 298] width 142 height 28
click at [78, 539] on div "SETTINGS" at bounding box center [66, 544] width 46 height 11
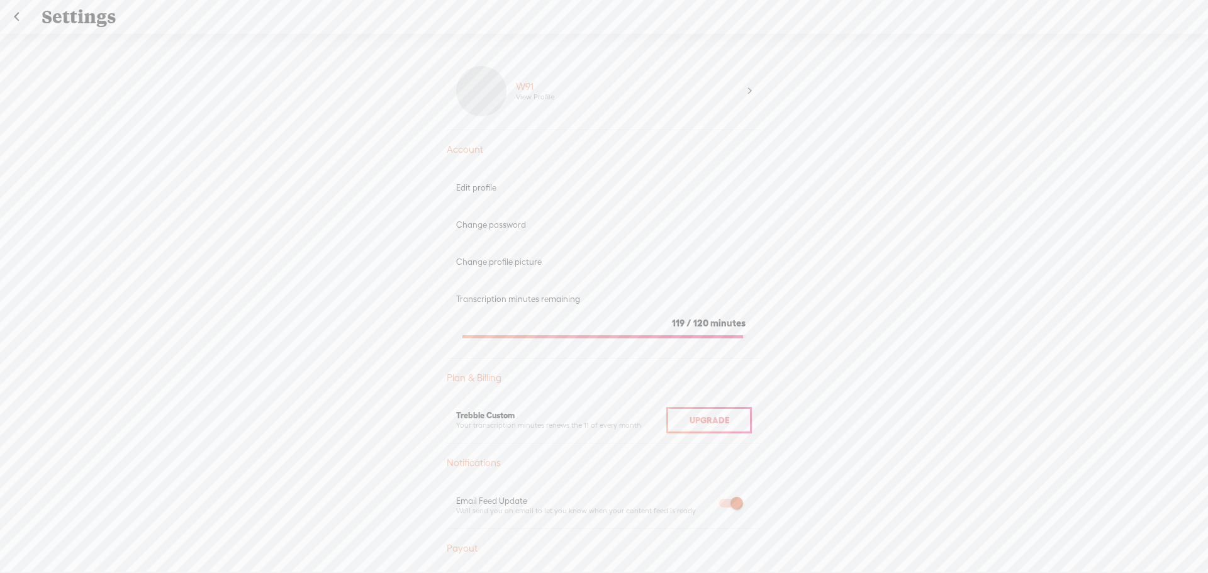
click at [708, 174] on div "Edit profile" at bounding box center [604, 187] width 315 height 37
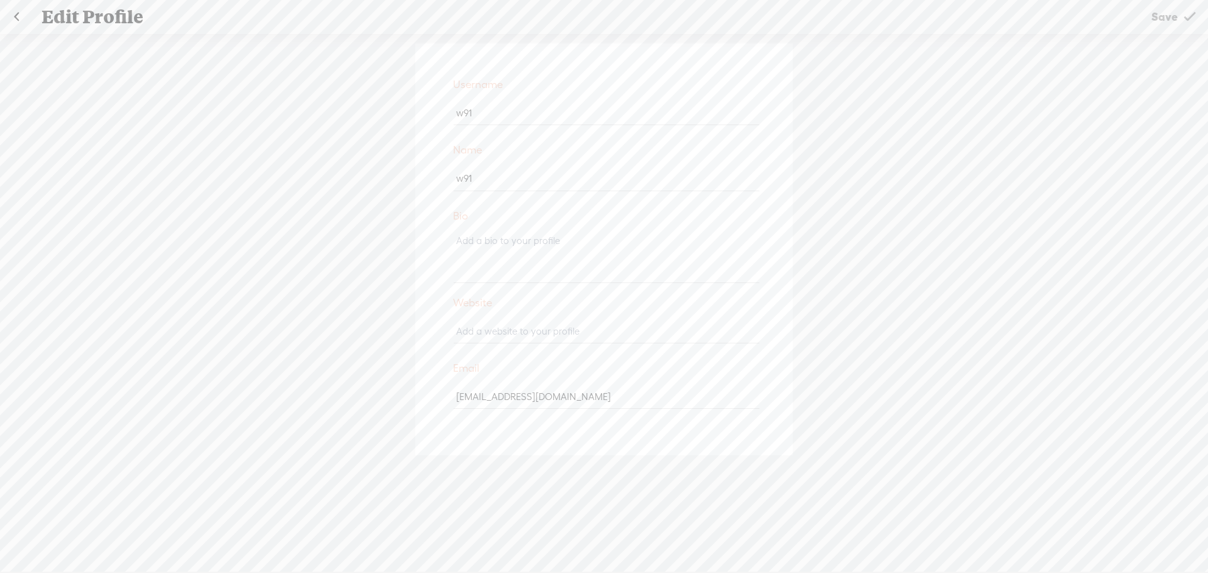
click at [18, 17] on link at bounding box center [16, 17] width 31 height 33
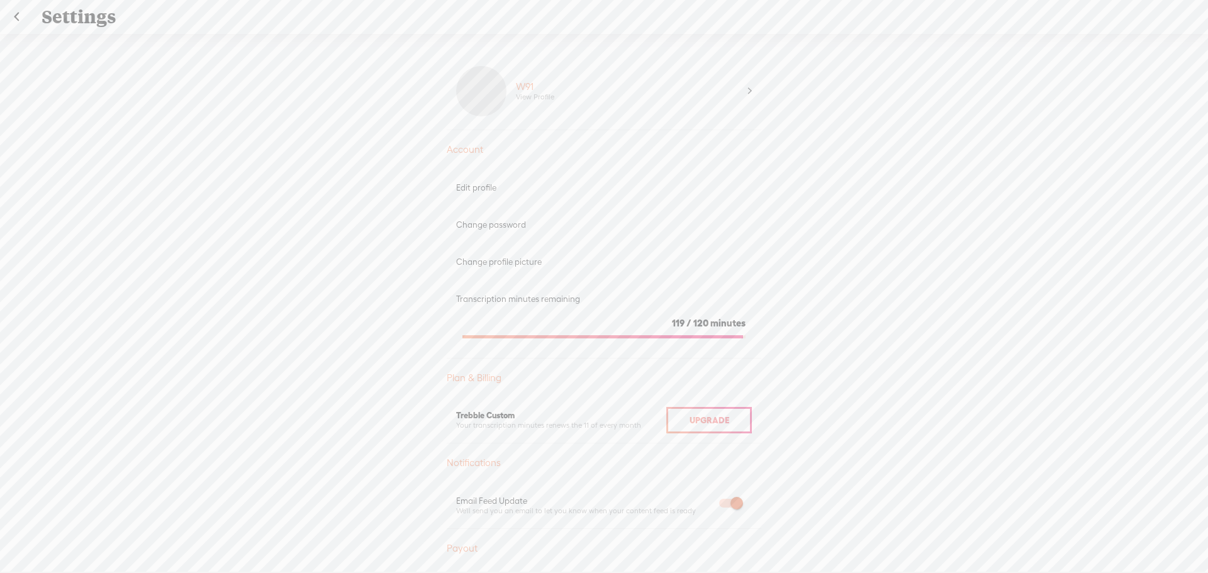
click at [748, 88] on span at bounding box center [750, 91] width 4 height 13
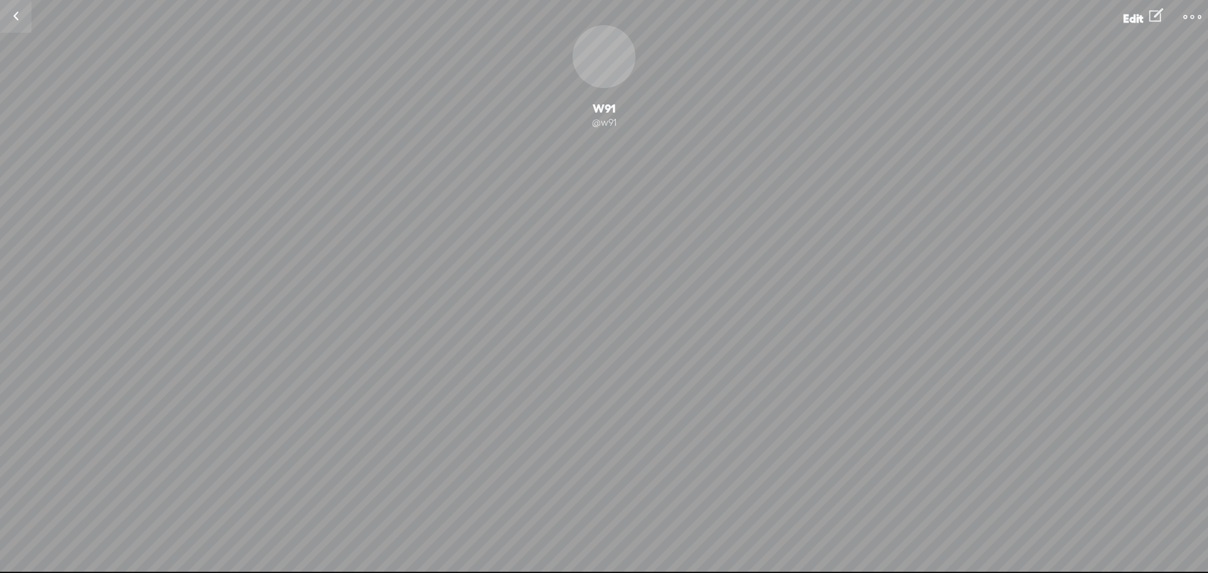
click at [610, 121] on div "@w91" at bounding box center [604, 122] width 1208 height 13
click at [14, 12] on link at bounding box center [15, 16] width 31 height 33
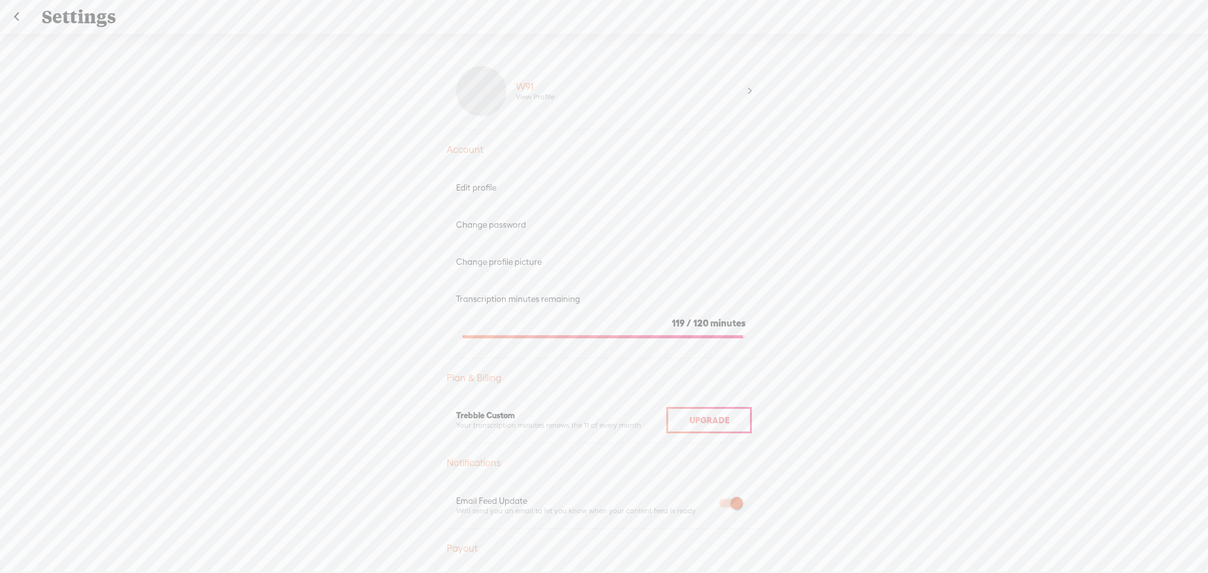
click at [71, 11] on div "Settings" at bounding box center [605, 17] width 1144 height 33
click at [13, 16] on link at bounding box center [16, 17] width 31 height 33
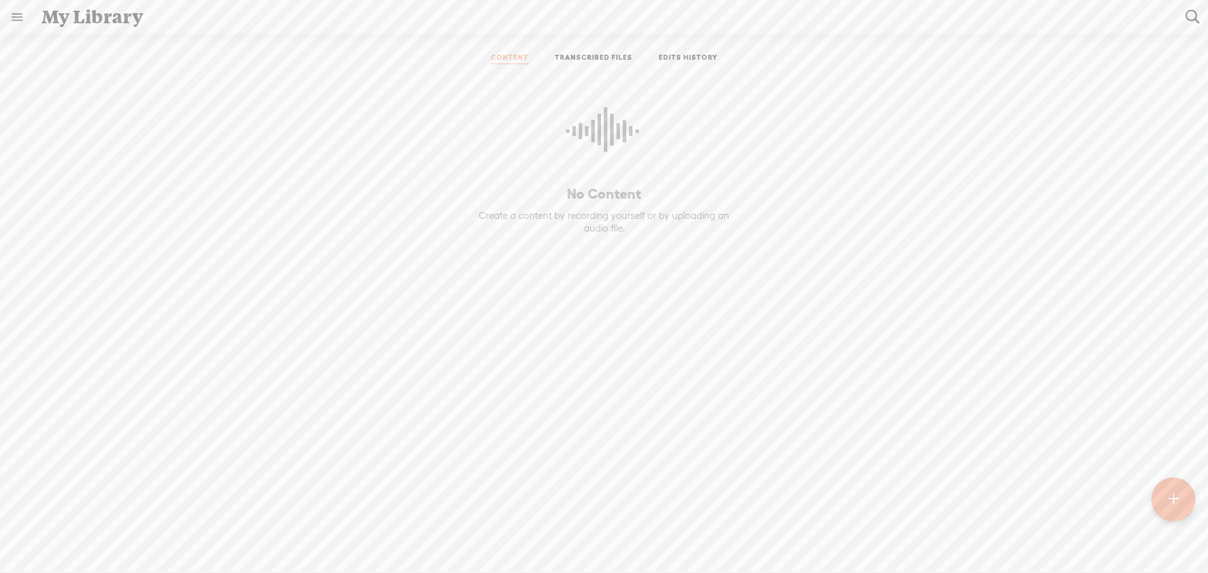
click at [86, 20] on div "My Library" at bounding box center [605, 17] width 1144 height 33
click at [16, 15] on link at bounding box center [17, 17] width 33 height 33
click at [86, 294] on div "MY LIBRARY" at bounding box center [73, 298] width 58 height 11
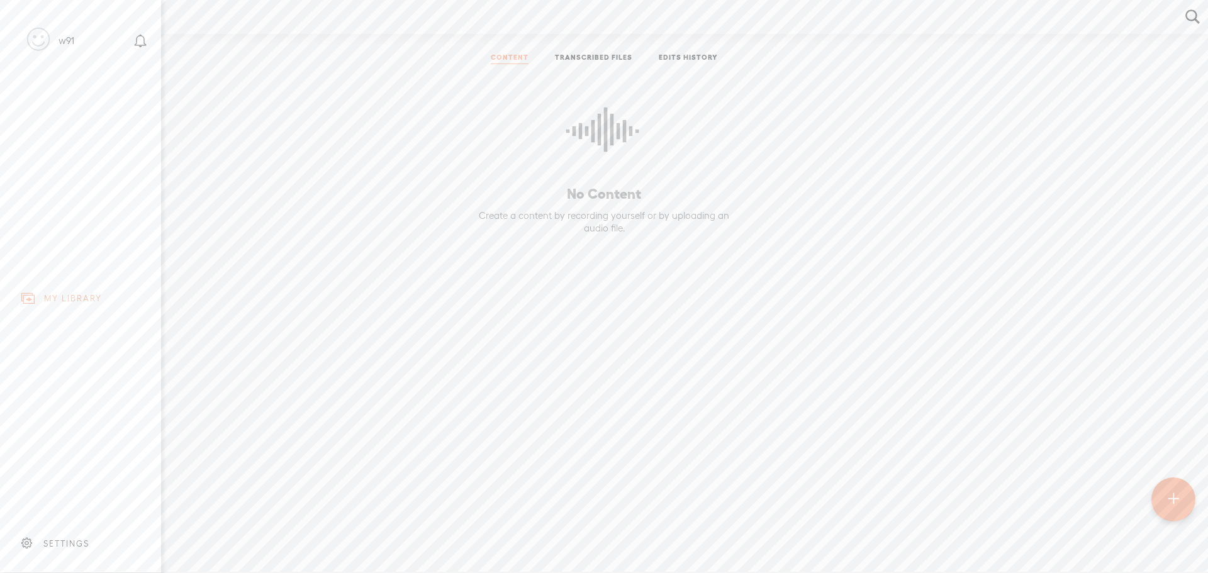
click at [86, 294] on div "MY LIBRARY" at bounding box center [73, 298] width 58 height 11
click at [582, 55] on body "You have 119 minutes of transcription remaining. Upgrade to increase your limit…" at bounding box center [604, 286] width 1208 height 572
click at [679, 57] on link "EDITS HISTORY" at bounding box center [688, 58] width 59 height 11
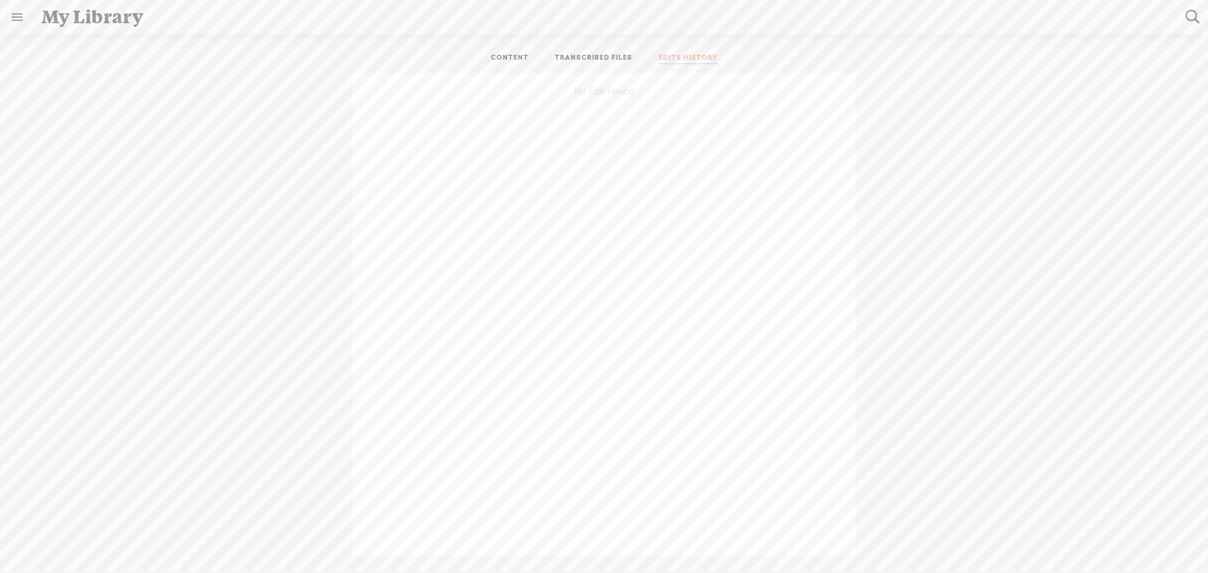
click at [610, 58] on link "TRANSCRIBED FILES" at bounding box center [593, 58] width 77 height 11
click at [537, 94] on div "Date" at bounding box center [595, 96] width 136 height 15
click at [513, 58] on link "CONTENT" at bounding box center [510, 58] width 38 height 11
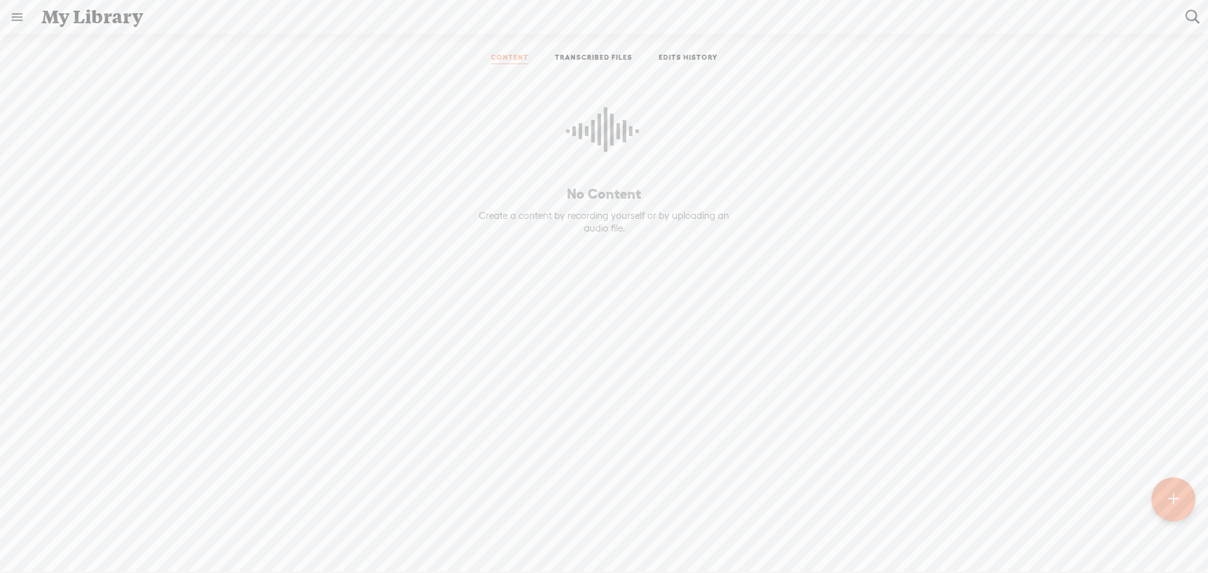
click at [1169, 499] on t at bounding box center [1173, 500] width 11 height 28
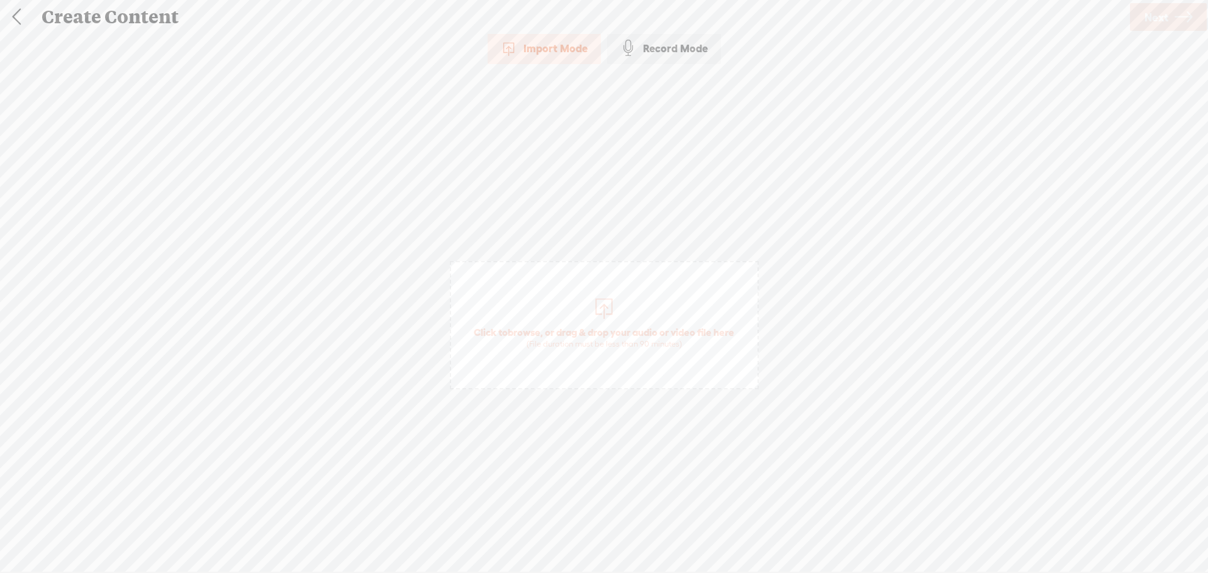
click at [673, 47] on div "Record Mode" at bounding box center [664, 48] width 114 height 31
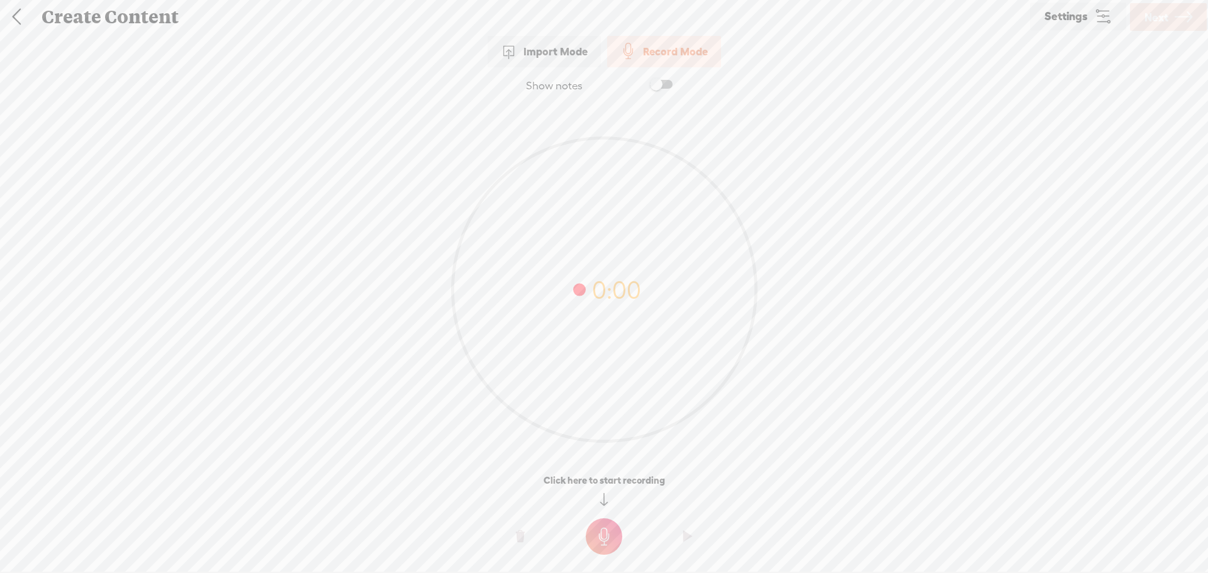
click at [561, 50] on div "Import Mode" at bounding box center [544, 51] width 113 height 31
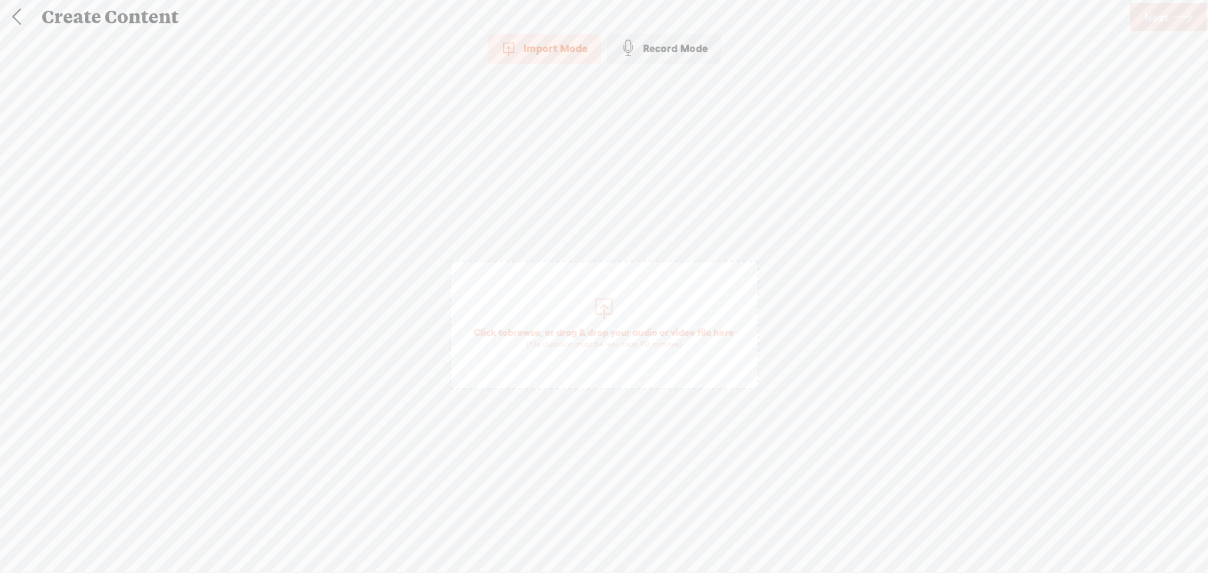
click at [563, 53] on div "Import Mode" at bounding box center [544, 48] width 113 height 31
click at [562, 50] on div "Import Mode" at bounding box center [544, 48] width 113 height 31
click at [615, 329] on span "Click to browse , or drag & drop your audio or video file here (File duration m…" at bounding box center [604, 338] width 273 height 36
click at [1165, 20] on span "Next" at bounding box center [1157, 17] width 24 height 32
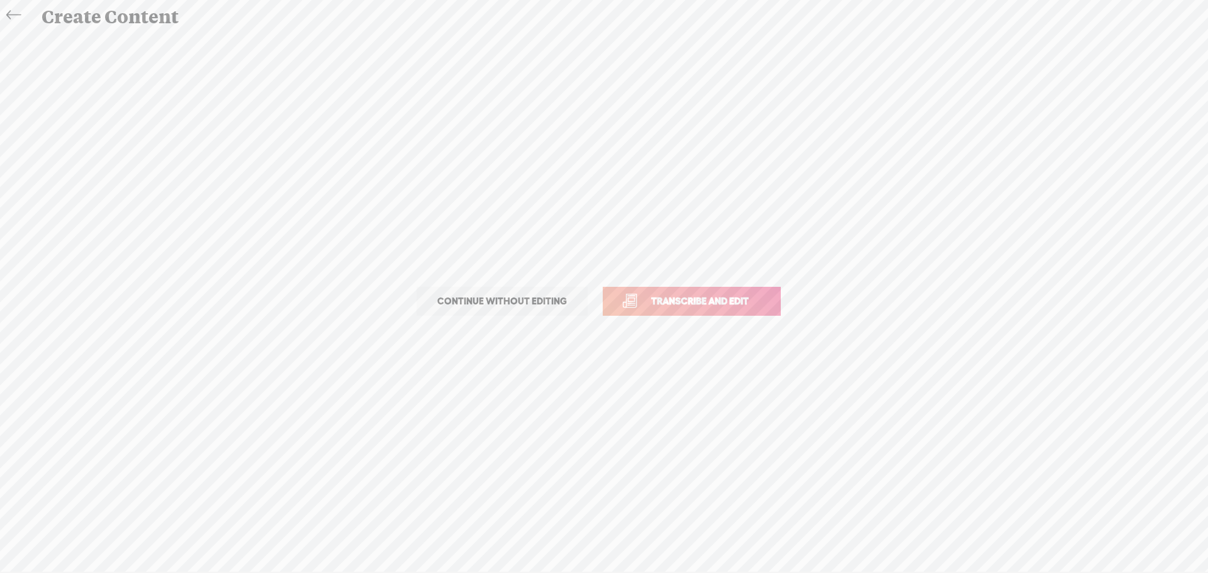
click at [697, 303] on span "Transcribe and edit" at bounding box center [700, 301] width 124 height 14
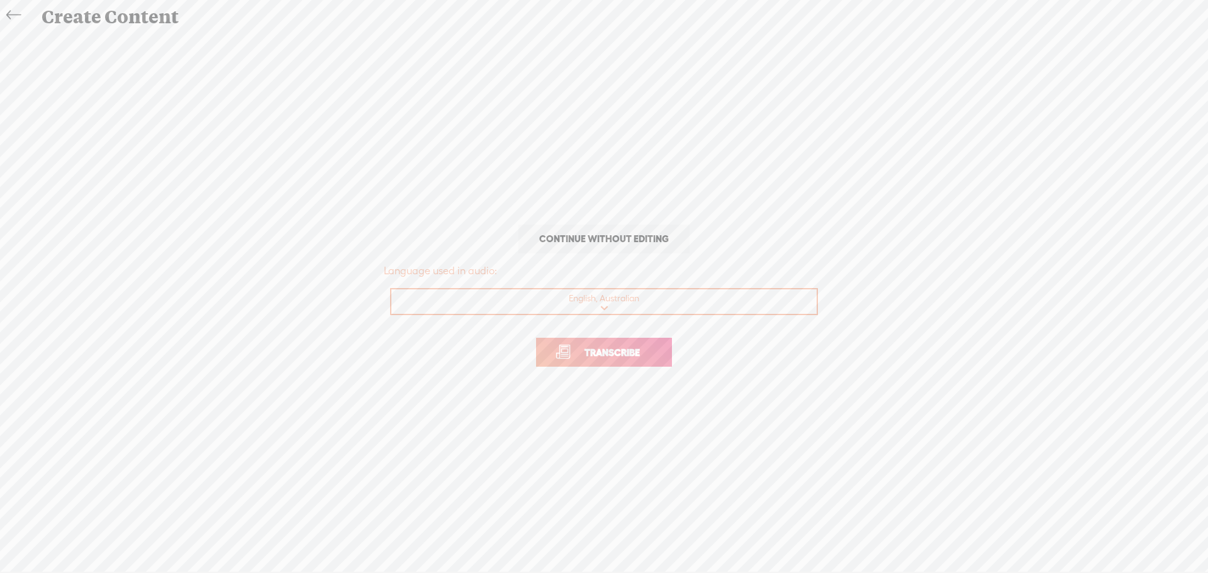
click at [598, 356] on span "Transcribe" at bounding box center [612, 352] width 82 height 14
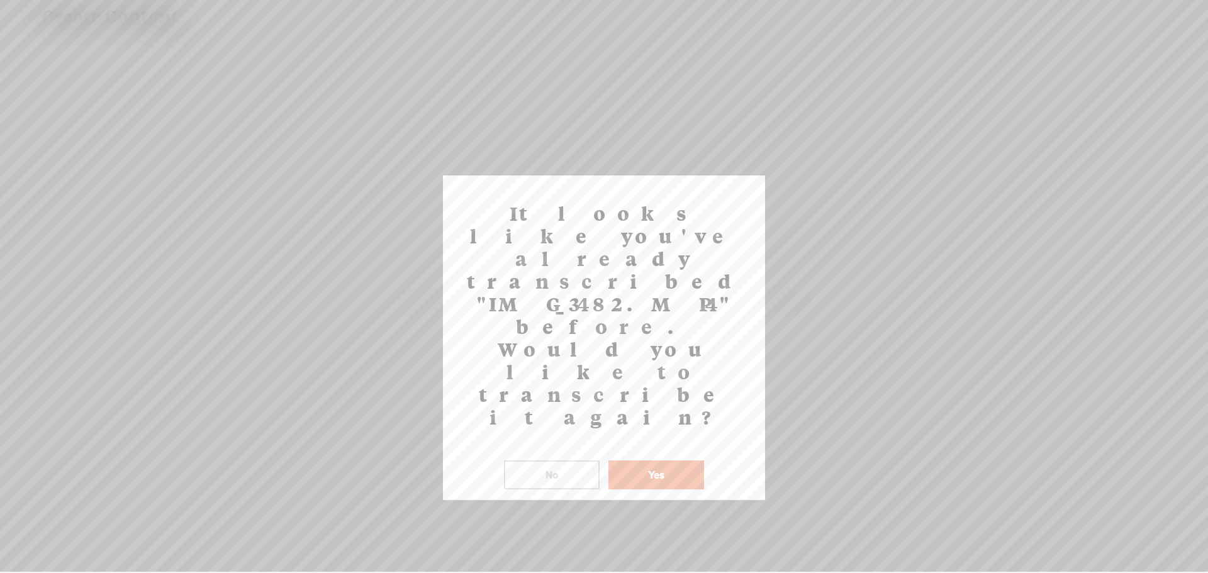
click at [540, 461] on button "No" at bounding box center [552, 475] width 96 height 29
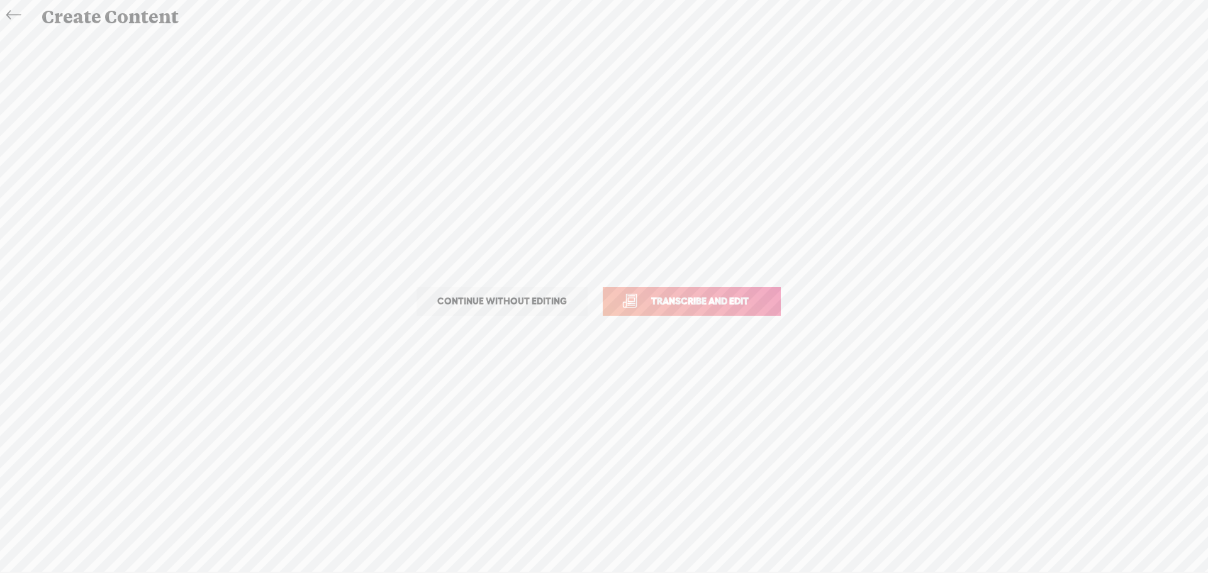
click at [12, 15] on icon at bounding box center [13, 15] width 14 height 28
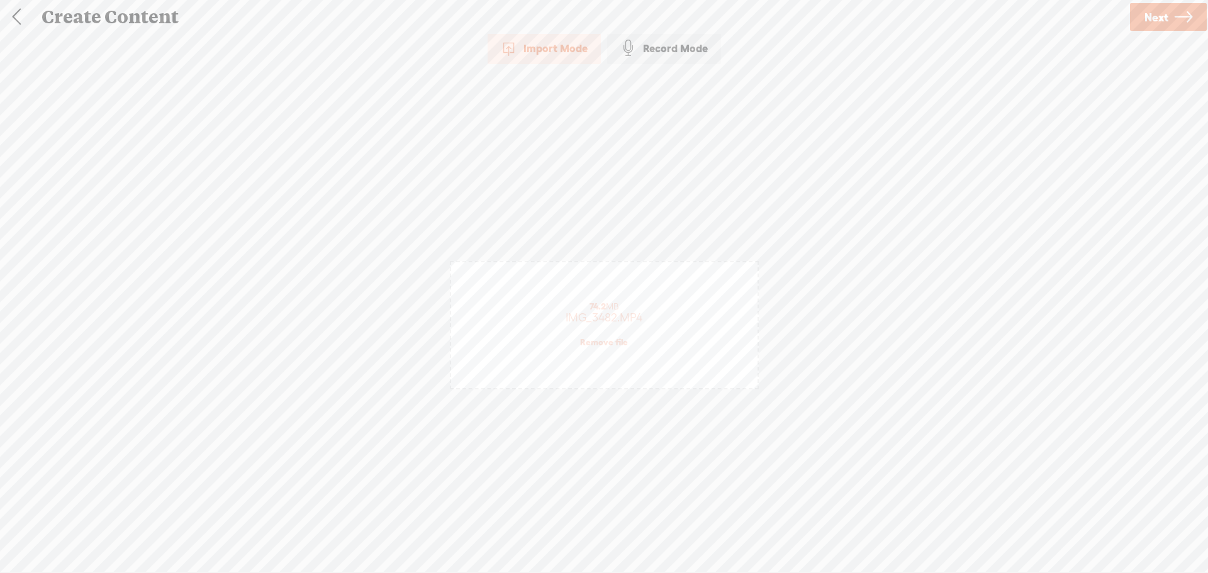
click at [12, 19] on link at bounding box center [16, 17] width 31 height 33
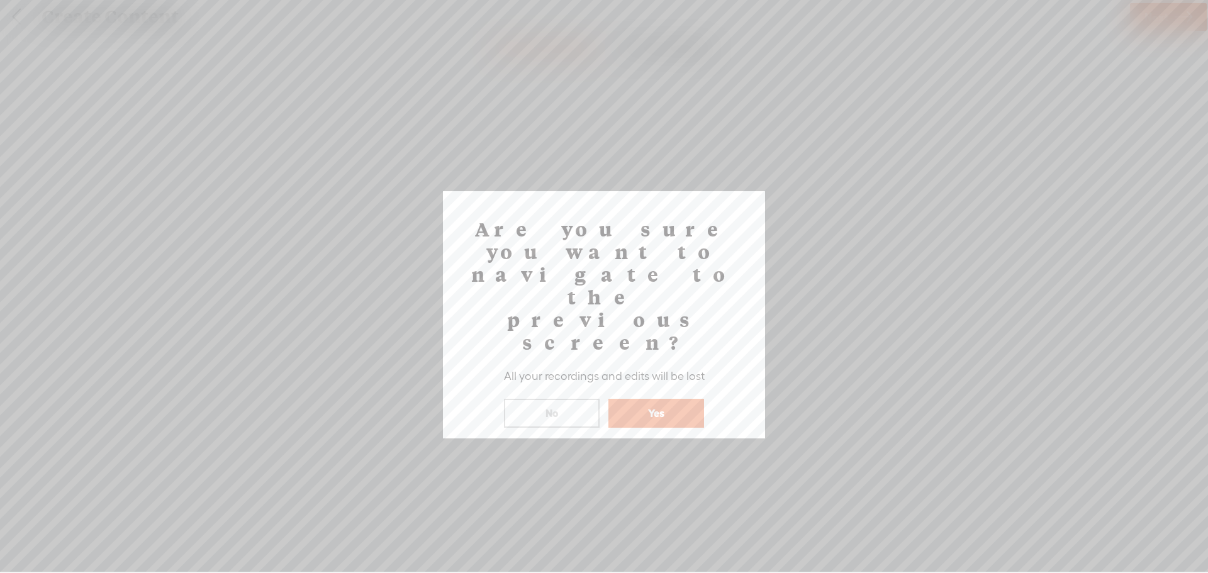
click at [556, 399] on button "No" at bounding box center [552, 413] width 96 height 29
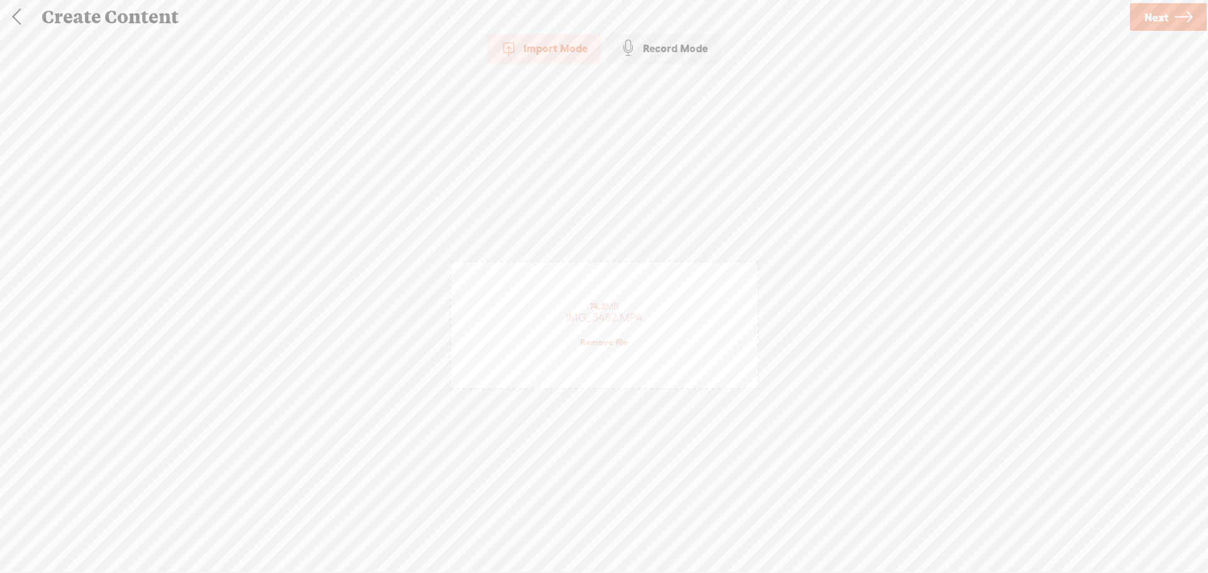
click at [1176, 17] on icon at bounding box center [1184, 17] width 18 height 32
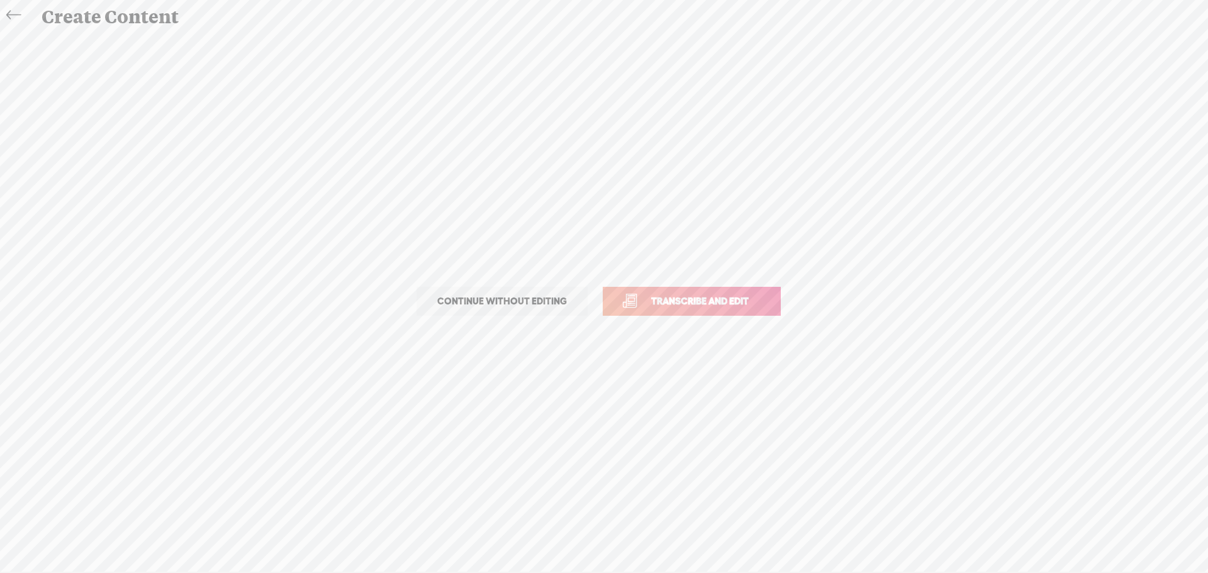
click at [732, 303] on span "Transcribe and edit" at bounding box center [700, 301] width 124 height 14
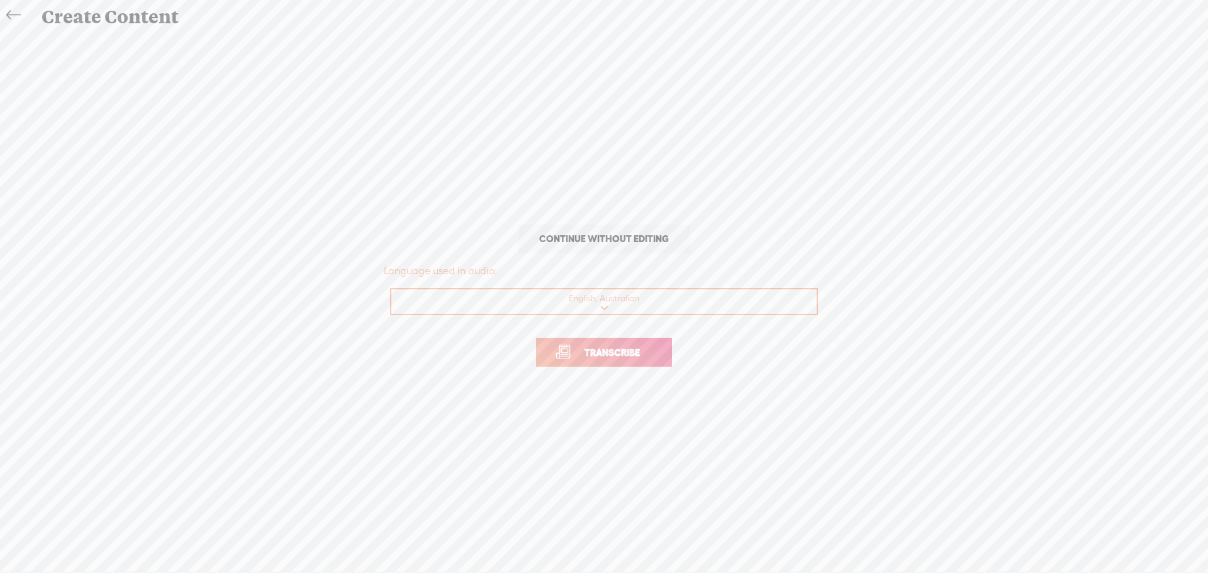
click at [610, 349] on span "Transcribe" at bounding box center [612, 352] width 82 height 14
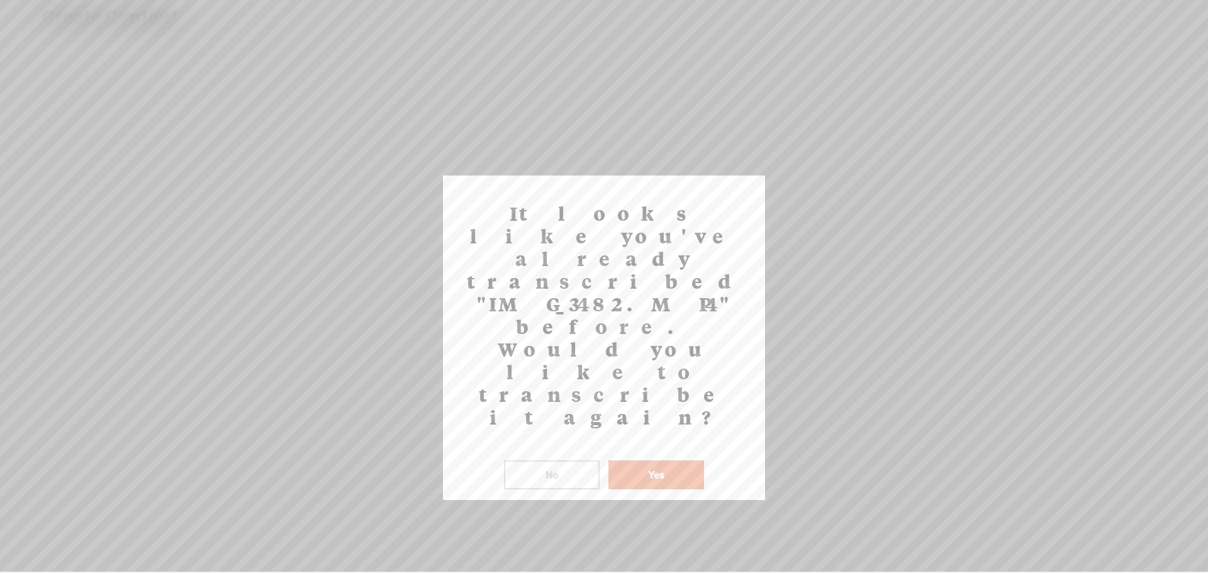
click at [660, 461] on button "Yes" at bounding box center [657, 475] width 96 height 29
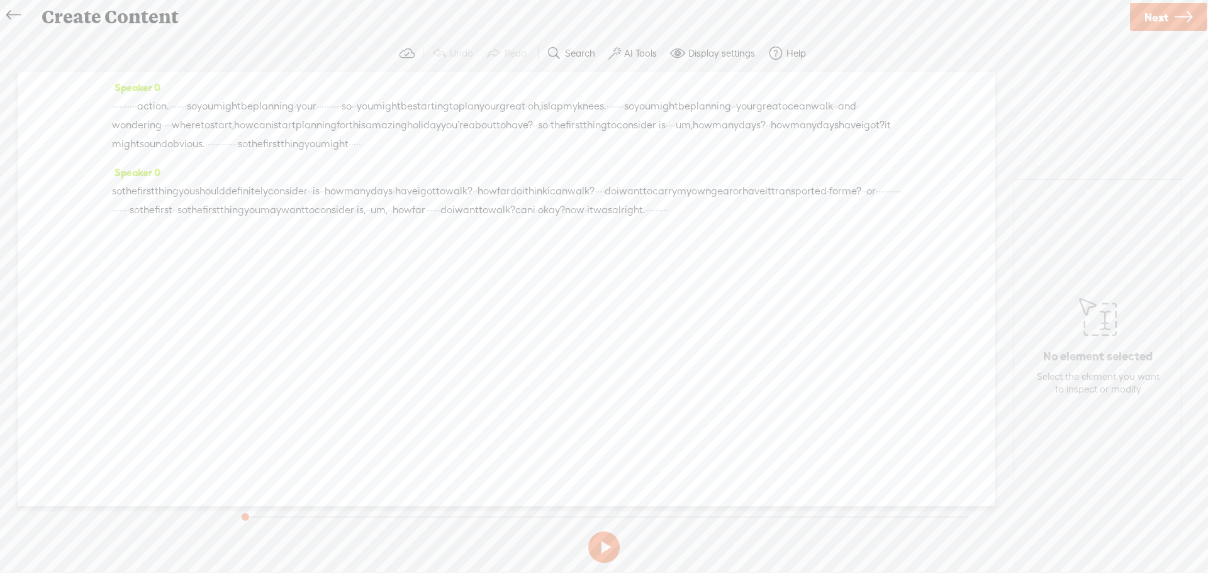
click at [1160, 18] on span "Next" at bounding box center [1157, 17] width 24 height 32
click at [445, 282] on input "text" at bounding box center [606, 282] width 431 height 25
type input "[PERSON_NAME] Video 1"
click at [403, 338] on textarea at bounding box center [604, 351] width 423 height 31
type textarea "T"
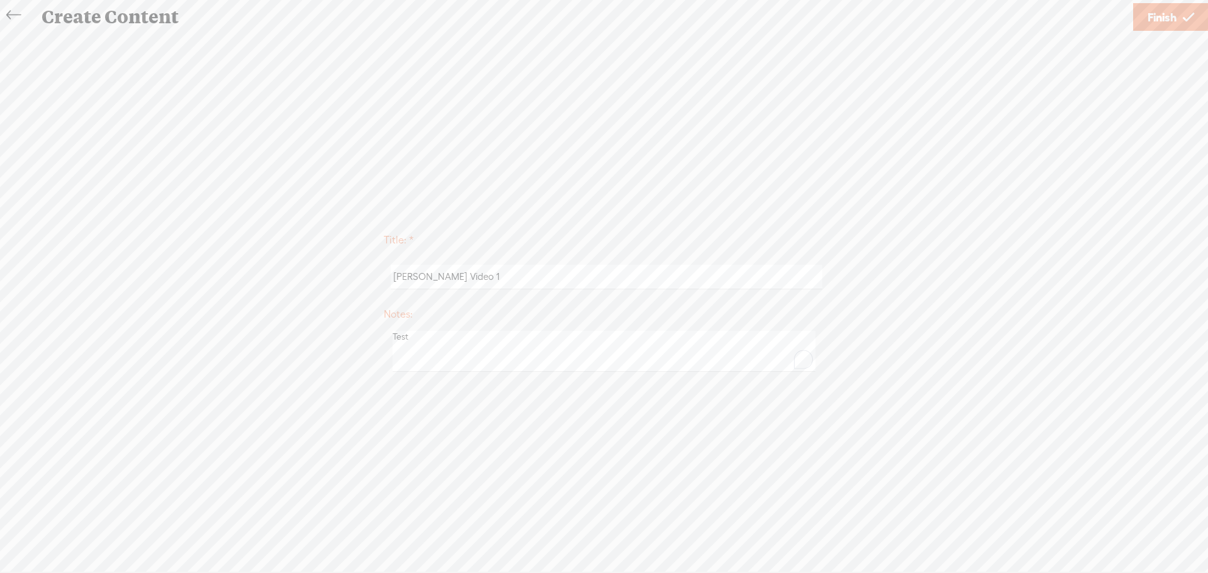
type textarea "Test"
click at [1180, 16] on link "Finish" at bounding box center [1171, 17] width 76 height 28
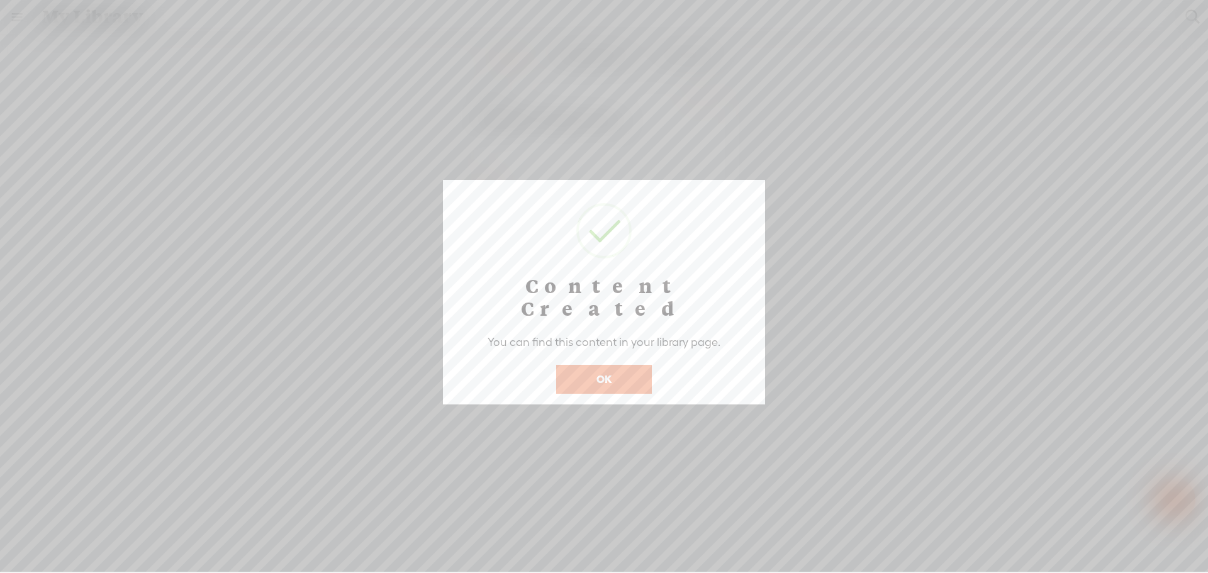
click at [612, 365] on button "OK" at bounding box center [604, 379] width 96 height 29
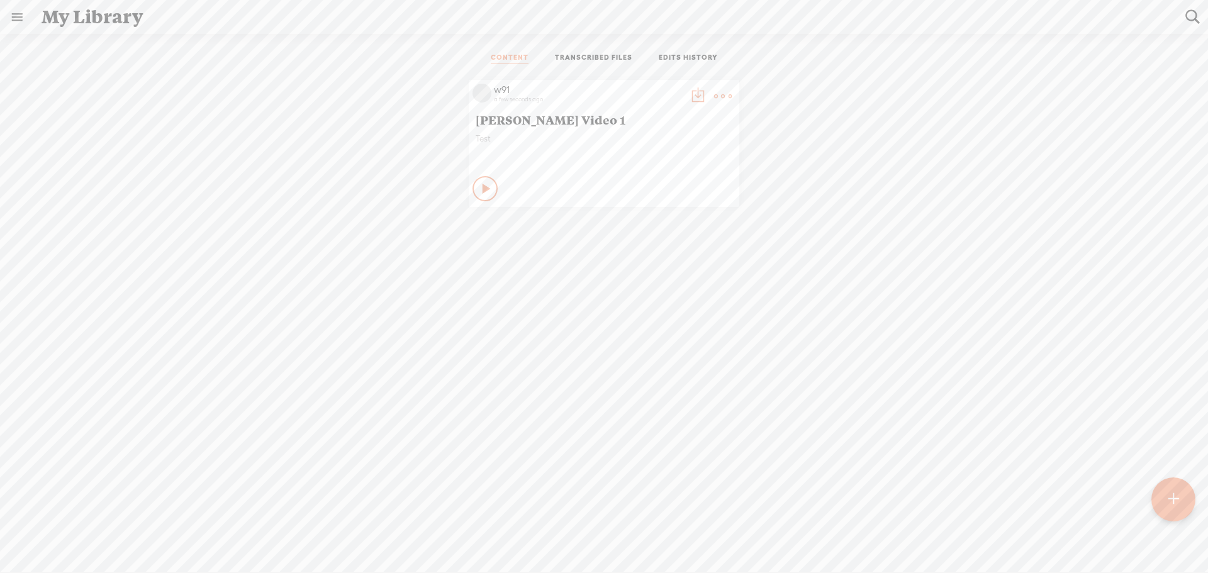
click at [481, 193] on icon at bounding box center [487, 189] width 13 height 13
click at [480, 192] on icon at bounding box center [486, 189] width 13 height 13
click at [510, 116] on span "[PERSON_NAME] Video 1" at bounding box center [604, 119] width 257 height 15
click at [481, 184] on icon at bounding box center [487, 189] width 13 height 13
click at [480, 184] on icon at bounding box center [486, 189] width 13 height 13
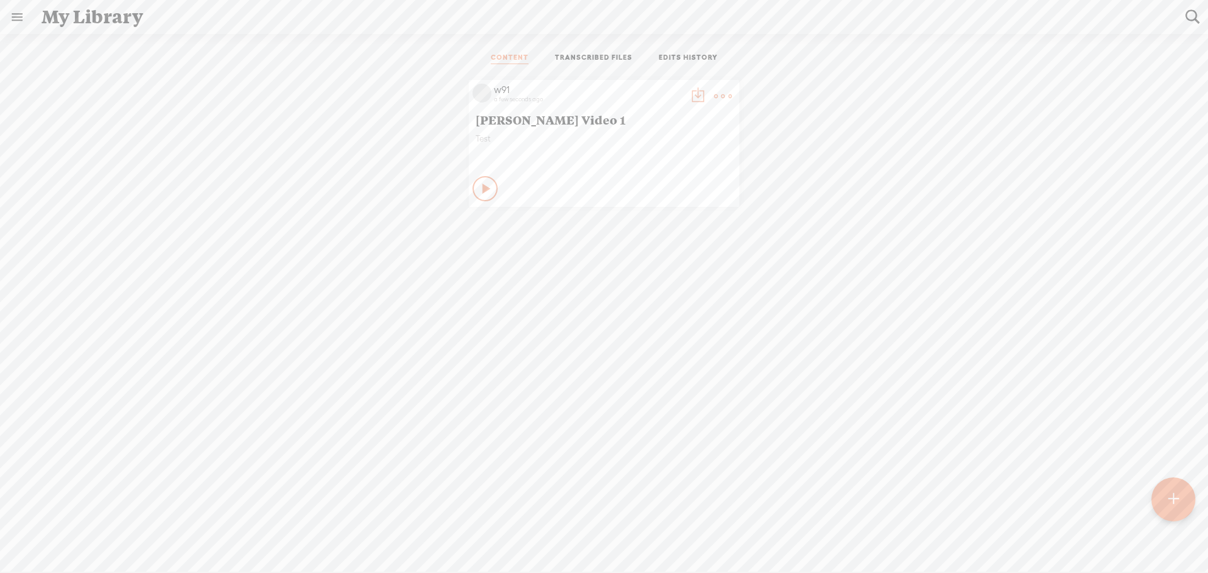
click at [575, 57] on link "TRANSCRIBED FILES" at bounding box center [593, 58] width 77 height 11
click at [514, 56] on link "CONTENT" at bounding box center [510, 58] width 38 height 11
click at [481, 186] on icon at bounding box center [487, 189] width 13 height 13
click at [480, 186] on icon at bounding box center [486, 189] width 13 height 13
click at [16, 18] on link at bounding box center [17, 17] width 33 height 33
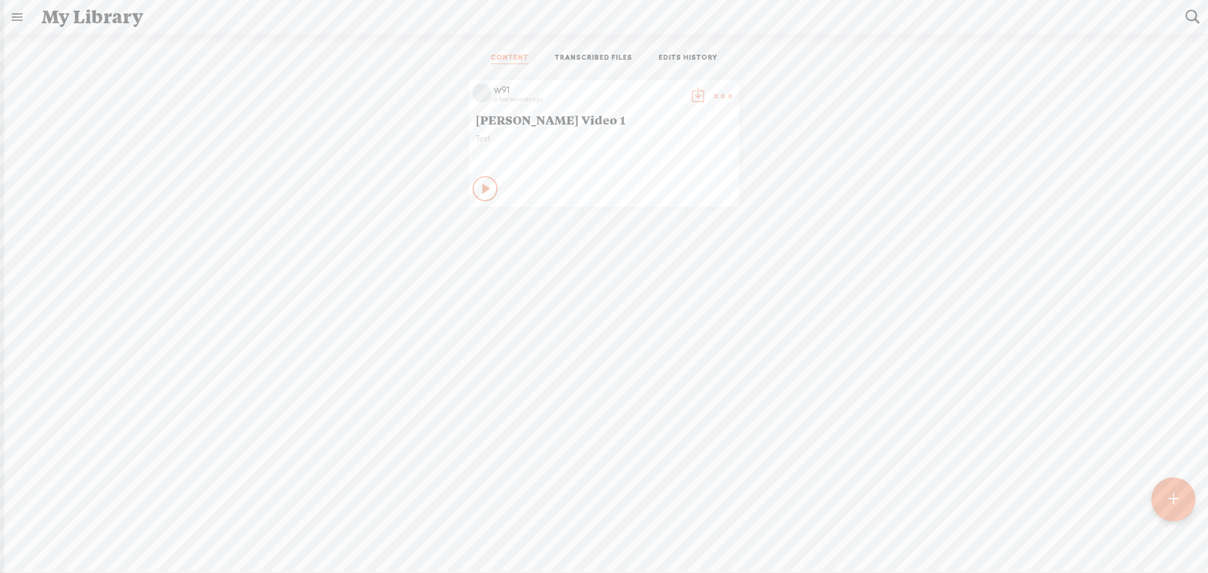
click at [260, 237] on body "You have 118 minutes of transcription remaining. Upgrade to increase your limit…" at bounding box center [604, 286] width 1208 height 572
click at [573, 57] on link "TRANSCRIBED FILES" at bounding box center [593, 58] width 77 height 11
click at [692, 55] on link "EDITS HISTORY" at bounding box center [688, 58] width 59 height 11
click at [496, 59] on link "CONTENT" at bounding box center [510, 58] width 38 height 11
click at [25, 16] on link at bounding box center [17, 17] width 33 height 33
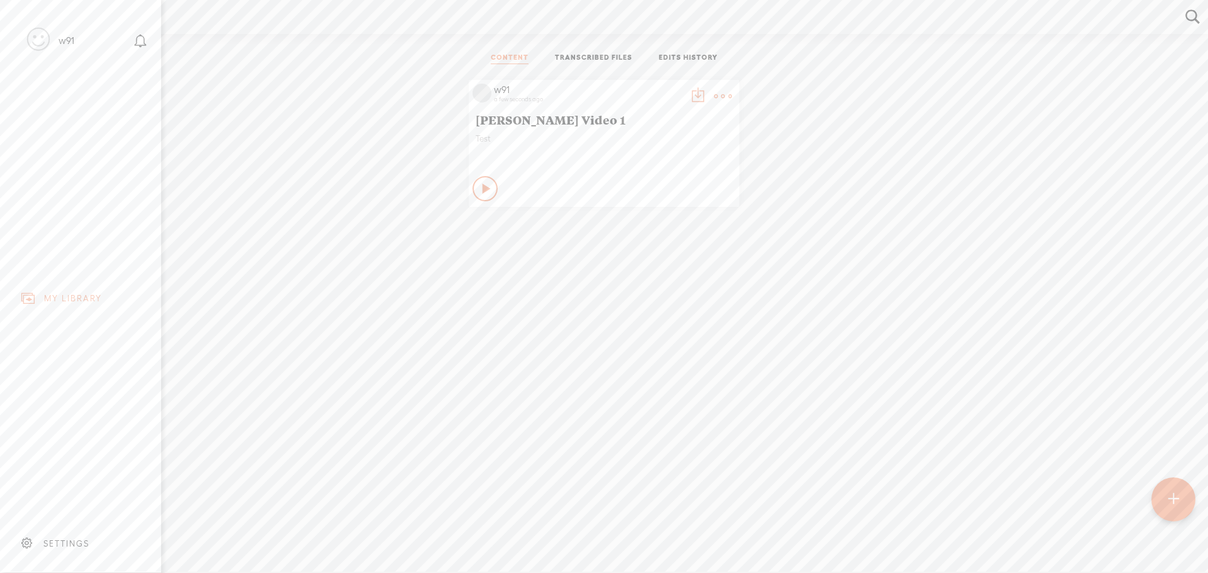
click at [59, 296] on div "MY LIBRARY" at bounding box center [73, 298] width 58 height 11
click at [678, 187] on body "You have 118 minutes of transcription remaining. Upgrade to increase your limit…" at bounding box center [604, 286] width 1208 height 572
click at [481, 188] on icon at bounding box center [487, 189] width 13 height 13
click at [505, 121] on span "[PERSON_NAME] Video 1" at bounding box center [604, 119] width 257 height 15
click at [476, 124] on span "[PERSON_NAME] Video 1" at bounding box center [604, 119] width 257 height 15
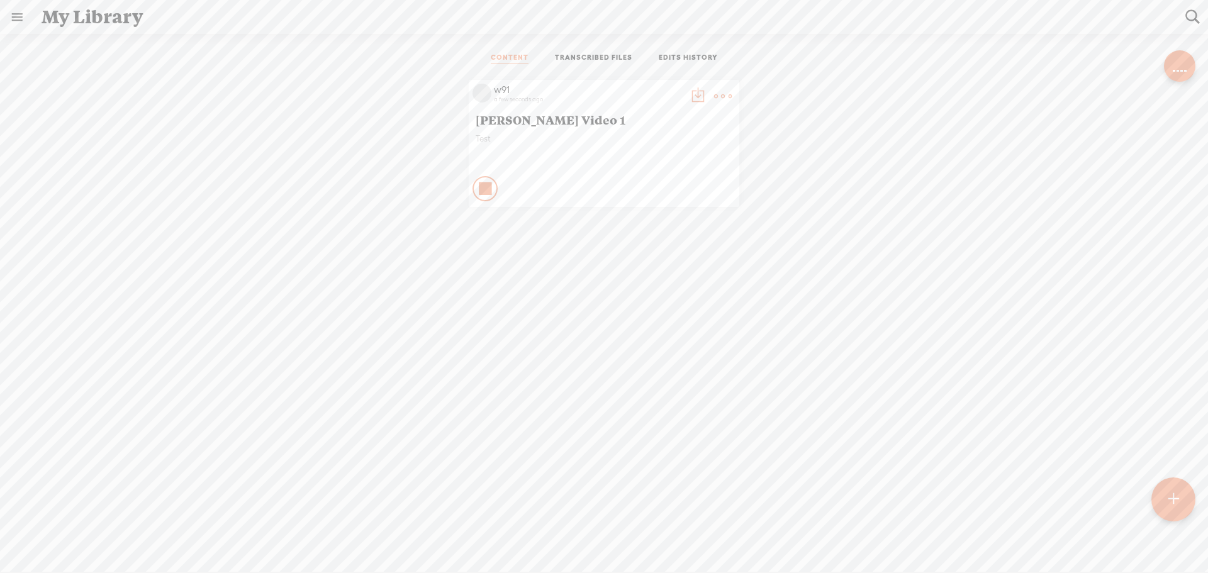
click at [476, 124] on span "[PERSON_NAME] Video 1" at bounding box center [604, 119] width 257 height 15
click at [593, 59] on link "TRANSCRIBED FILES" at bounding box center [593, 58] width 77 height 11
click at [688, 55] on link "EDITS HISTORY" at bounding box center [688, 58] width 59 height 11
click at [517, 59] on link "CONTENT" at bounding box center [510, 58] width 38 height 11
click at [691, 94] on t at bounding box center [698, 96] width 18 height 18
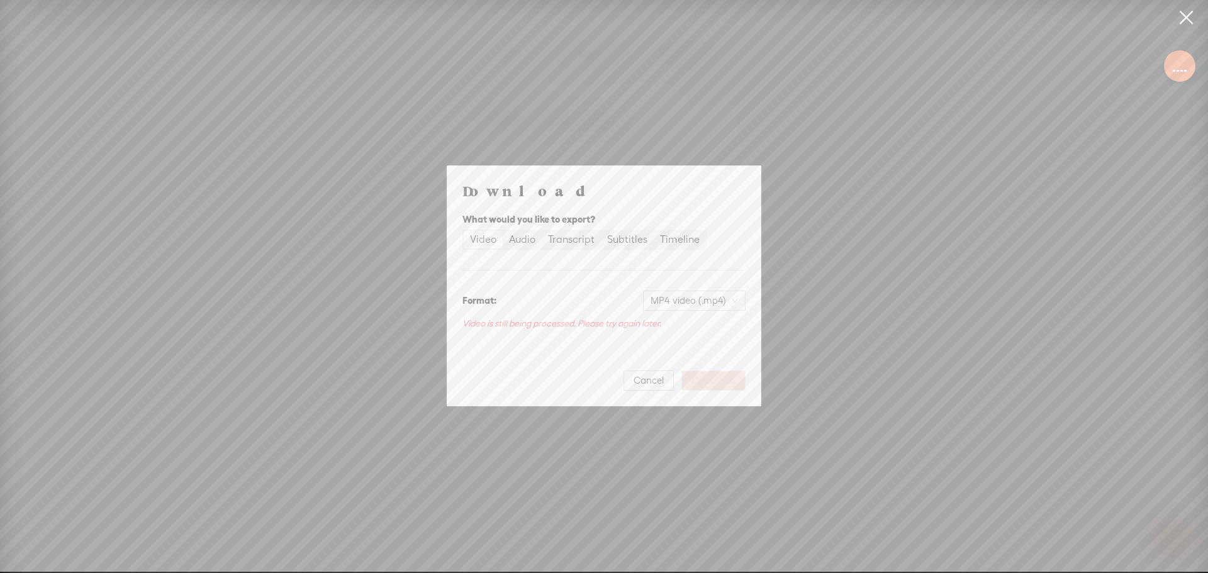
click at [480, 239] on div "Video" at bounding box center [483, 240] width 26 height 18
click at [464, 231] on input "Video" at bounding box center [464, 231] width 0 height 0
click at [632, 380] on button "Cancel" at bounding box center [649, 381] width 50 height 20
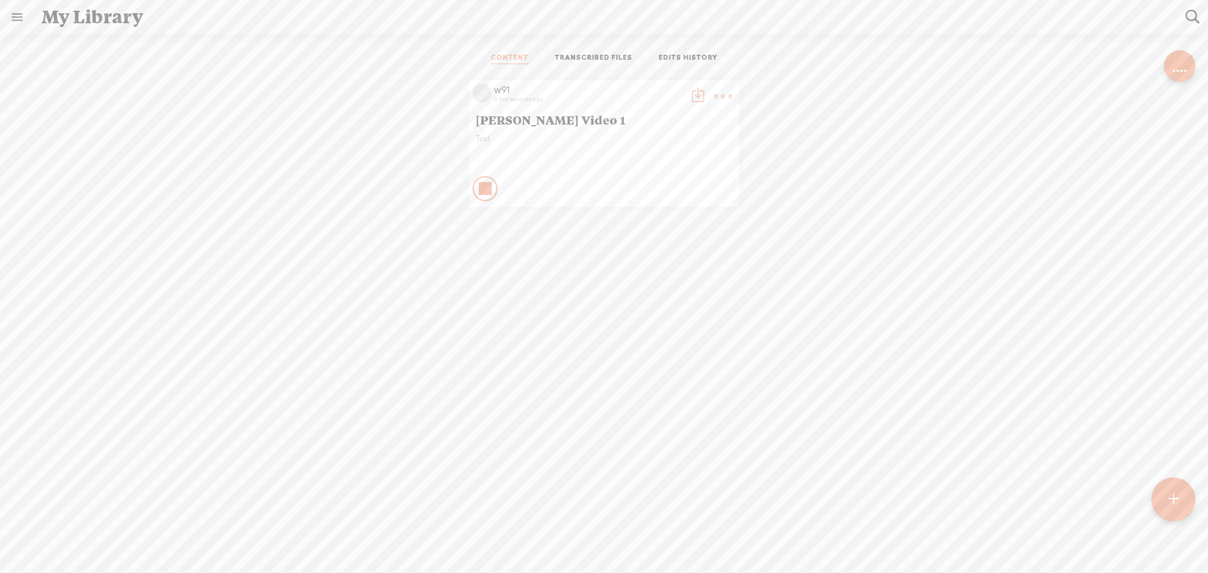
click at [495, 125] on span "[PERSON_NAME] Video 1" at bounding box center [604, 119] width 257 height 15
click at [483, 185] on icon at bounding box center [486, 189] width 13 height 13
click at [692, 92] on t at bounding box center [698, 96] width 18 height 18
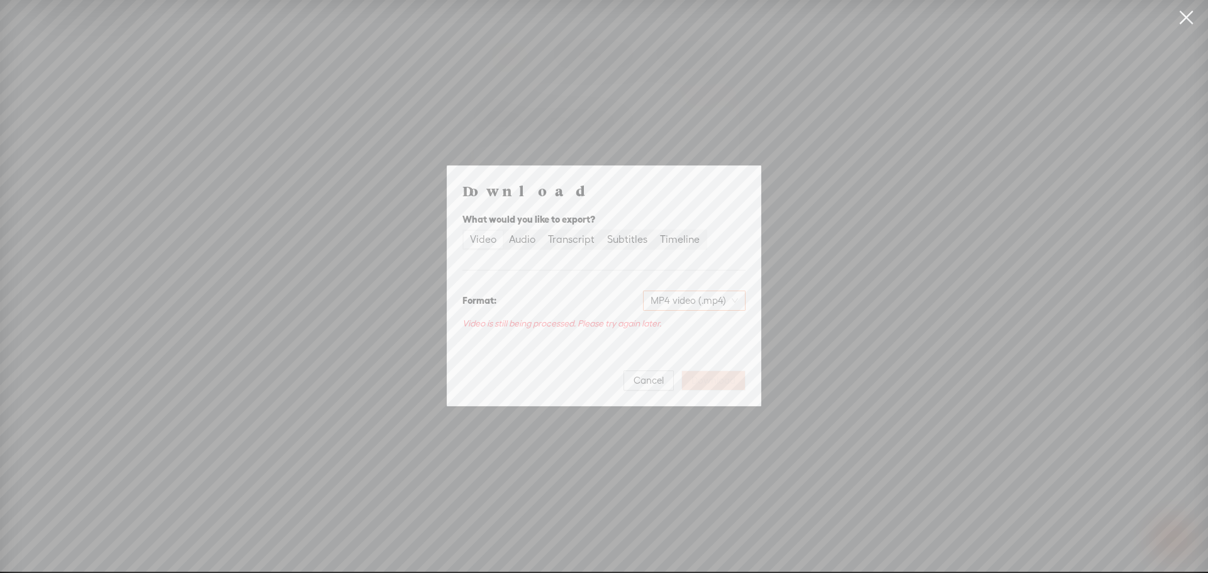
click at [736, 301] on span "MP4 video (.mp4)" at bounding box center [694, 300] width 87 height 19
click at [836, 257] on div "Download What would you like to export? Video Audio Transcript Subtitles Timeli…" at bounding box center [604, 286] width 1208 height 572
click at [648, 385] on span "Cancel" at bounding box center [649, 380] width 30 height 13
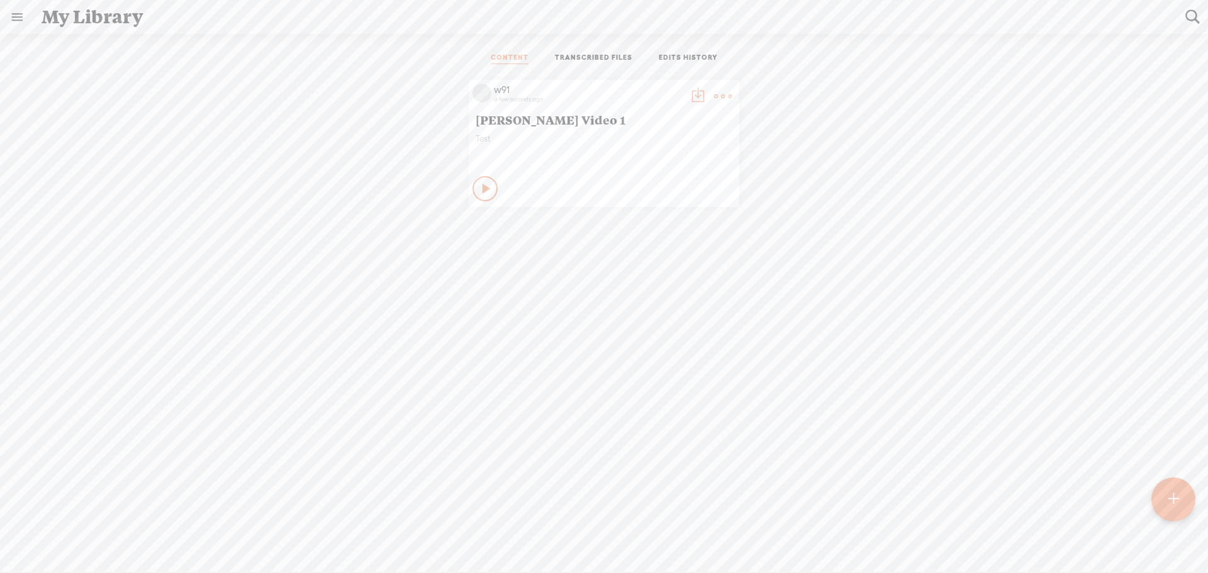
click at [18, 20] on link at bounding box center [17, 17] width 33 height 33
click at [75, 293] on div "MY LIBRARY" at bounding box center [73, 298] width 58 height 11
click at [520, 120] on body "You have 118 minutes of transcription remaining. Upgrade to increase your limit…" at bounding box center [604, 286] width 1208 height 572
click at [519, 119] on span "[PERSON_NAME] Video 1" at bounding box center [604, 119] width 257 height 15
click at [517, 118] on span "[PERSON_NAME] Video 1" at bounding box center [604, 119] width 257 height 15
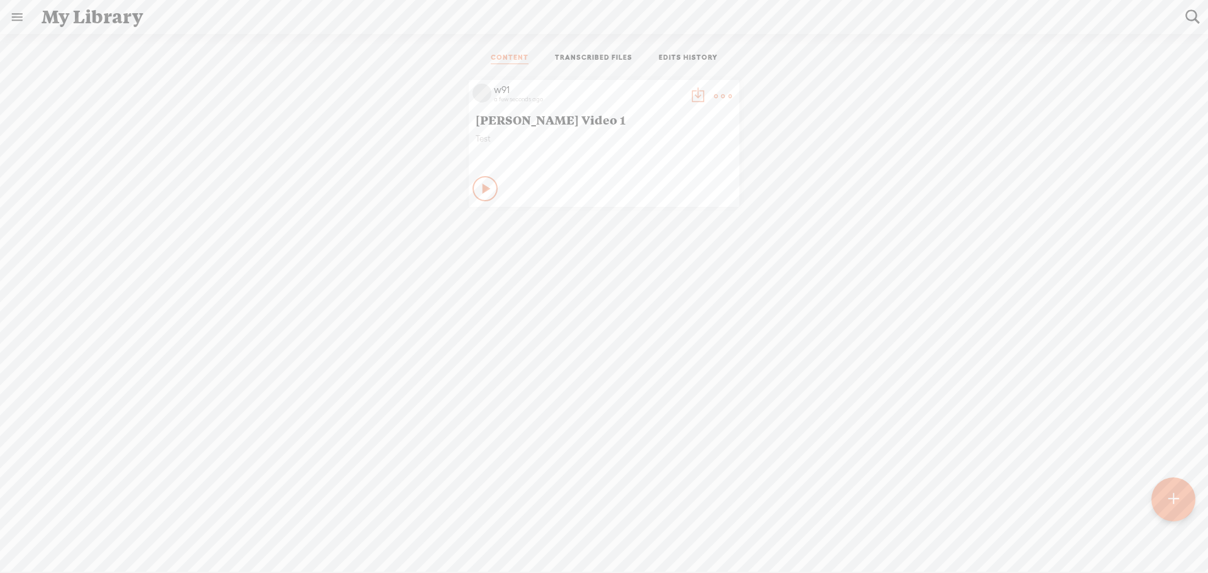
click at [517, 118] on span "[PERSON_NAME] Video 1" at bounding box center [604, 119] width 257 height 15
click at [481, 187] on icon at bounding box center [487, 189] width 13 height 13
click at [480, 187] on icon at bounding box center [486, 189] width 13 height 13
click at [714, 95] on t at bounding box center [723, 96] width 18 height 18
click at [638, 228] on link "Rendering Video..." at bounding box center [659, 225] width 126 height 29
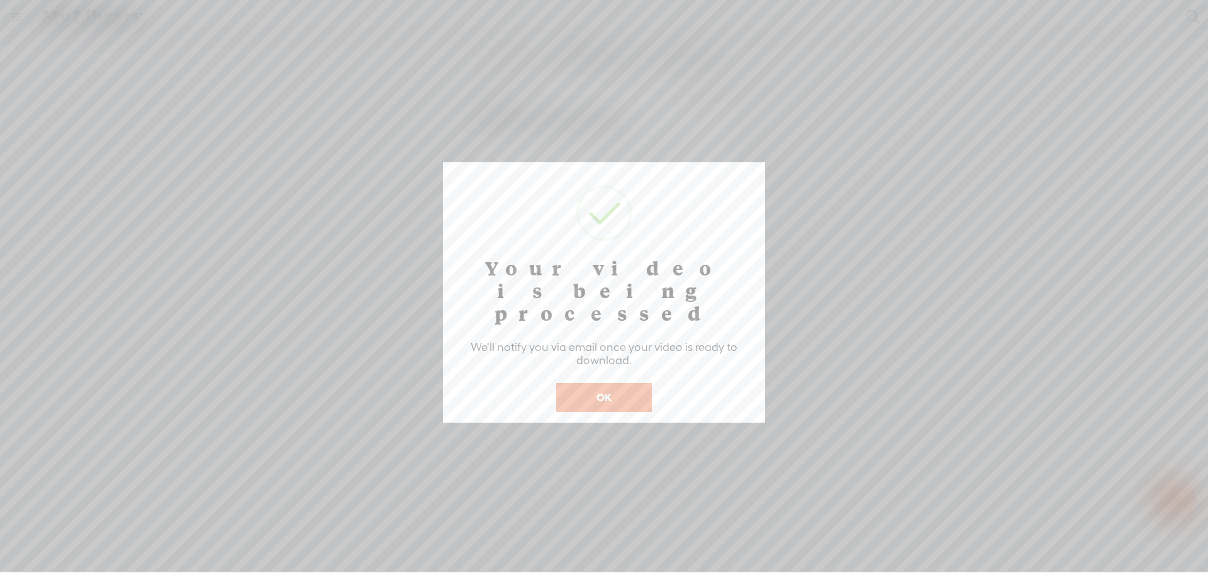
click at [610, 383] on button "OK" at bounding box center [604, 397] width 96 height 29
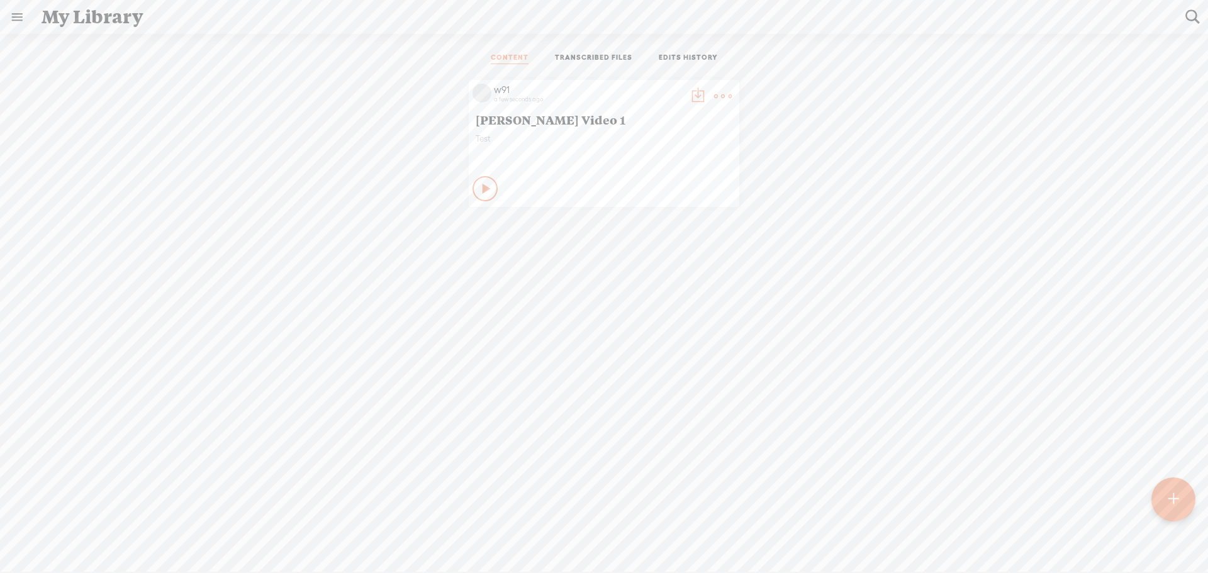
click at [524, 123] on span "[PERSON_NAME] Video 1" at bounding box center [604, 119] width 257 height 15
click at [519, 118] on span "[PERSON_NAME] Video 1" at bounding box center [604, 119] width 257 height 15
click at [556, 59] on link "TRANSCRIBED FILES" at bounding box center [593, 58] width 77 height 11
click at [511, 55] on link "CONTENT" at bounding box center [510, 58] width 38 height 11
click at [677, 59] on link "EDITS HISTORY" at bounding box center [688, 58] width 59 height 11
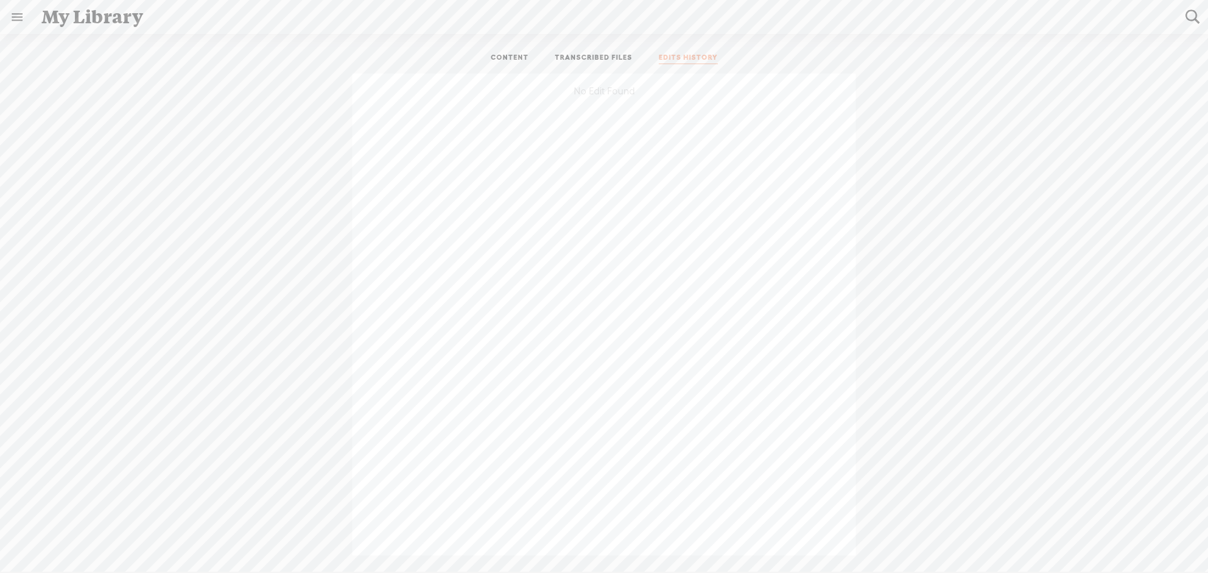
click at [511, 55] on link "CONTENT" at bounding box center [510, 58] width 38 height 11
click at [483, 184] on icon at bounding box center [487, 189] width 13 height 13
click at [483, 184] on icon at bounding box center [486, 189] width 13 height 13
click at [564, 55] on link "TRANSCRIBED FILES" at bounding box center [593, 58] width 77 height 11
click at [665, 59] on link "EDITS HISTORY" at bounding box center [688, 58] width 59 height 11
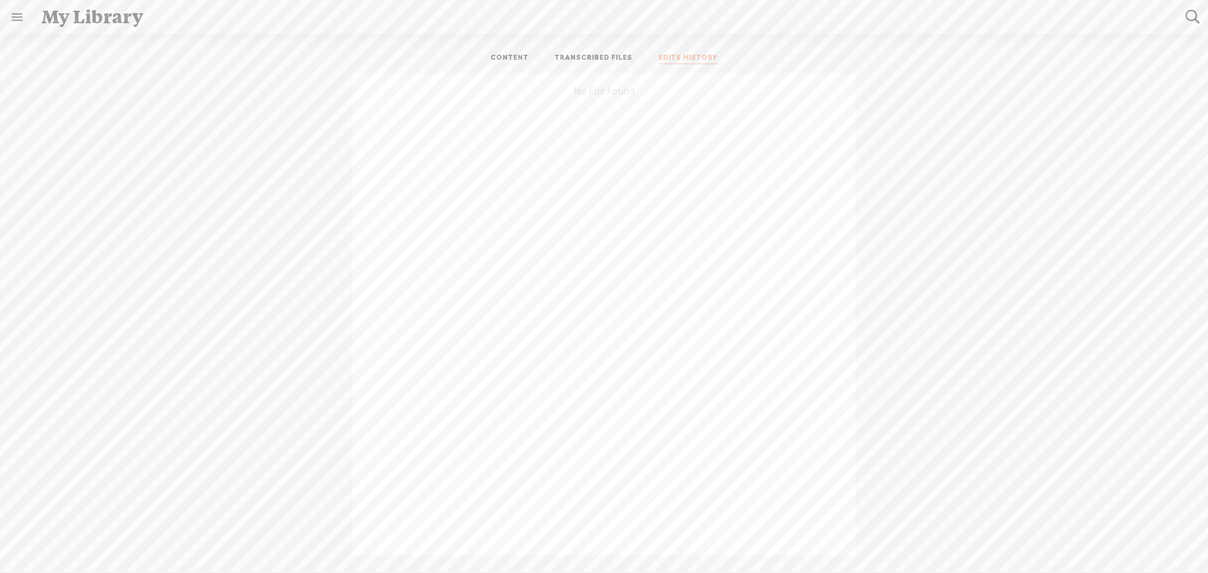
click at [510, 57] on link "CONTENT" at bounding box center [510, 58] width 38 height 11
click at [573, 56] on link "TRANSCRIBED FILES" at bounding box center [593, 58] width 77 height 11
click at [12, 21] on link at bounding box center [17, 17] width 33 height 33
click at [284, 310] on body "You have 118 minutes of transcription remaining. Upgrade to increase your limit…" at bounding box center [604, 286] width 1208 height 572
click at [428, 197] on div "Name Date Language Duration Status No Transcription Found" at bounding box center [604, 315] width 745 height 482
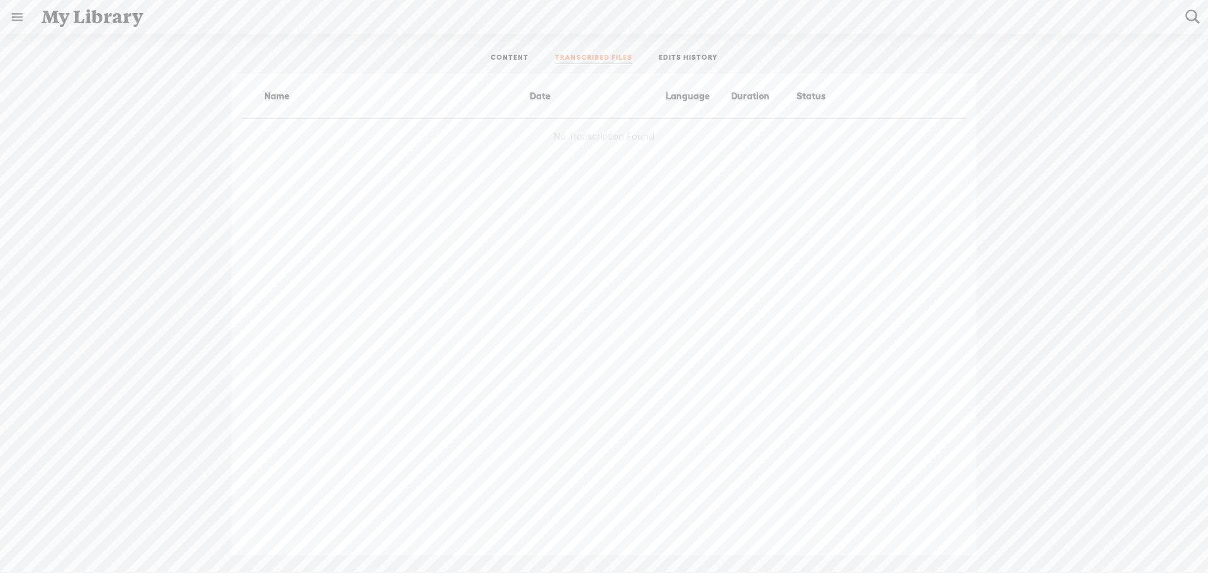
click at [514, 52] on ul "CONTENT TRANSCRIBED FILES EDITS HISTORY" at bounding box center [604, 58] width 334 height 30
click at [264, 93] on div "Name" at bounding box center [385, 96] width 286 height 15
click at [580, 142] on div "No Transcription Found" at bounding box center [604, 136] width 725 height 35
click at [579, 139] on div "No Transcription Found" at bounding box center [604, 136] width 725 height 35
click at [518, 57] on link "CONTENT" at bounding box center [510, 58] width 38 height 11
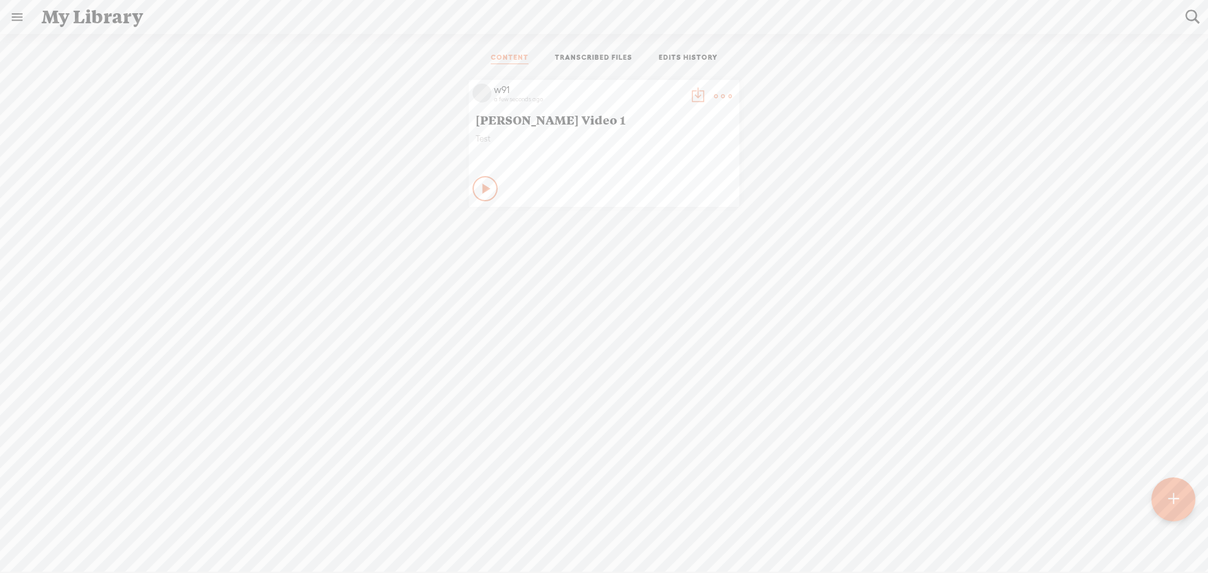
click at [486, 122] on span "[PERSON_NAME] Video 1" at bounding box center [604, 119] width 257 height 15
click at [476, 143] on div "Test" at bounding box center [604, 152] width 257 height 38
click at [481, 183] on icon at bounding box center [487, 189] width 13 height 13
click at [567, 59] on link "TRANSCRIBED FILES" at bounding box center [593, 58] width 77 height 11
click at [11, 18] on link at bounding box center [17, 17] width 33 height 33
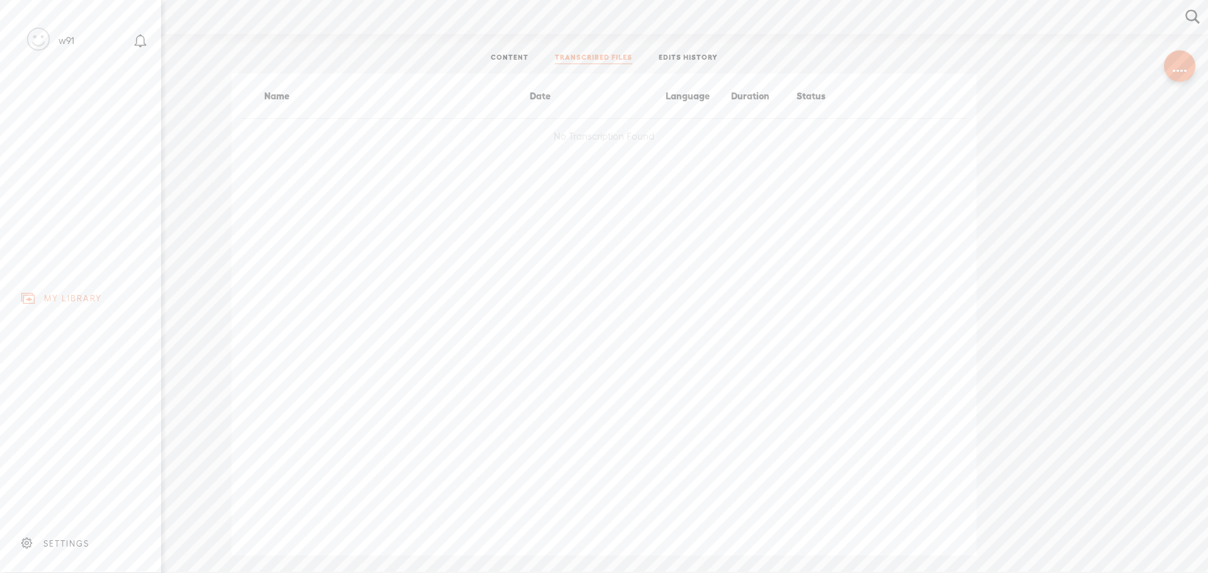
click at [60, 297] on div "MY LIBRARY" at bounding box center [73, 298] width 58 height 11
drag, startPoint x: 508, startPoint y: 51, endPoint x: 514, endPoint y: 59, distance: 9.4
click at [513, 58] on body "You have 118 minutes of transcription remaining. Upgrade to increase your limit…" at bounding box center [604, 286] width 1208 height 572
click at [689, 60] on link "EDITS HISTORY" at bounding box center [688, 58] width 59 height 11
click at [517, 57] on link "CONTENT" at bounding box center [510, 58] width 38 height 11
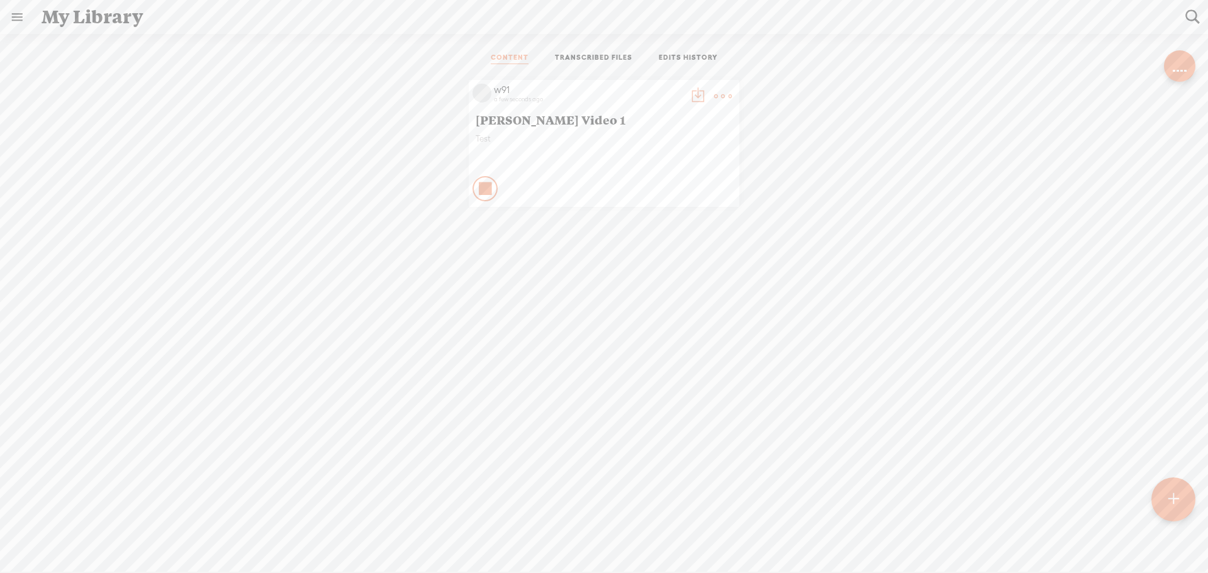
click at [480, 188] on icon at bounding box center [486, 189] width 13 height 13
click at [582, 55] on link "TRANSCRIBED FILES" at bounding box center [593, 58] width 77 height 11
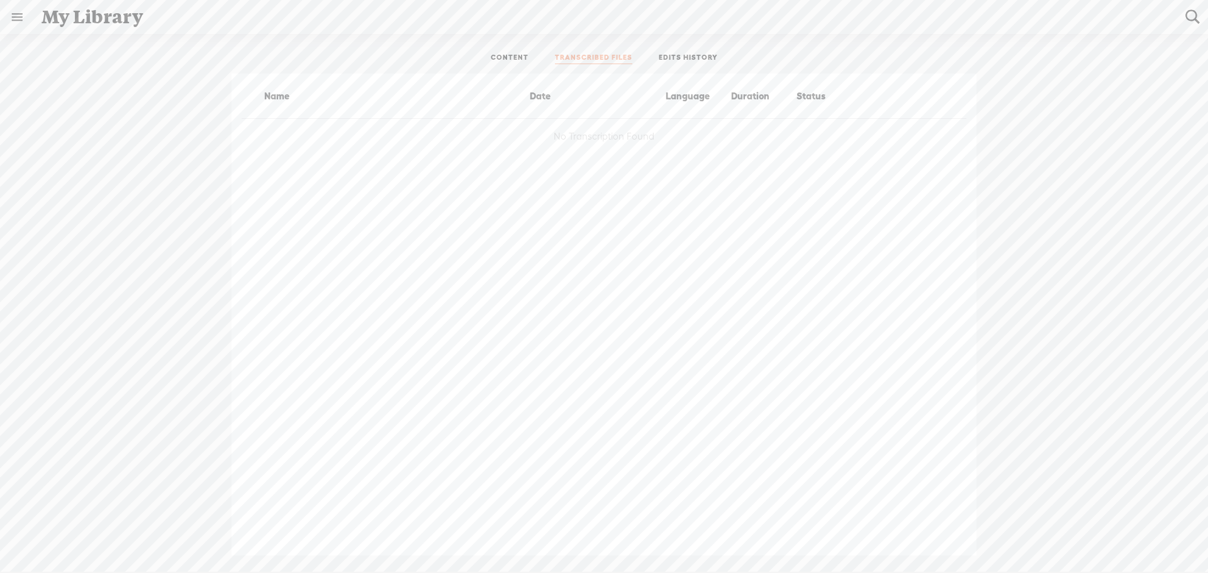
click at [514, 59] on link "CONTENT" at bounding box center [510, 58] width 38 height 11
click at [690, 94] on t at bounding box center [698, 96] width 18 height 18
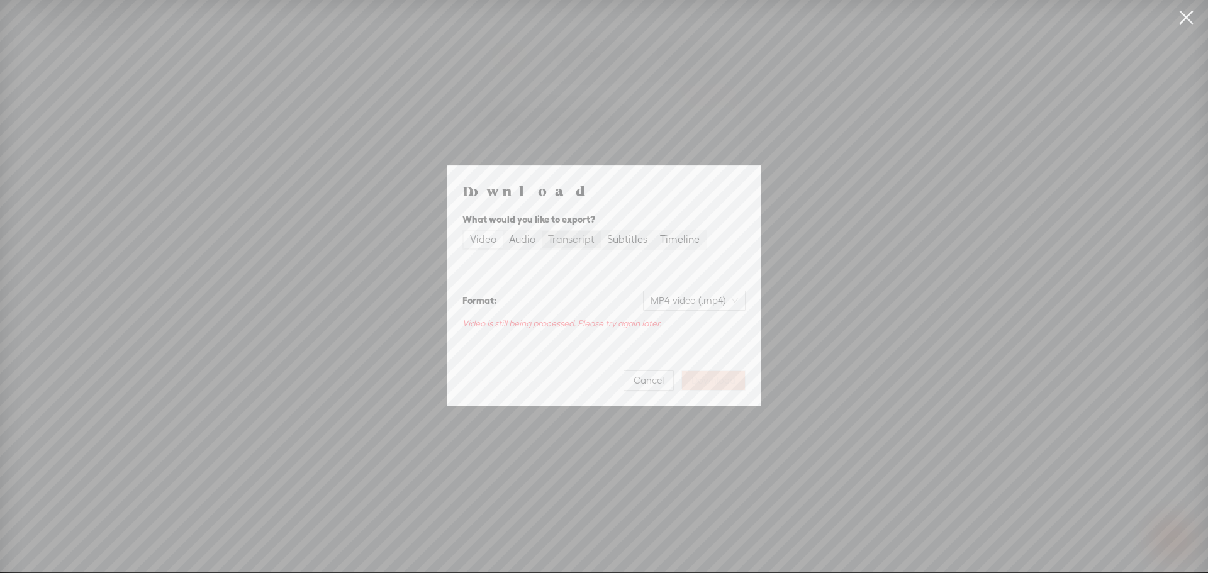
click at [561, 240] on div "Transcript" at bounding box center [571, 240] width 47 height 18
click at [542, 231] on input "Transcript" at bounding box center [542, 231] width 0 height 0
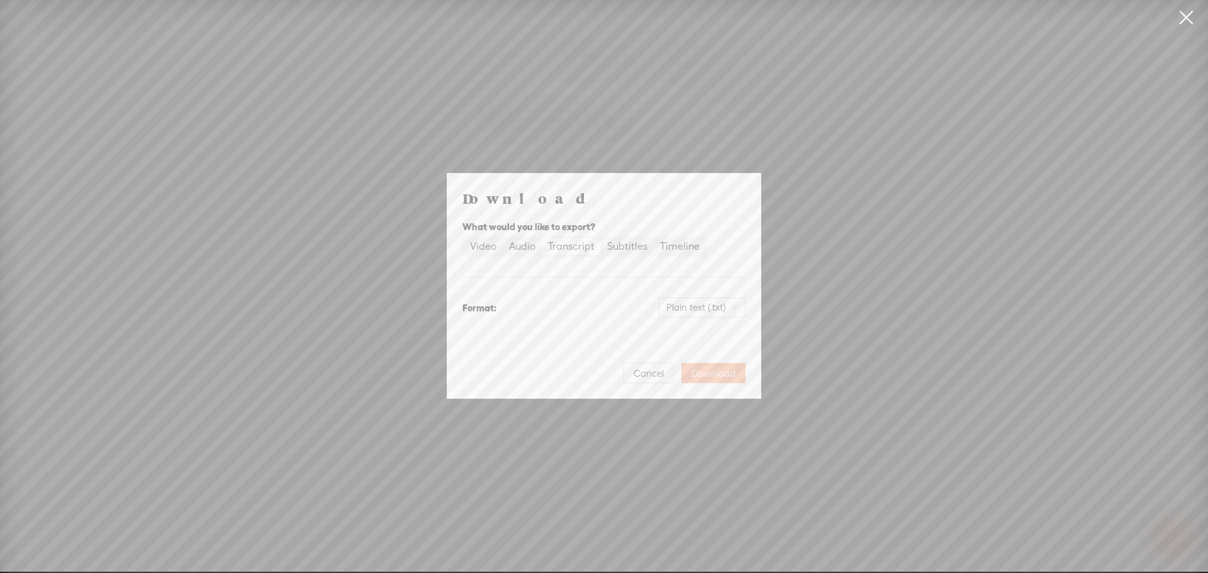
click at [719, 371] on span "Download" at bounding box center [714, 374] width 44 height 13
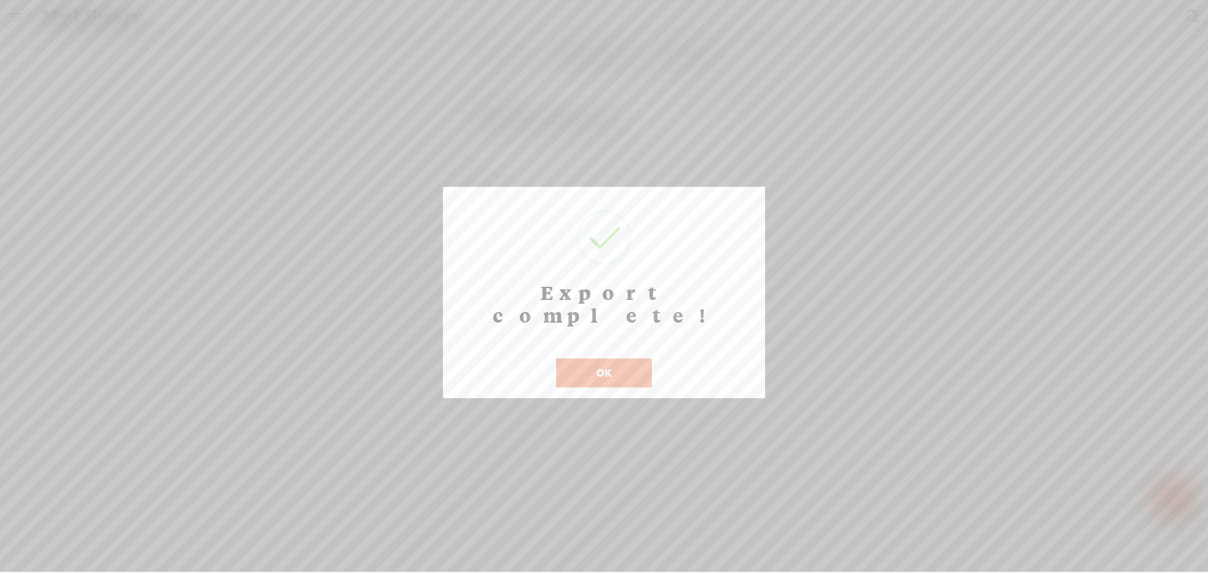
click at [598, 359] on button "OK" at bounding box center [604, 373] width 96 height 29
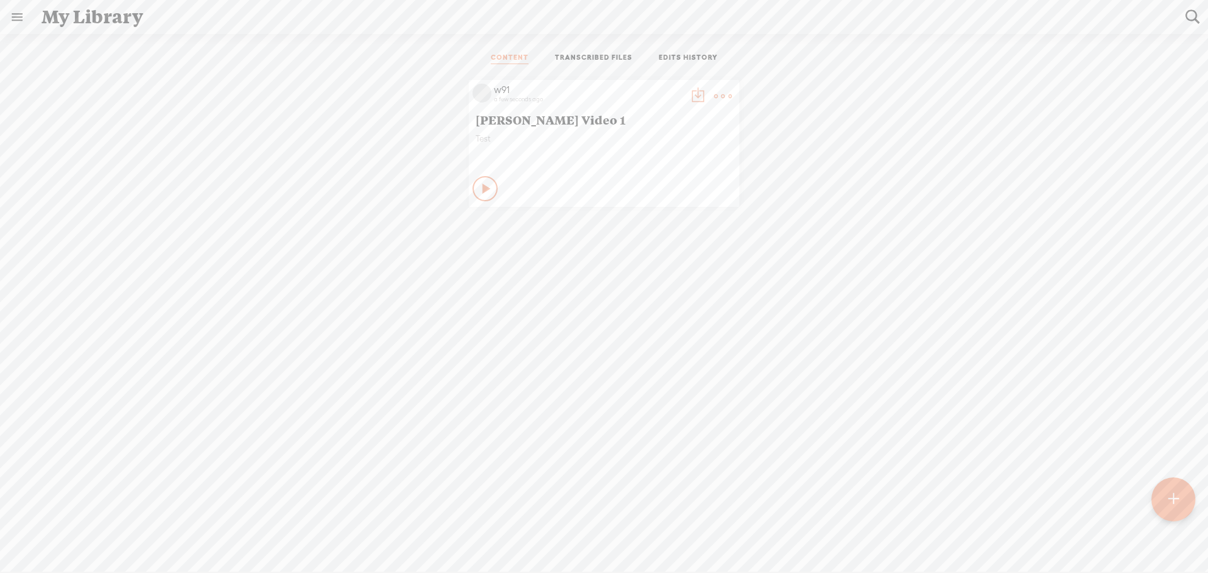
click at [518, 120] on span "[PERSON_NAME] Video 1" at bounding box center [604, 119] width 257 height 15
click at [491, 120] on span "[PERSON_NAME] Video 1" at bounding box center [604, 119] width 257 height 15
click at [481, 183] on icon at bounding box center [487, 189] width 13 height 13
click at [480, 187] on icon at bounding box center [486, 189] width 13 height 13
click at [20, 13] on link at bounding box center [17, 17] width 33 height 33
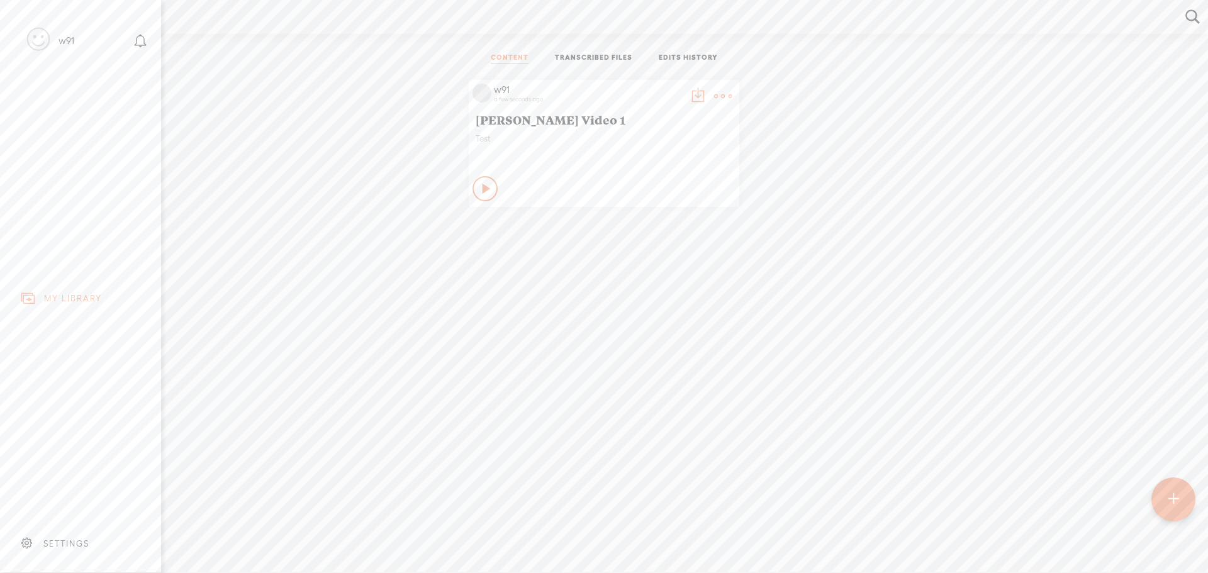
click at [66, 293] on div "MY LIBRARY" at bounding box center [73, 298] width 58 height 11
click at [599, 60] on body "You have 118 minutes of transcription remaining. Upgrade to increase your limit…" at bounding box center [604, 286] width 1208 height 572
click at [599, 58] on link "TRANSCRIBED FILES" at bounding box center [593, 58] width 77 height 11
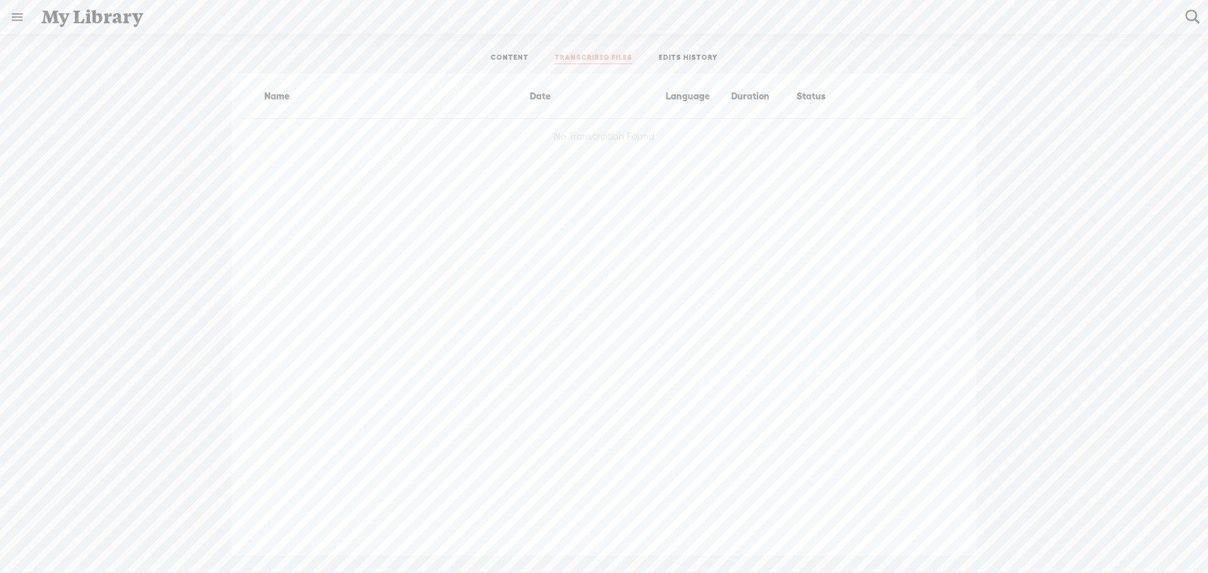
click at [665, 59] on link "EDITS HISTORY" at bounding box center [688, 58] width 59 height 11
click at [513, 59] on link "CONTENT" at bounding box center [510, 58] width 38 height 11
click at [483, 183] on icon at bounding box center [487, 189] width 13 height 13
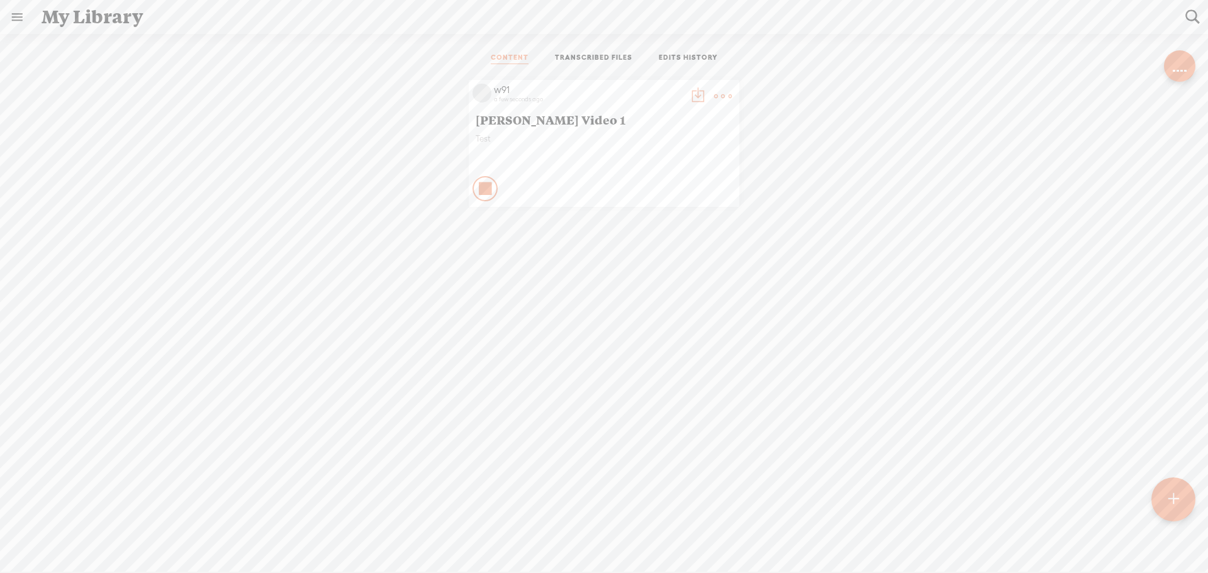
click at [18, 24] on link at bounding box center [17, 17] width 33 height 33
click at [48, 293] on div "MY LIBRARY" at bounding box center [73, 298] width 58 height 11
drag, startPoint x: 48, startPoint y: 291, endPoint x: 334, endPoint y: 186, distance: 304.4
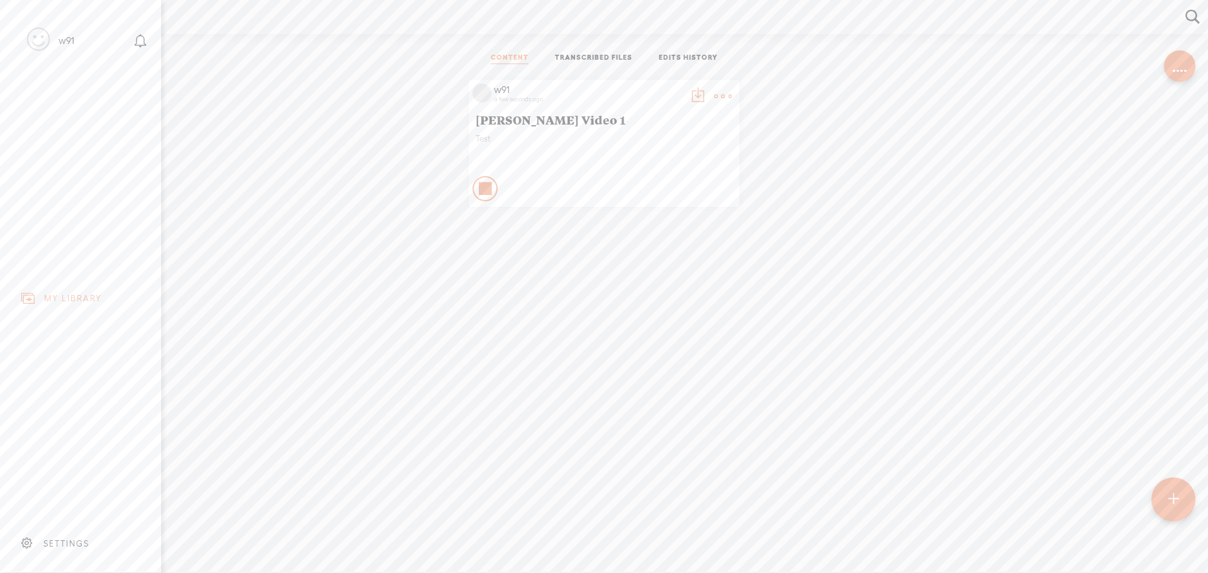
click at [45, 296] on div "MY LIBRARY" at bounding box center [73, 298] width 58 height 11
drag, startPoint x: 598, startPoint y: 169, endPoint x: 604, endPoint y: 170, distance: 6.3
click at [605, 169] on body "You have 118 minutes of transcription remaining. Upgrade to increase your limit…" at bounding box center [604, 286] width 1208 height 572
drag, startPoint x: 502, startPoint y: 184, endPoint x: 482, endPoint y: 198, distance: 24.4
click at [483, 197] on div "Stop Content Private" at bounding box center [604, 188] width 263 height 29
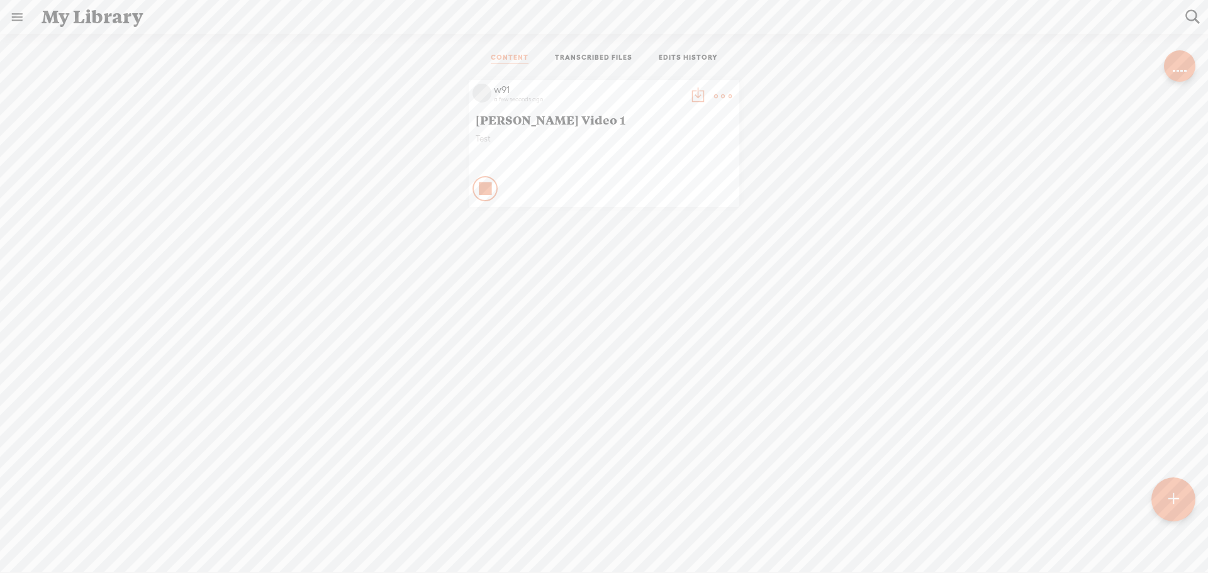
drag, startPoint x: 484, startPoint y: 198, endPoint x: 485, endPoint y: 191, distance: 7.0
click at [484, 191] on div "Stop Content Private" at bounding box center [604, 188] width 263 height 29
click at [485, 185] on div "Stop Content" at bounding box center [485, 188] width 25 height 25
click at [684, 60] on link "EDITS HISTORY" at bounding box center [688, 58] width 59 height 11
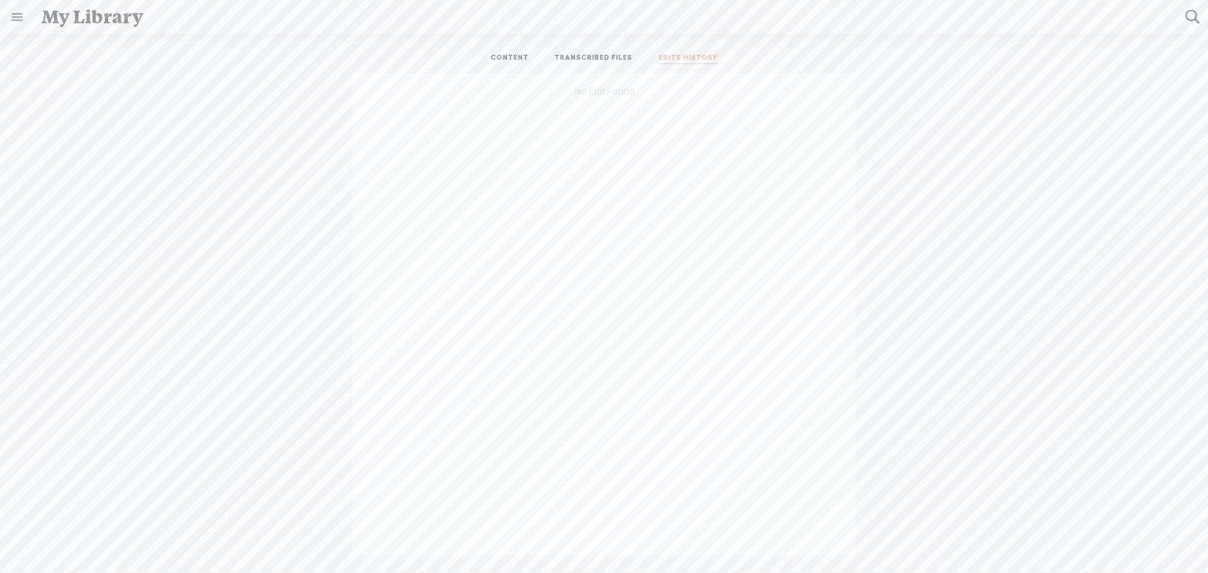
click at [689, 56] on link "EDITS HISTORY" at bounding box center [688, 58] width 59 height 11
click at [20, 18] on link at bounding box center [17, 17] width 33 height 33
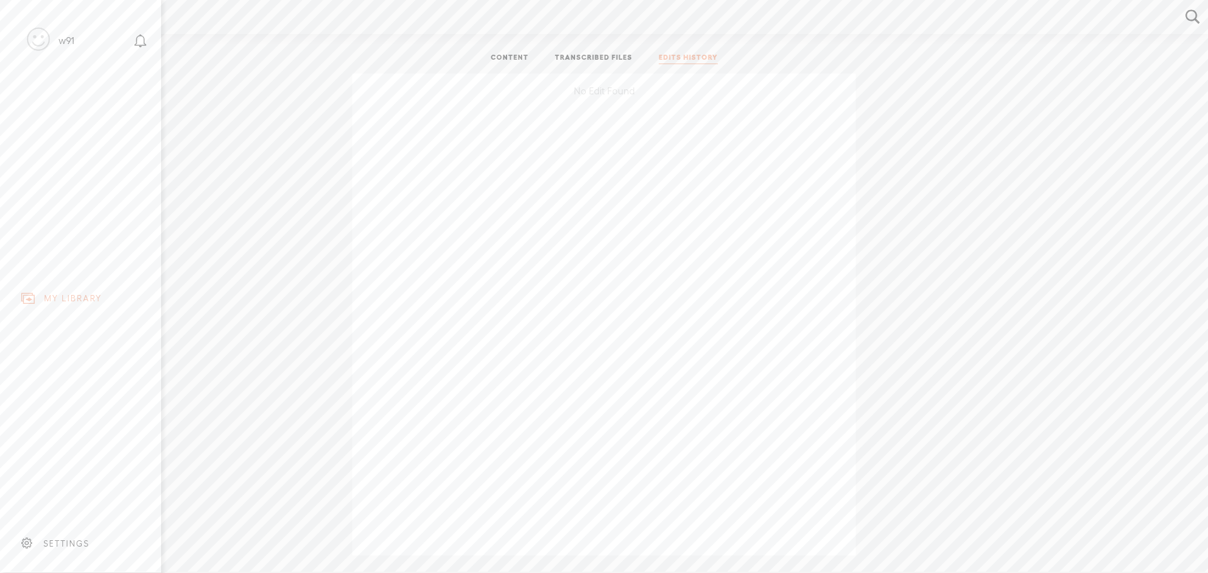
click at [44, 45] on icon at bounding box center [38, 39] width 23 height 28
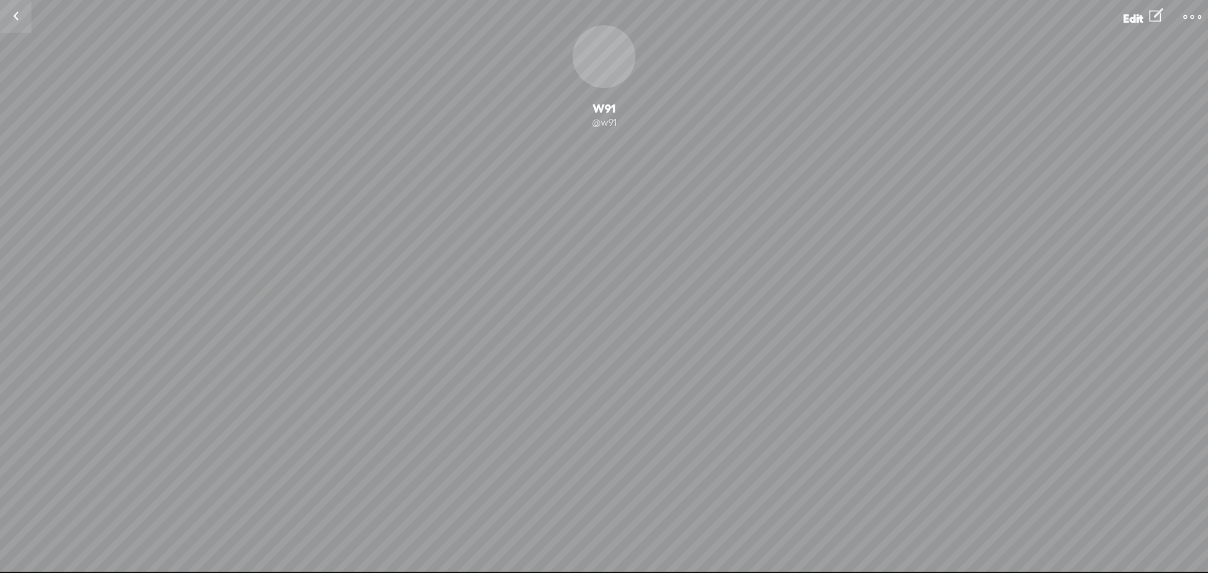
click at [610, 122] on div "@w91" at bounding box center [604, 122] width 1208 height 13
click at [607, 53] on div "Change Picture" at bounding box center [604, 56] width 63 height 63
click at [1200, 8] on t at bounding box center [1193, 17] width 18 height 18
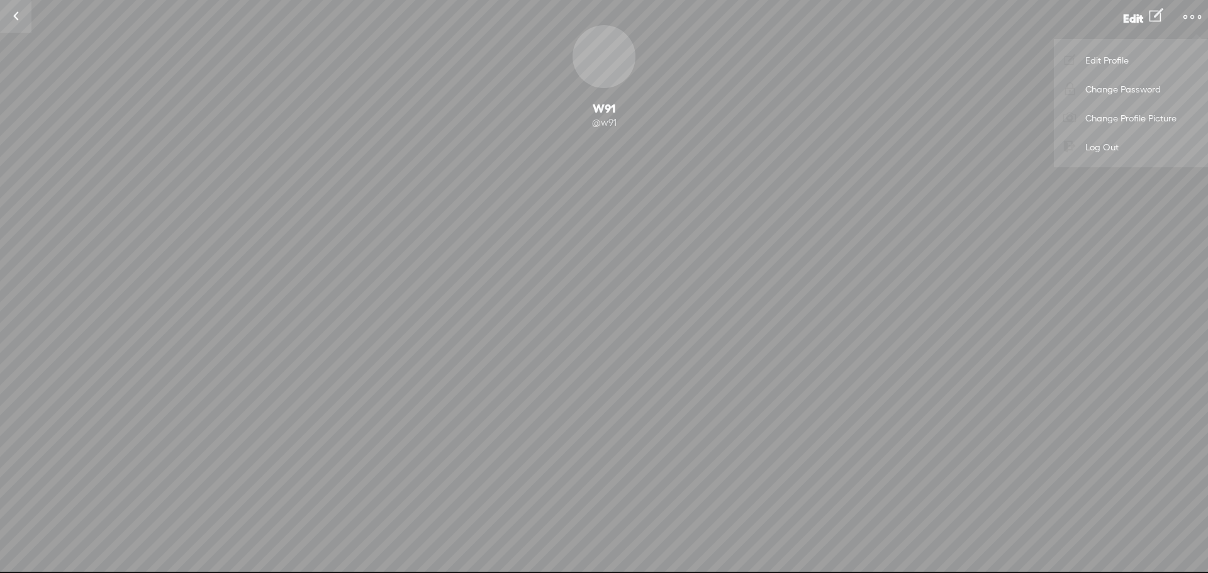
click at [885, 99] on div "Change Picture W91 @w91 Following Follow 0 Followers · 0 Followings · 0 Subscri…" at bounding box center [604, 138] width 1208 height 227
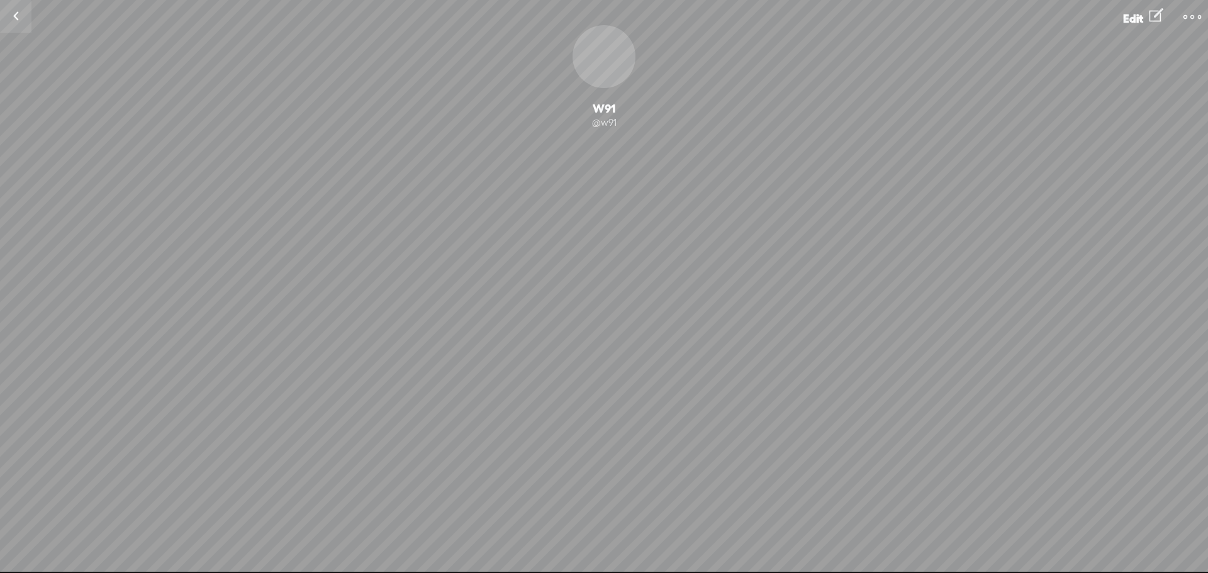
click at [592, 107] on div "W91" at bounding box center [604, 108] width 1208 height 15
click at [14, 16] on link at bounding box center [15, 16] width 31 height 33
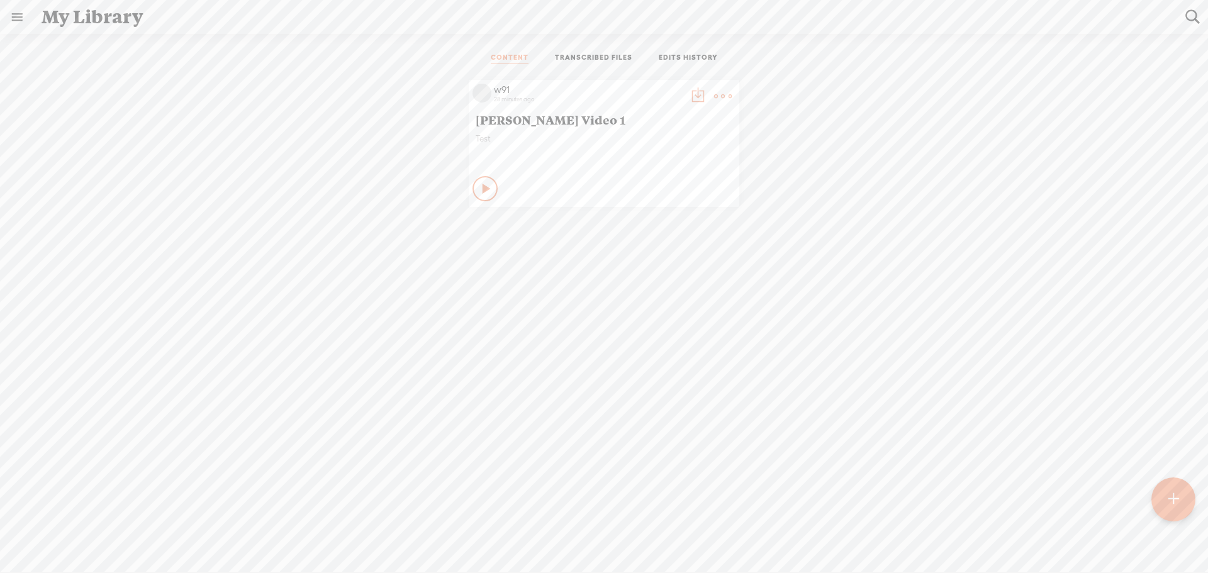
click at [476, 116] on span "[PERSON_NAME] Video 1" at bounding box center [604, 119] width 257 height 15
click at [481, 183] on icon at bounding box center [487, 189] width 13 height 13
click at [480, 183] on icon at bounding box center [486, 189] width 13 height 13
click at [481, 183] on icon at bounding box center [487, 189] width 13 height 13
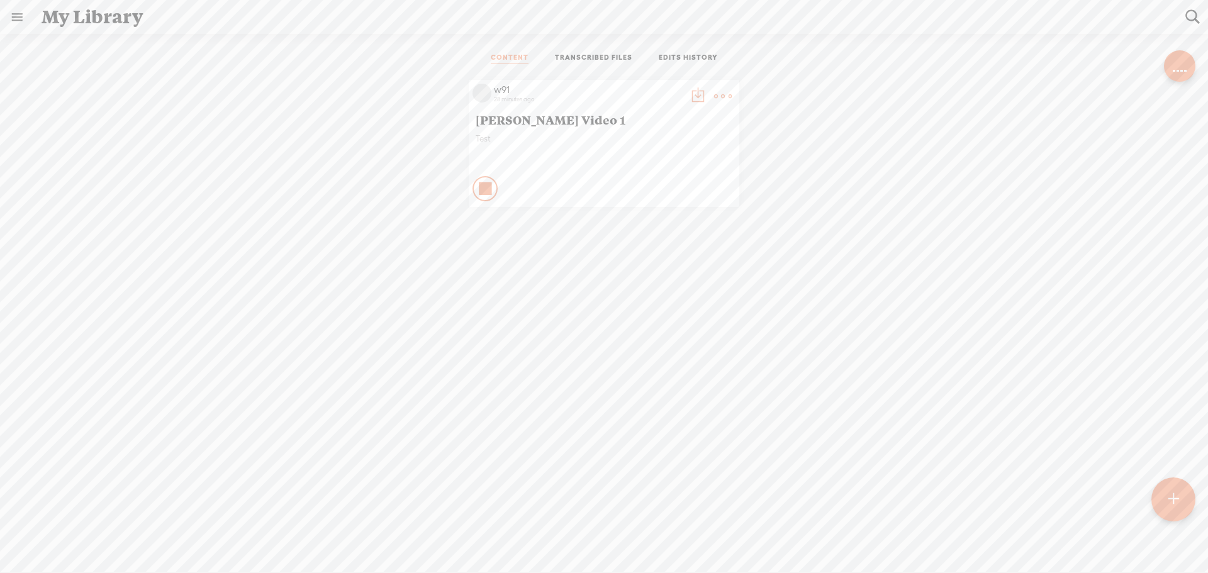
click at [700, 99] on icon at bounding box center [697, 96] width 25 height 25
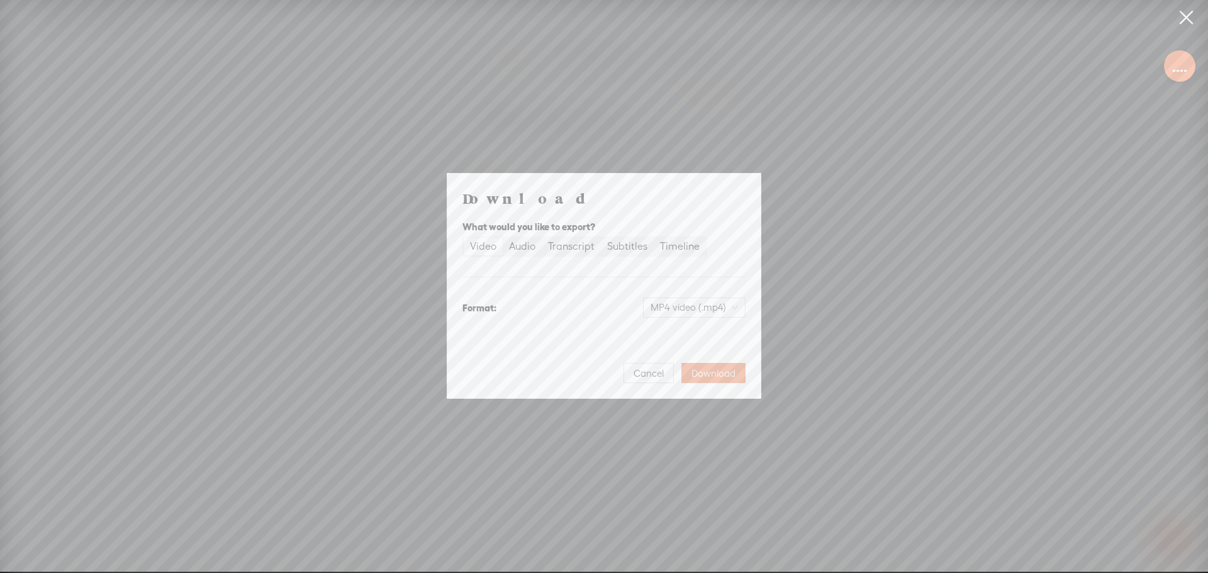
click at [484, 238] on div "Video" at bounding box center [483, 247] width 26 height 18
click at [464, 238] on input "Video" at bounding box center [464, 238] width 0 height 0
click at [487, 245] on div "Video" at bounding box center [483, 247] width 26 height 18
click at [464, 238] on input "Video" at bounding box center [464, 238] width 0 height 0
click at [712, 373] on span "Download" at bounding box center [714, 374] width 44 height 13
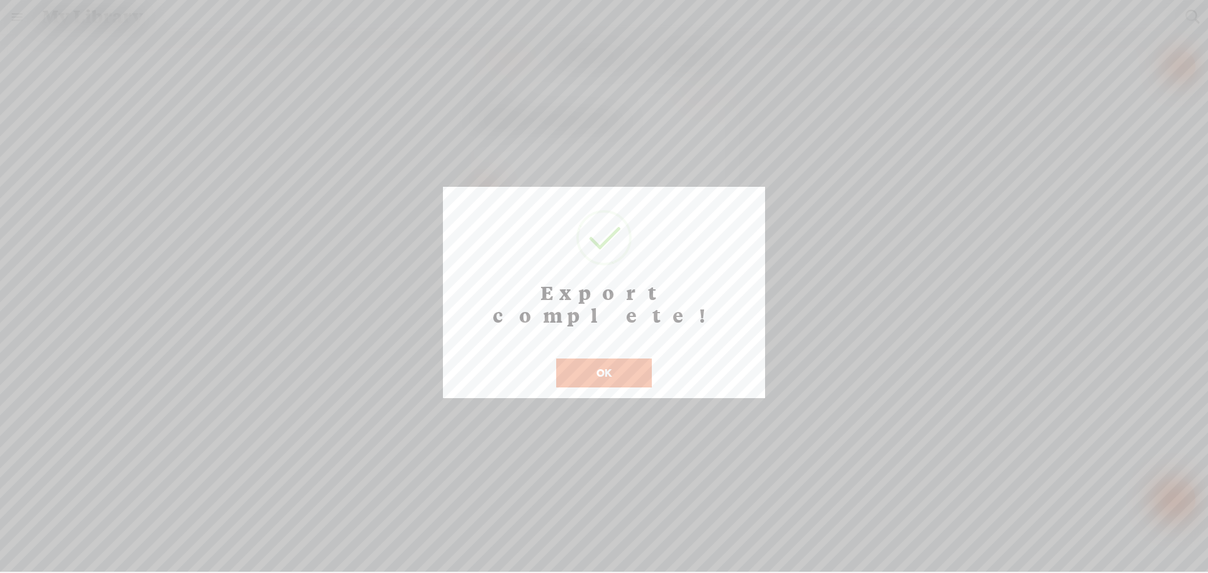
click at [613, 359] on button "OK" at bounding box center [604, 373] width 96 height 29
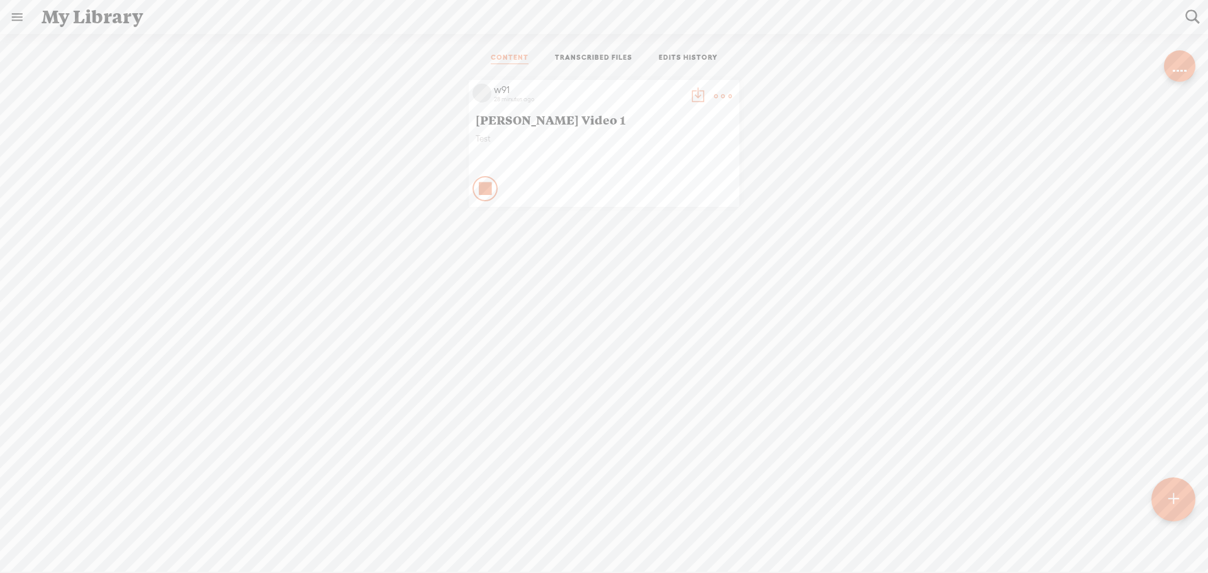
click at [480, 189] on icon at bounding box center [486, 189] width 13 height 13
click at [481, 189] on icon at bounding box center [487, 189] width 13 height 13
click at [480, 189] on icon at bounding box center [486, 189] width 13 height 13
